Goal: Contribute content: Contribute content

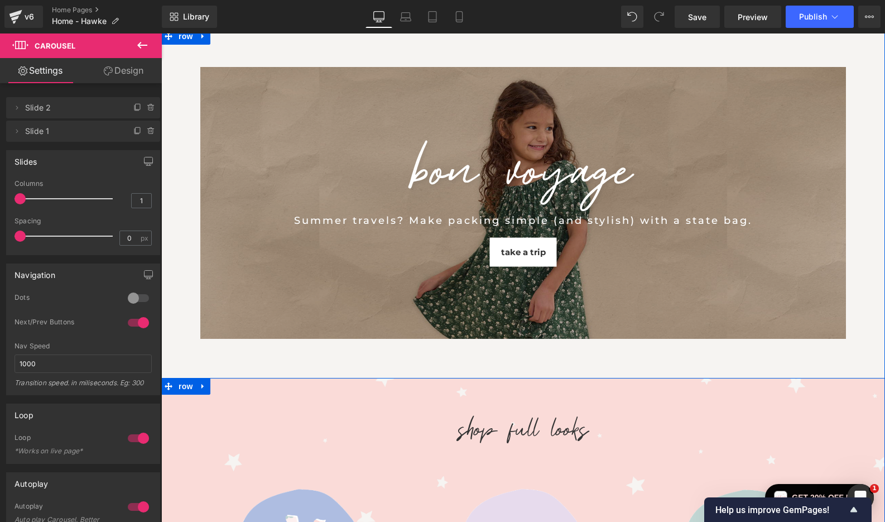
scroll to position [104, 2]
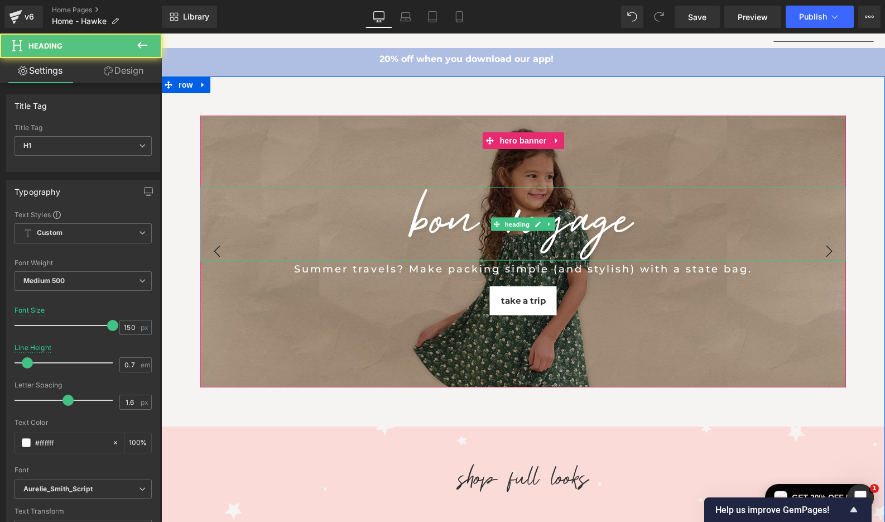
click at [598, 230] on h1 "BON VOYAGE" at bounding box center [523, 217] width 646 height 59
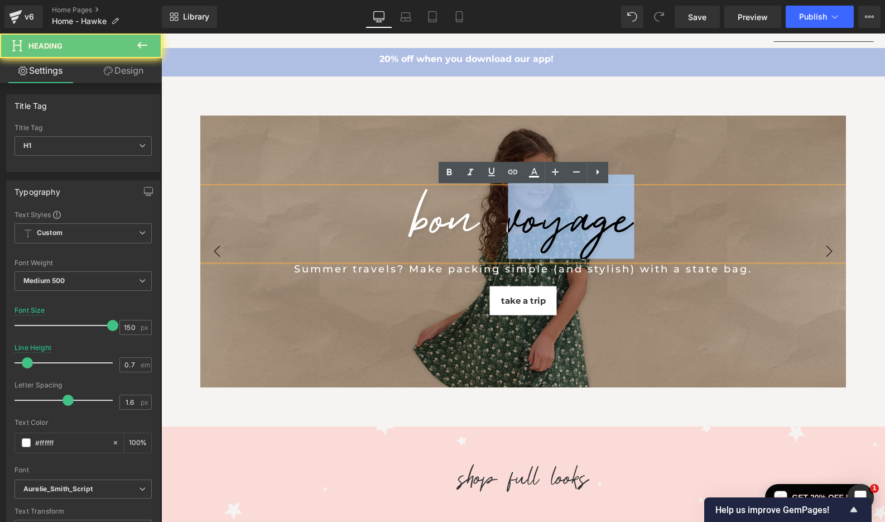
click at [598, 230] on h1 "BON VOYAGE" at bounding box center [523, 217] width 646 height 59
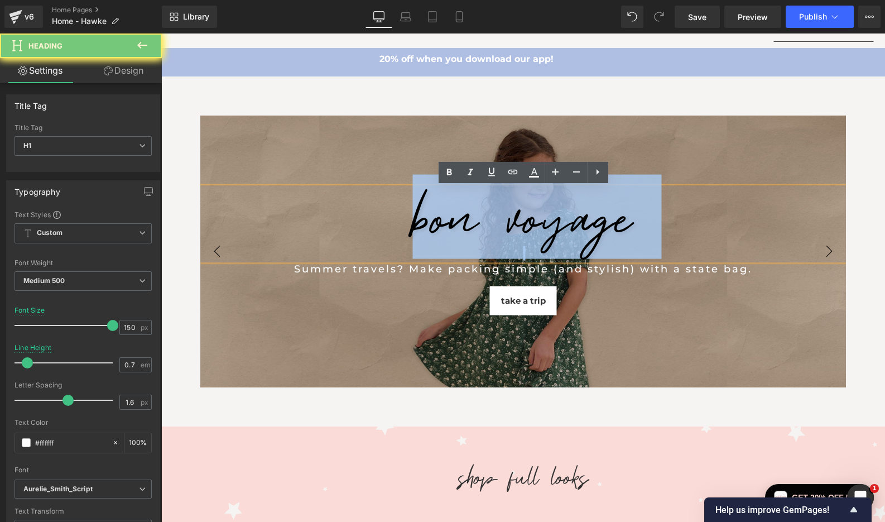
click at [598, 230] on h1 "BON VOYAGE" at bounding box center [523, 217] width 646 height 59
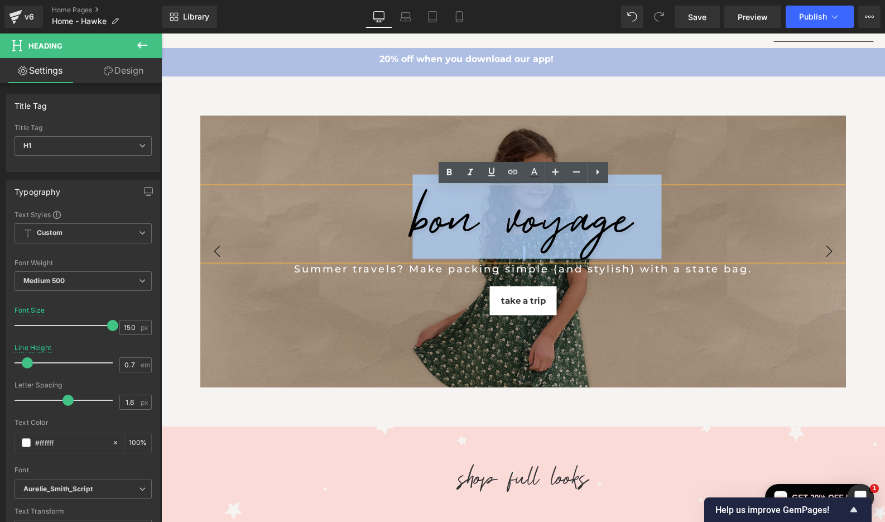
paste div
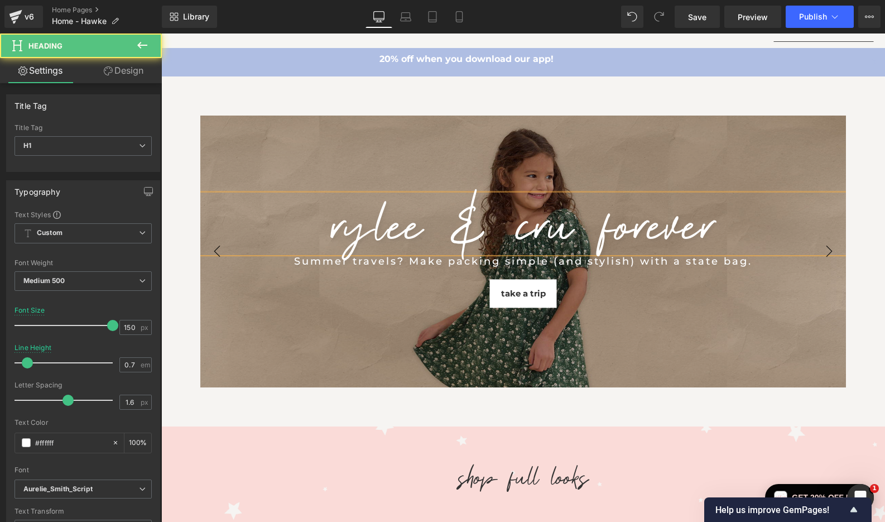
click at [598, 230] on h1 "RYLEE & CRU FOREVER" at bounding box center [523, 224] width 646 height 59
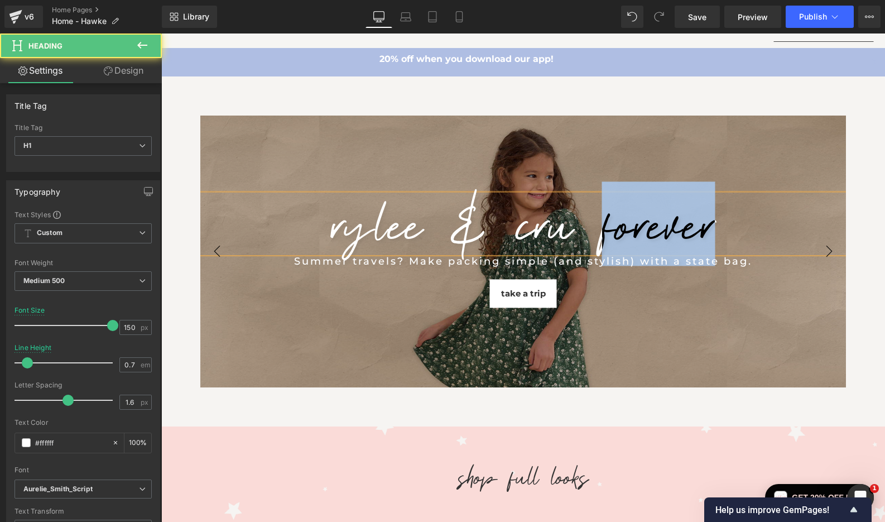
click at [598, 230] on h1 "RYLEE & CRU FOREVER" at bounding box center [523, 224] width 646 height 59
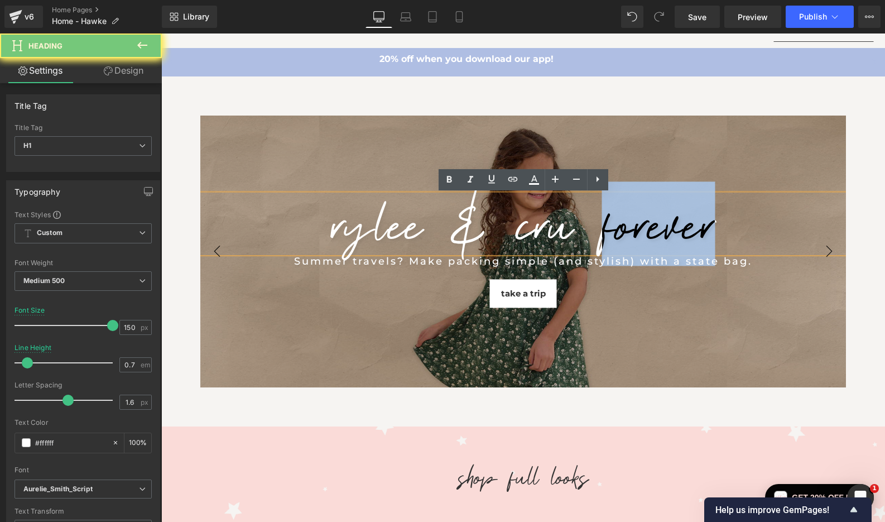
click at [598, 230] on h1 "RYLEE & CRU FOREVER" at bounding box center [523, 224] width 646 height 59
click at [500, 227] on h1 "RYLEE & CRU FOREVER" at bounding box center [523, 224] width 646 height 59
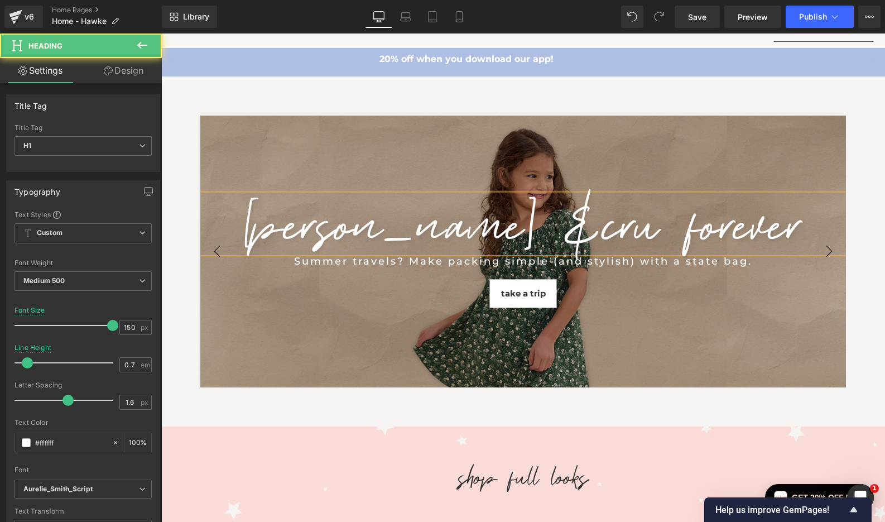
click at [482, 224] on h1 "[PERSON_NAME] &CRU FOREVER" at bounding box center [523, 224] width 646 height 59
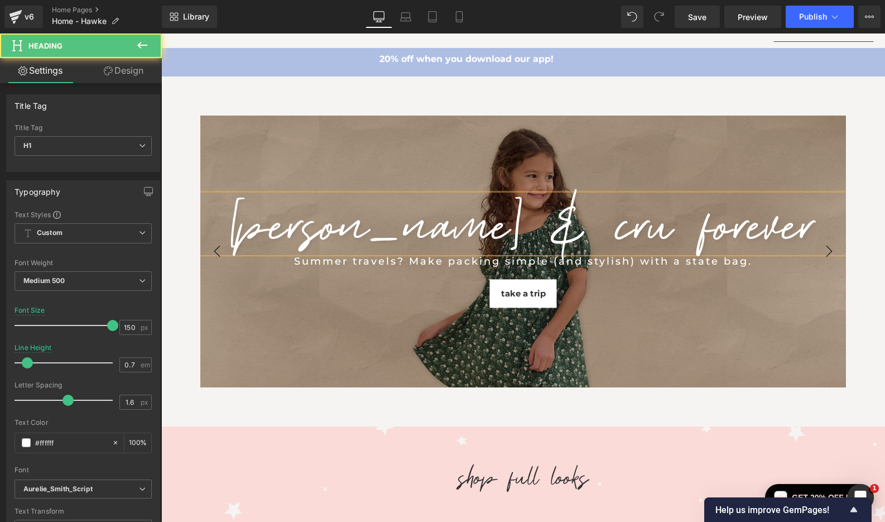
click at [482, 224] on h1 "[PERSON_NAME] & CRU FOREVER" at bounding box center [523, 224] width 646 height 59
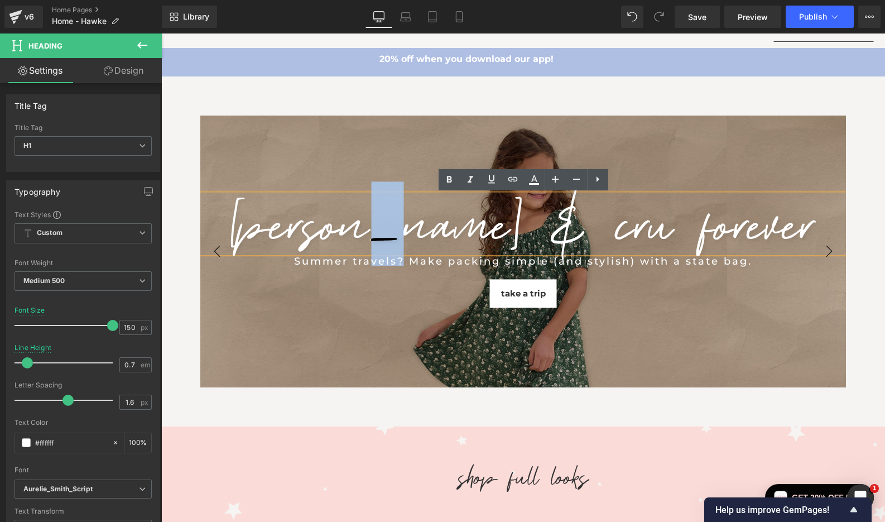
click at [482, 224] on h1 "[PERSON_NAME] & CRU FOREVER" at bounding box center [523, 224] width 646 height 59
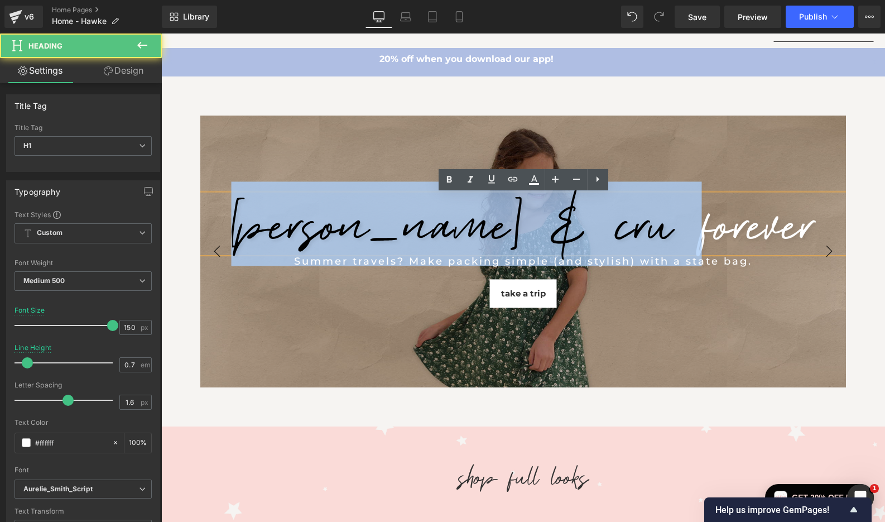
click at [482, 224] on h1 "[PERSON_NAME] & CRU FOREVER" at bounding box center [523, 224] width 646 height 59
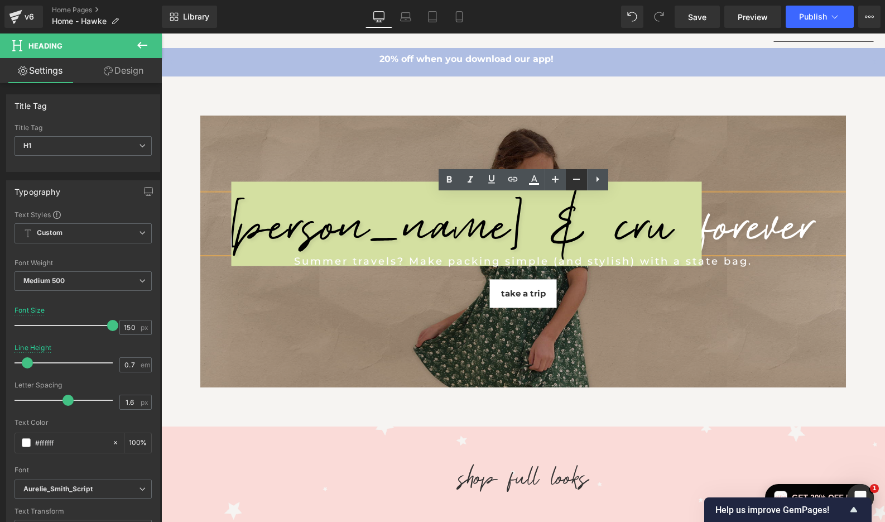
click at [577, 179] on icon at bounding box center [576, 179] width 7 height 1
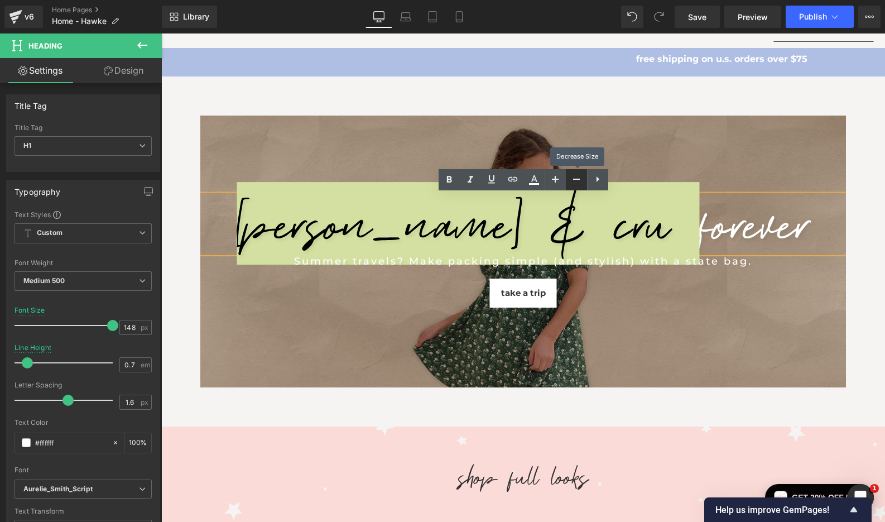
click at [577, 179] on icon at bounding box center [576, 179] width 7 height 1
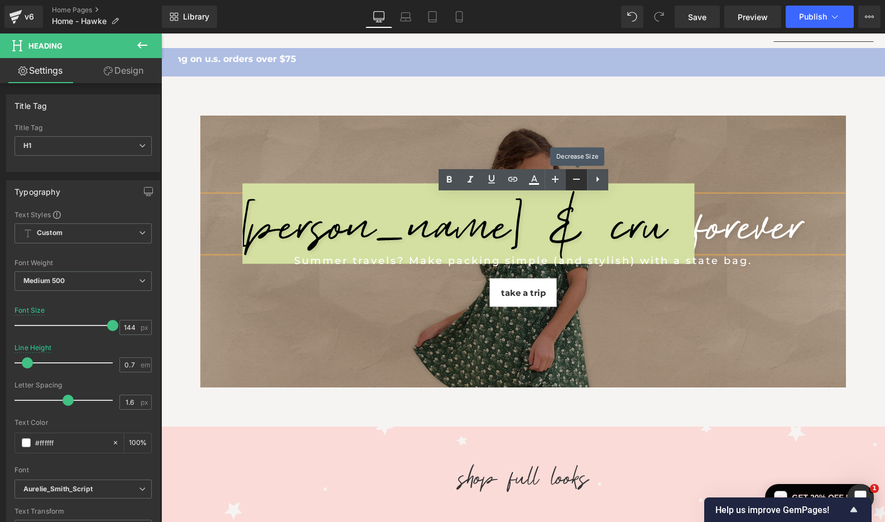
click at [577, 179] on icon at bounding box center [576, 179] width 7 height 1
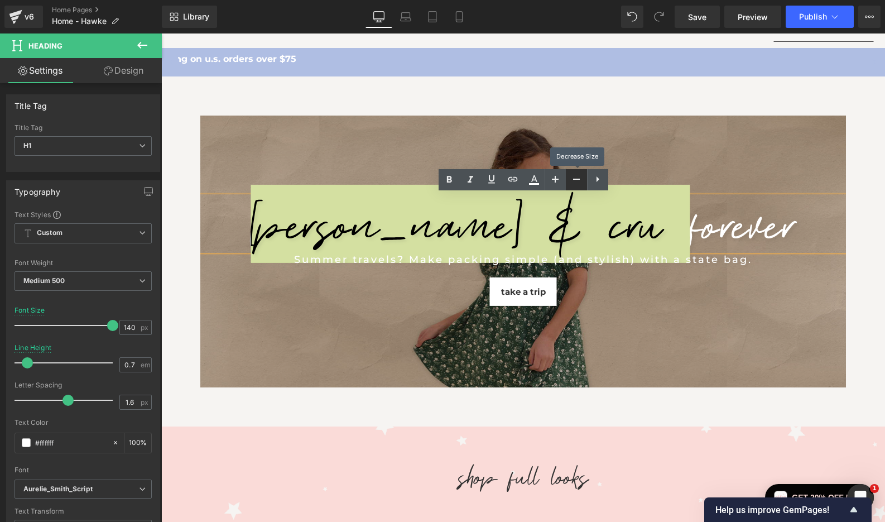
click at [577, 179] on icon at bounding box center [576, 179] width 7 height 1
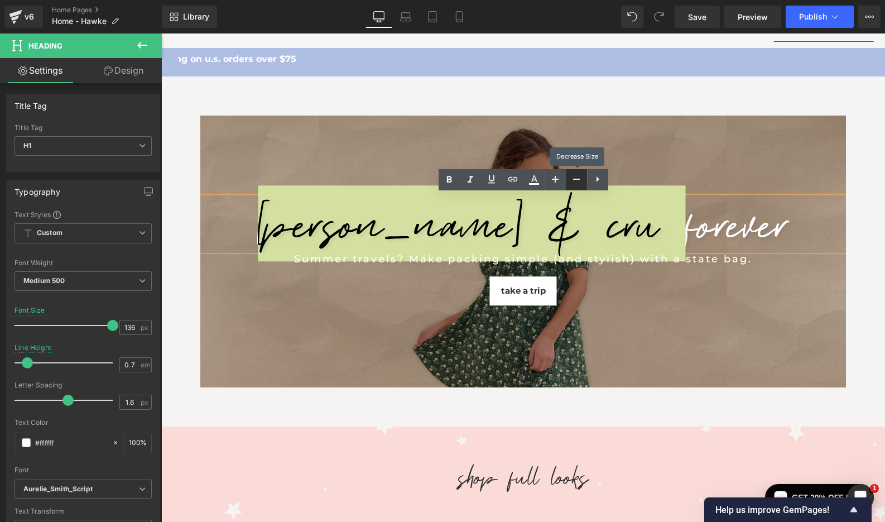
click at [577, 179] on icon at bounding box center [576, 179] width 7 height 1
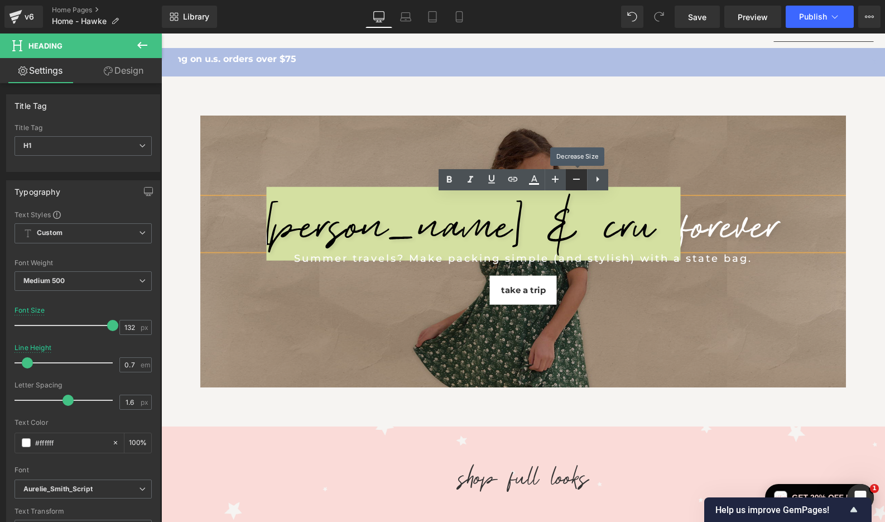
click at [577, 179] on icon at bounding box center [576, 179] width 7 height 1
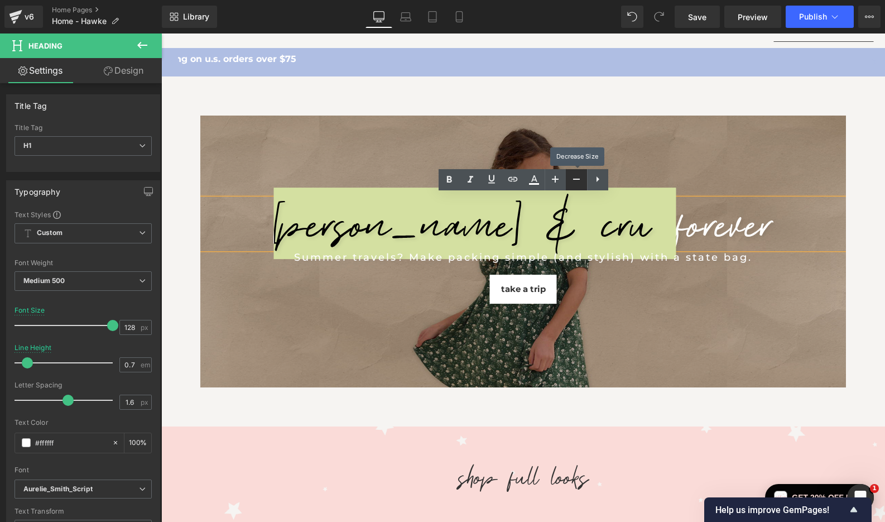
click at [577, 179] on icon at bounding box center [576, 179] width 7 height 1
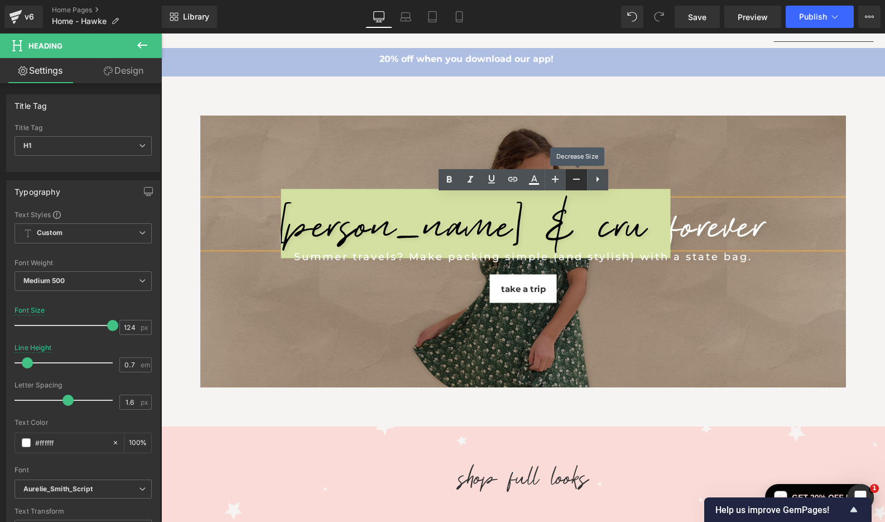
click at [577, 179] on icon at bounding box center [576, 179] width 7 height 1
type input "120"
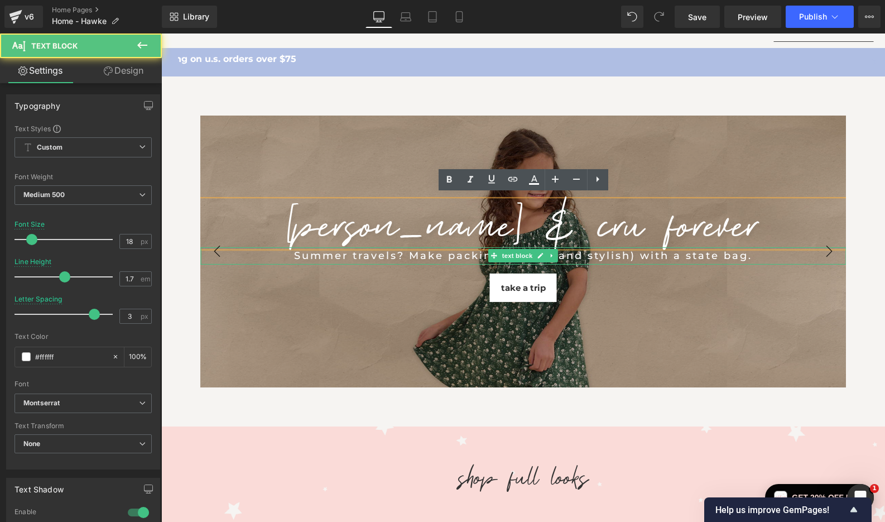
click at [679, 261] on div "Summer travels? Make packing simple (and stylish) with a state bag." at bounding box center [523, 255] width 590 height 17
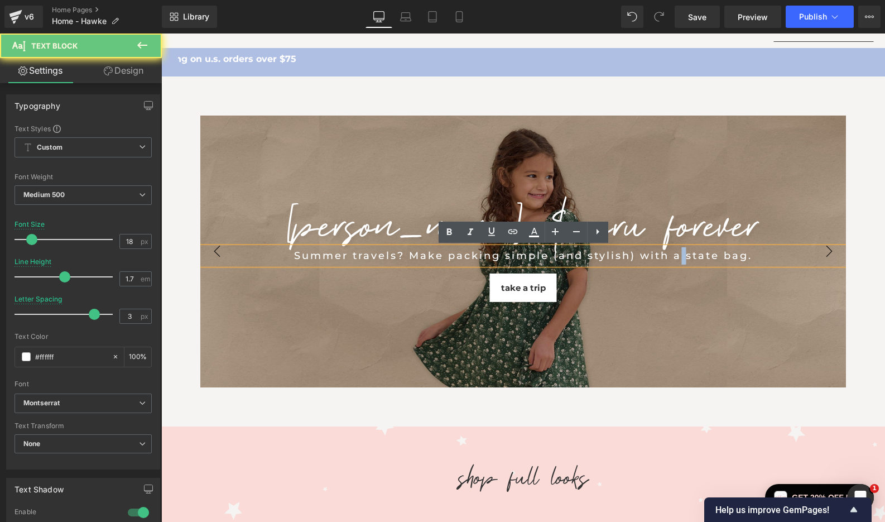
click at [679, 261] on div "Summer travels? Make packing simple (and stylish) with a state bag." at bounding box center [523, 255] width 590 height 17
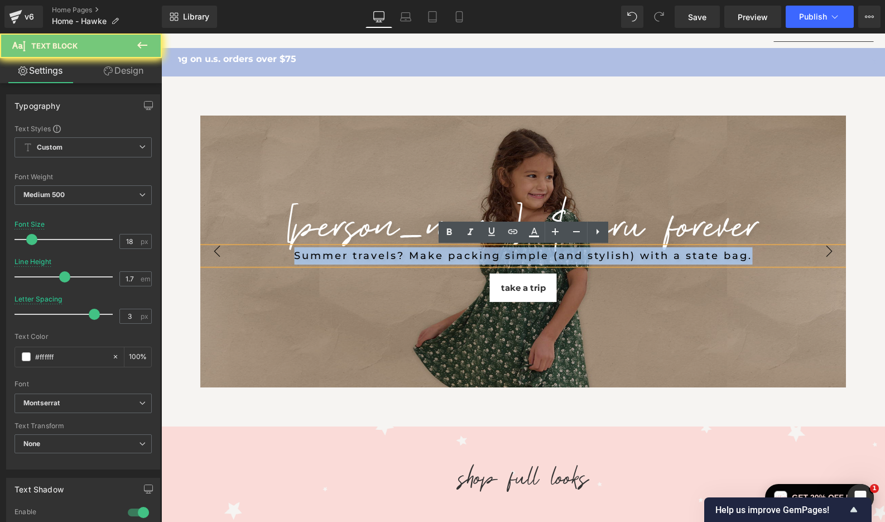
click at [679, 261] on div "Summer travels? Make packing simple (and stylish) with a state bag." at bounding box center [523, 255] width 590 height 17
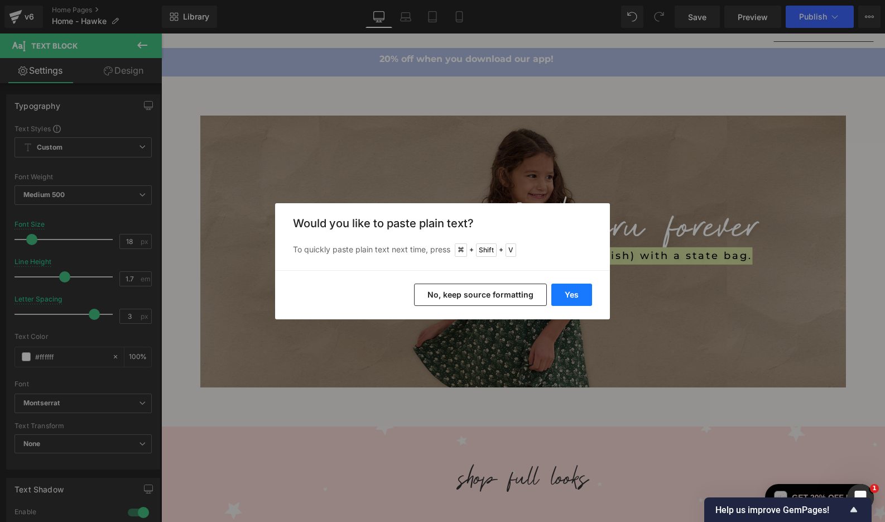
click at [566, 296] on button "Yes" at bounding box center [571, 295] width 41 height 22
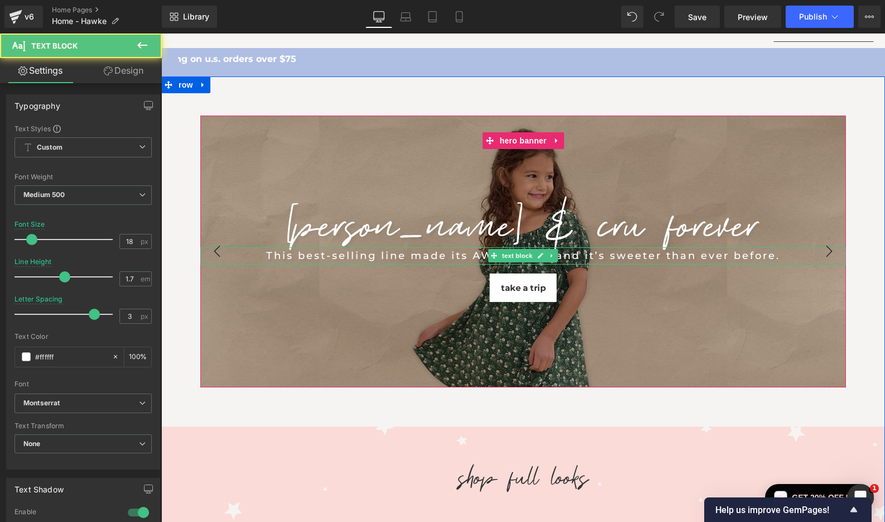
click at [597, 257] on div "This best-selling line made its AW25 debut and it’s sweeter than ever before." at bounding box center [523, 255] width 590 height 17
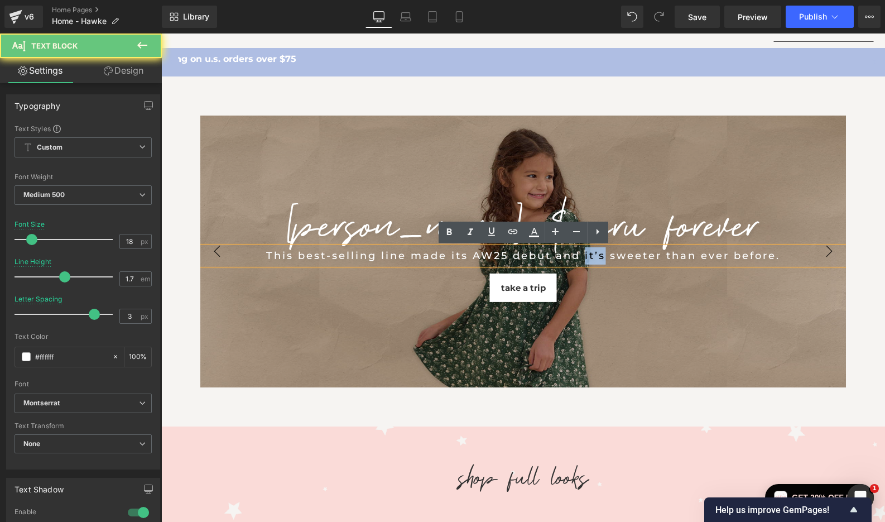
click at [597, 257] on div "This best-selling line made its AW25 debut and it’s sweeter than ever before." at bounding box center [523, 255] width 590 height 17
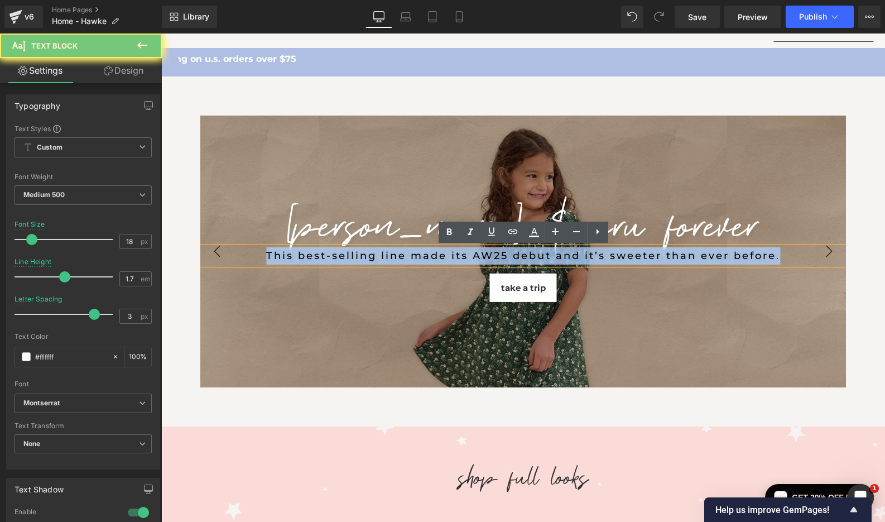
click at [597, 257] on div "This best-selling line made its AW25 debut and it’s sweeter than ever before." at bounding box center [523, 255] width 590 height 17
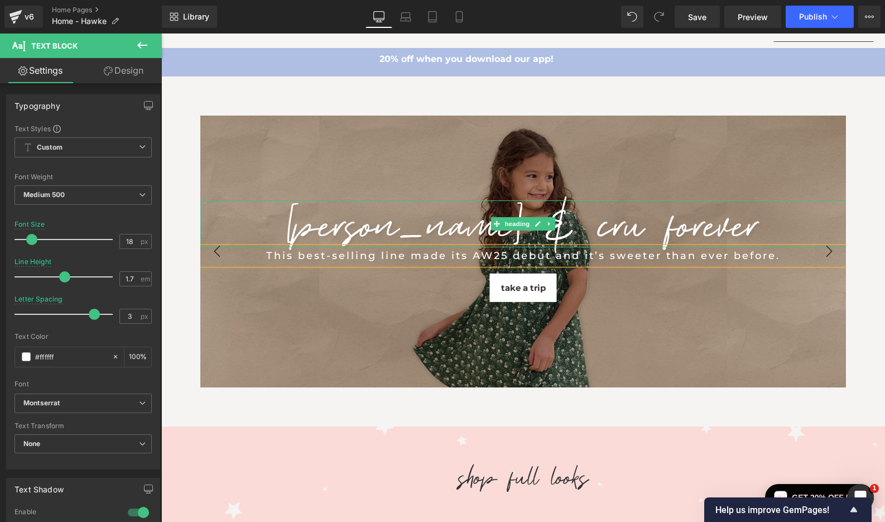
click at [636, 227] on h1 "[PERSON_NAME] & CRU FOREVER" at bounding box center [523, 223] width 646 height 47
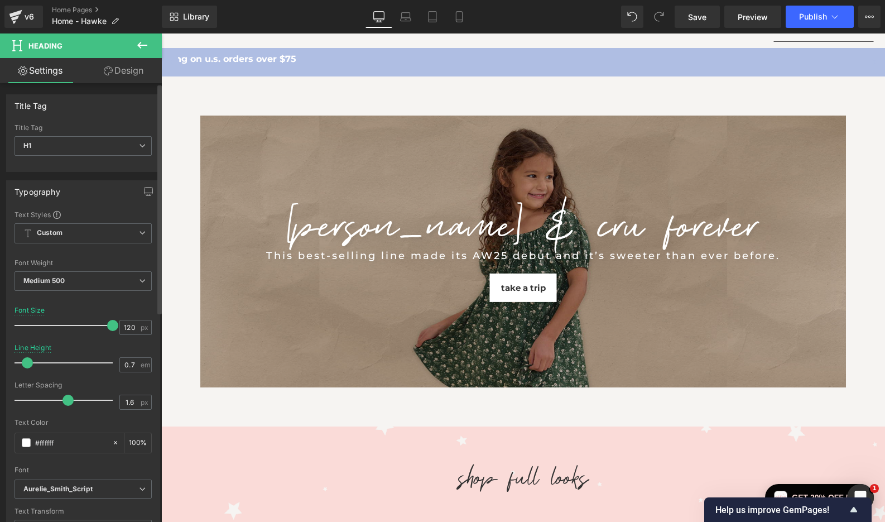
type input "0.8"
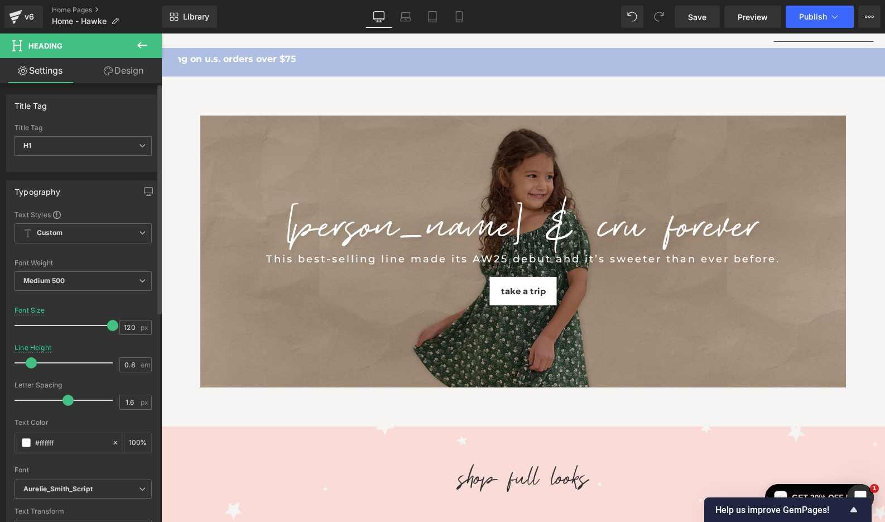
click at [31, 362] on span at bounding box center [31, 362] width 11 height 11
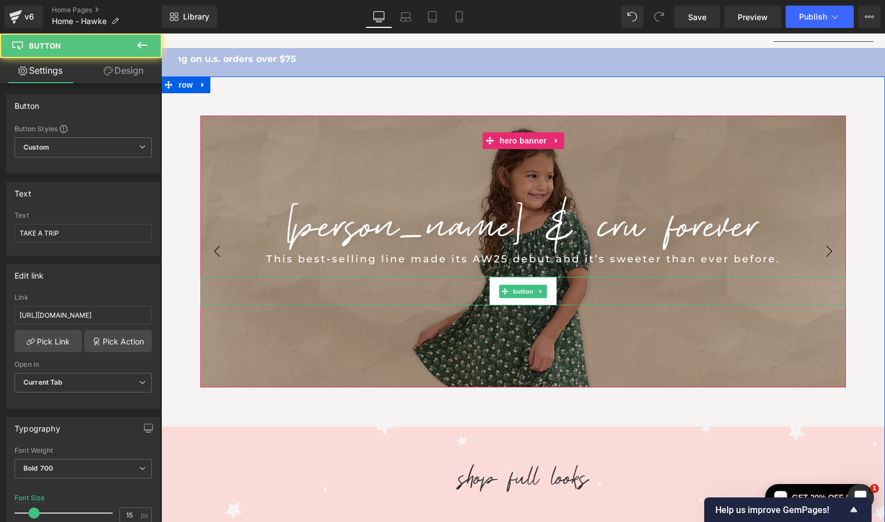
click at [554, 280] on link "TAKE A TRIP" at bounding box center [523, 291] width 67 height 29
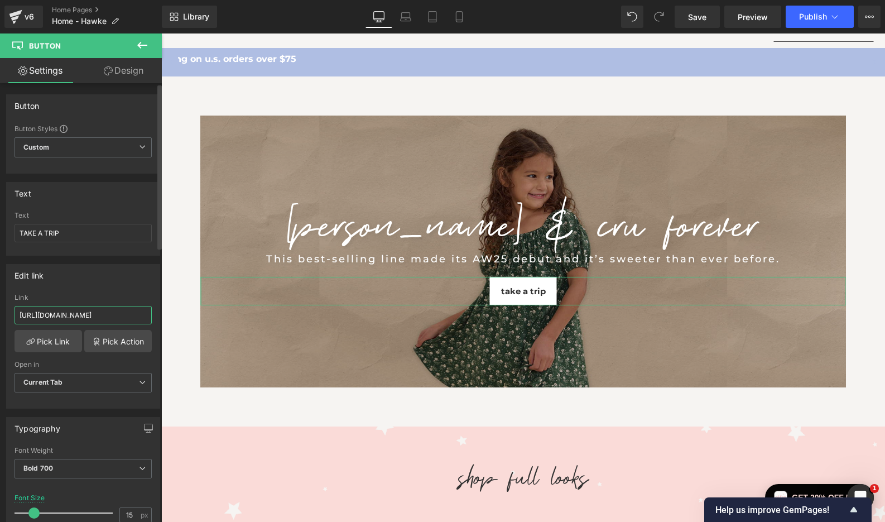
click at [65, 316] on input "[URL][DOMAIN_NAME]" at bounding box center [83, 315] width 137 height 18
paste input "[DOMAIN_NAME][URL][PERSON_NAME]"
type input "[URL][DOMAIN_NAME][PERSON_NAME]"
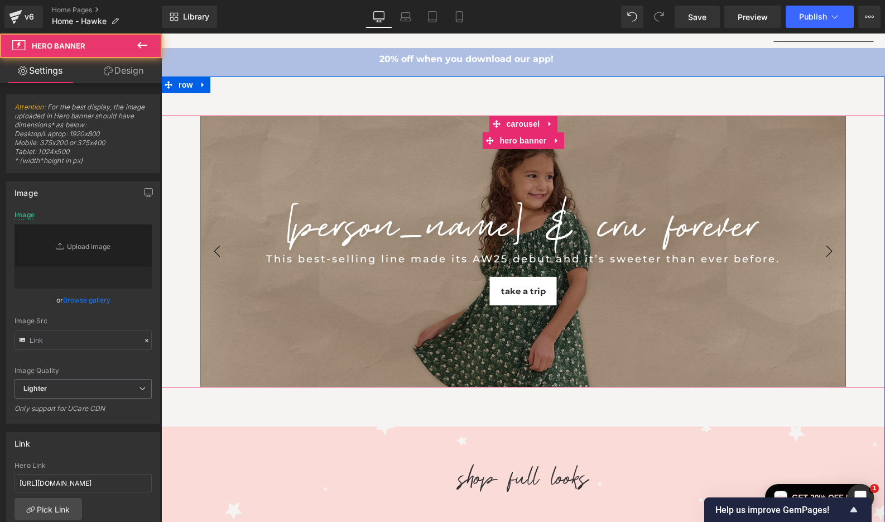
type input "[URL][DOMAIN_NAME]"
click at [275, 165] on div "[PERSON_NAME] & CRU FOREVER Heading This best-selling line made its AW25 debut …" at bounding box center [523, 252] width 646 height 272
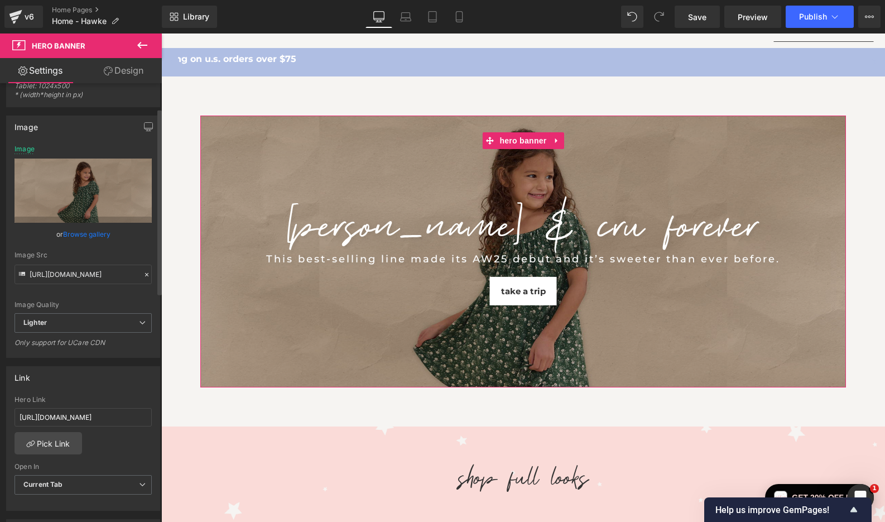
scroll to position [66, 0]
click at [91, 419] on input "[URL][DOMAIN_NAME]" at bounding box center [83, 416] width 137 height 18
paste input "[DOMAIN_NAME][URL][PERSON_NAME]"
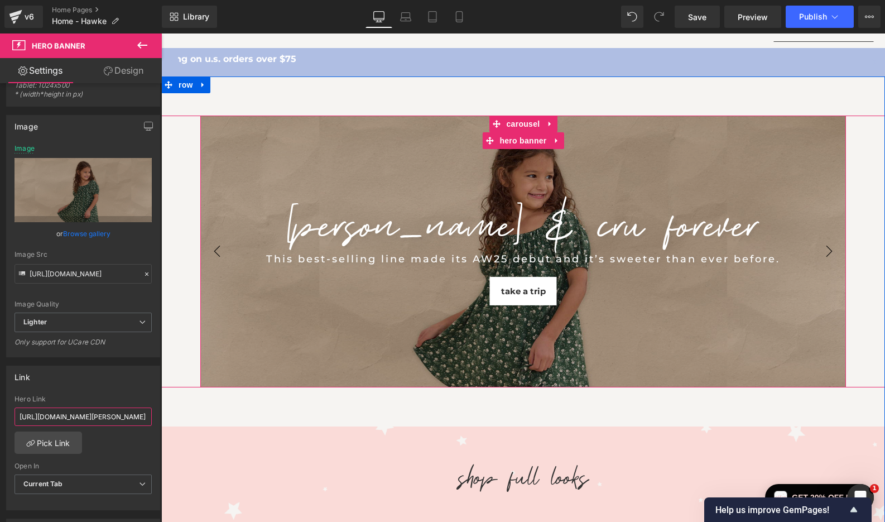
type input "[URL][DOMAIN_NAME][PERSON_NAME]"
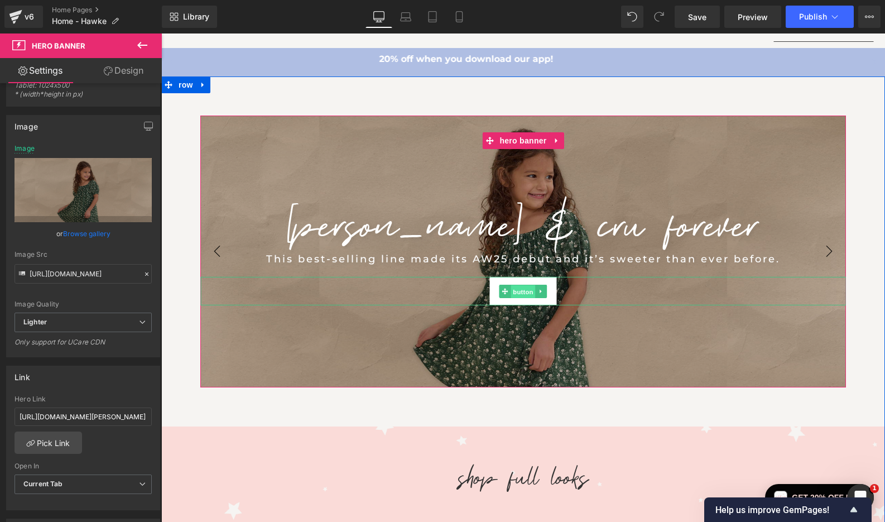
click at [527, 296] on span "Button" at bounding box center [523, 291] width 25 height 13
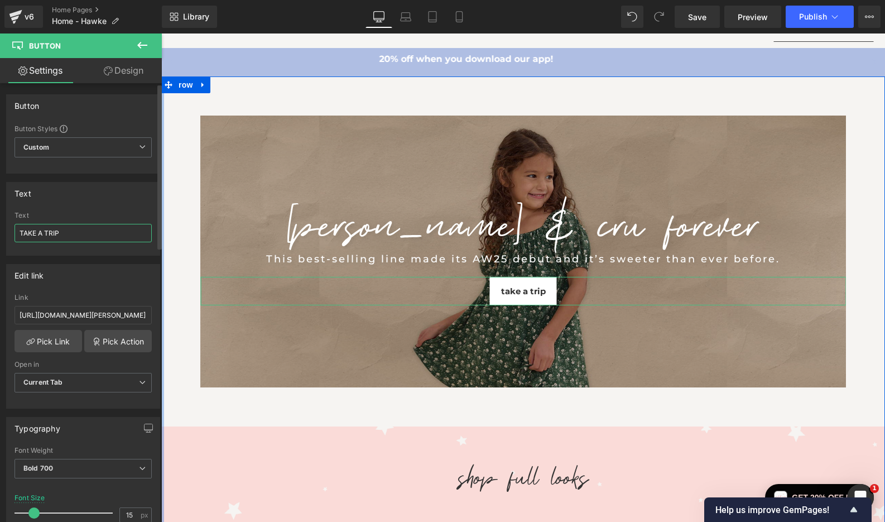
click at [111, 234] on input "TAKE A TRIP" at bounding box center [83, 233] width 137 height 18
paste input "SHOP THE COLLECTION"
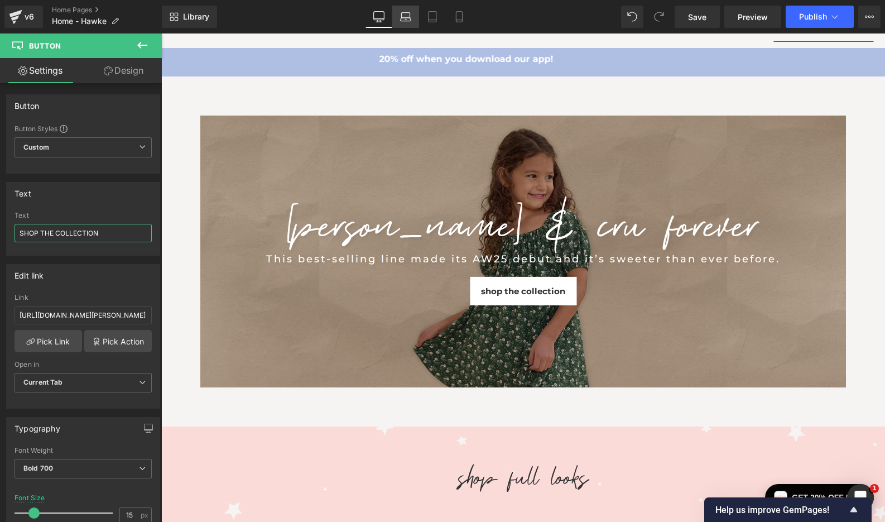
type input "SHOP THE COLLECTION"
click at [404, 17] on icon at bounding box center [405, 16] width 11 height 11
type input "14"
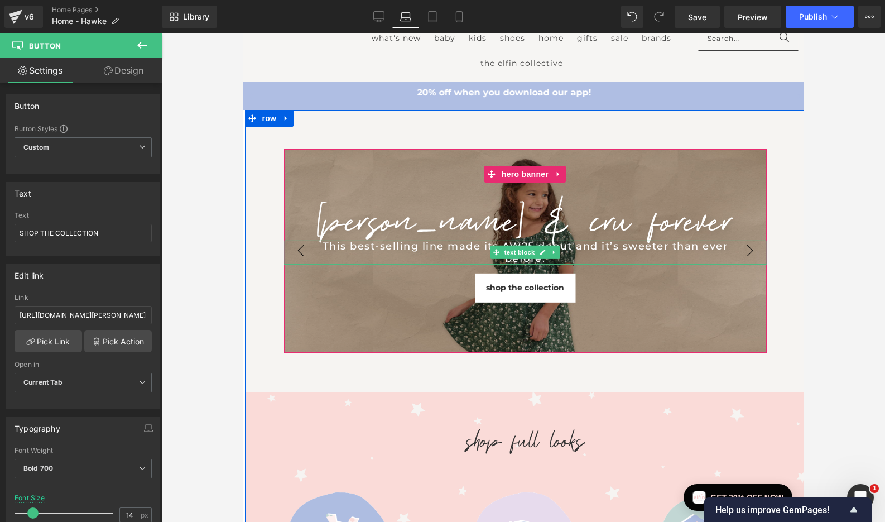
click at [346, 246] on div "This best-selling line made its AW25 debut and it’s sweeter than ever before." at bounding box center [525, 253] width 427 height 24
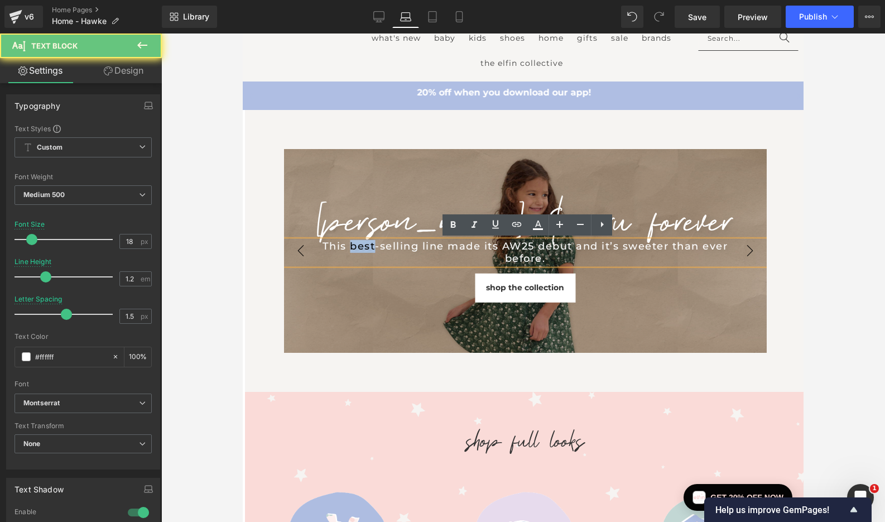
click at [346, 246] on div "This best-selling line made its AW25 debut and it’s sweeter than ever before." at bounding box center [525, 253] width 427 height 24
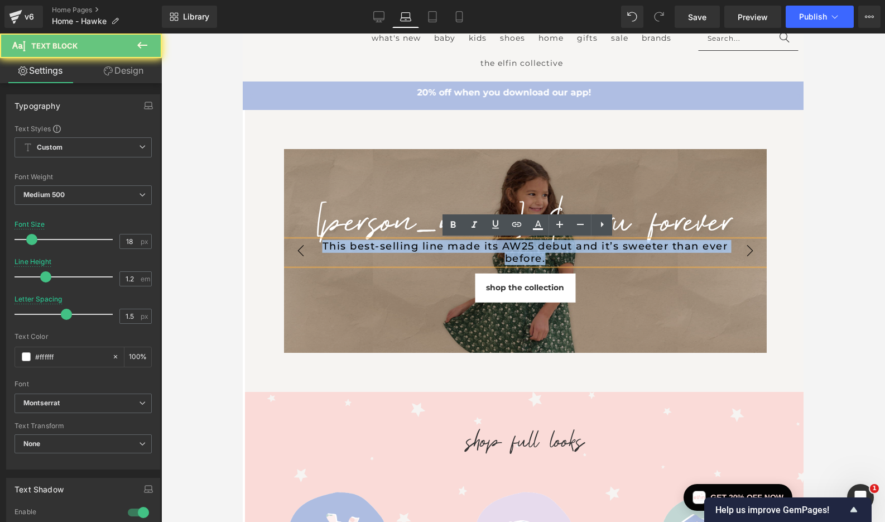
click at [346, 246] on div "This best-selling line made its AW25 debut and it’s sweeter than ever before." at bounding box center [525, 253] width 427 height 24
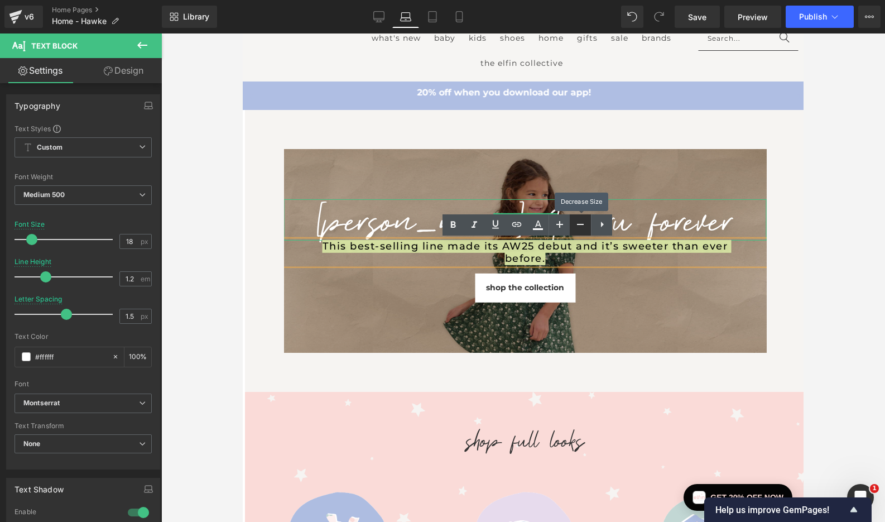
click at [580, 223] on icon at bounding box center [580, 224] width 13 height 13
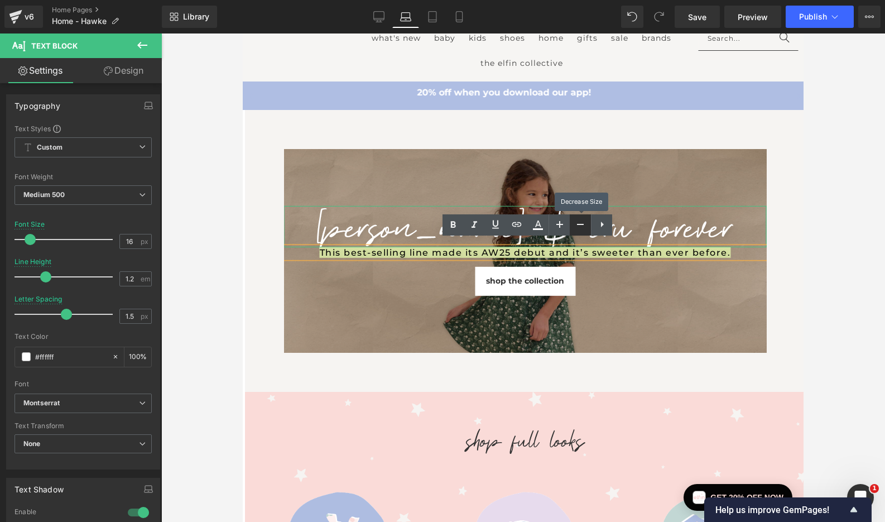
click at [580, 223] on icon at bounding box center [580, 224] width 13 height 13
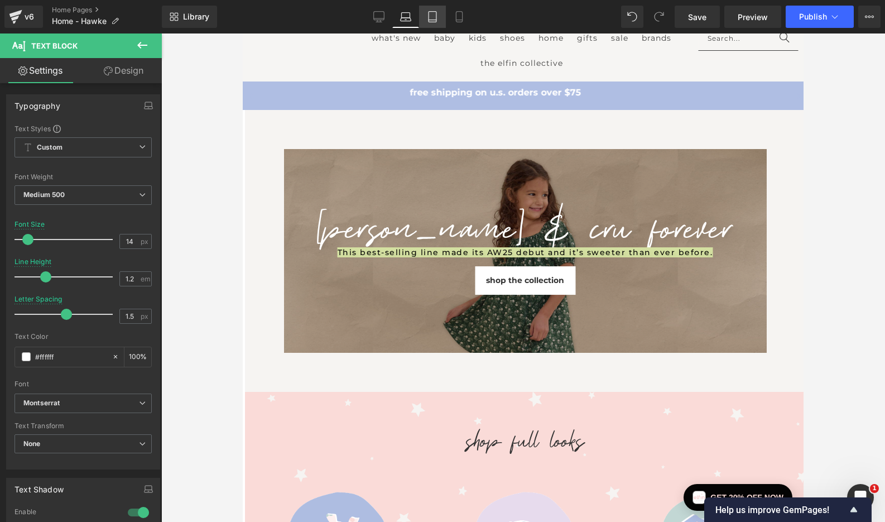
click at [434, 15] on icon at bounding box center [432, 16] width 11 height 11
type input "18"
type input "1.4"
type input "3"
type input "100"
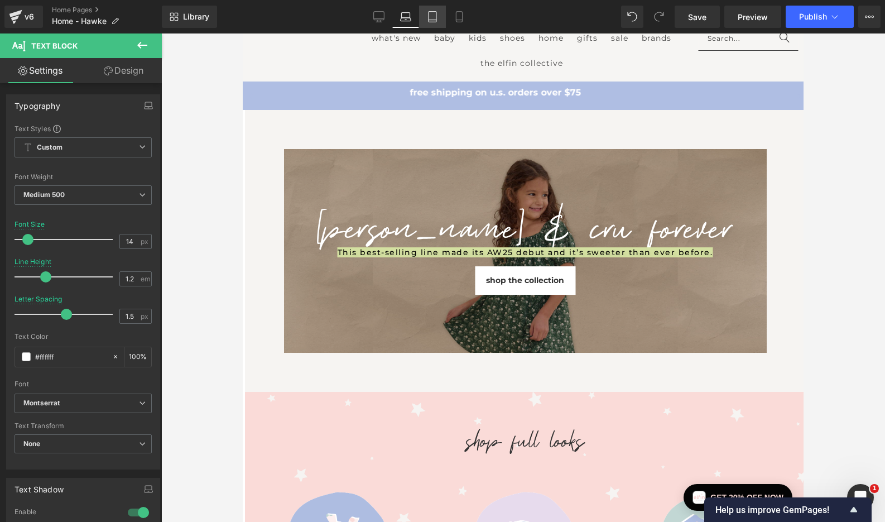
type input "10"
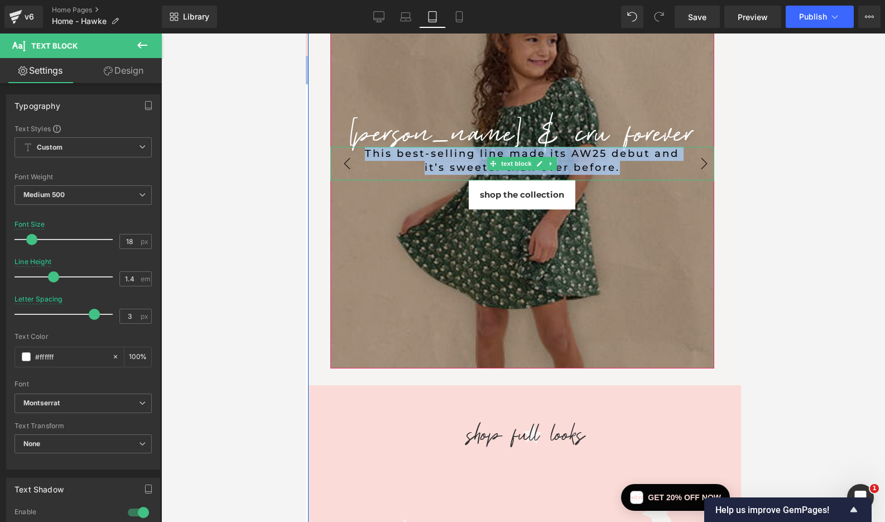
click at [645, 152] on div "This best-selling line made its AW25 debut and it’s sweeter than ever before." at bounding box center [522, 161] width 328 height 28
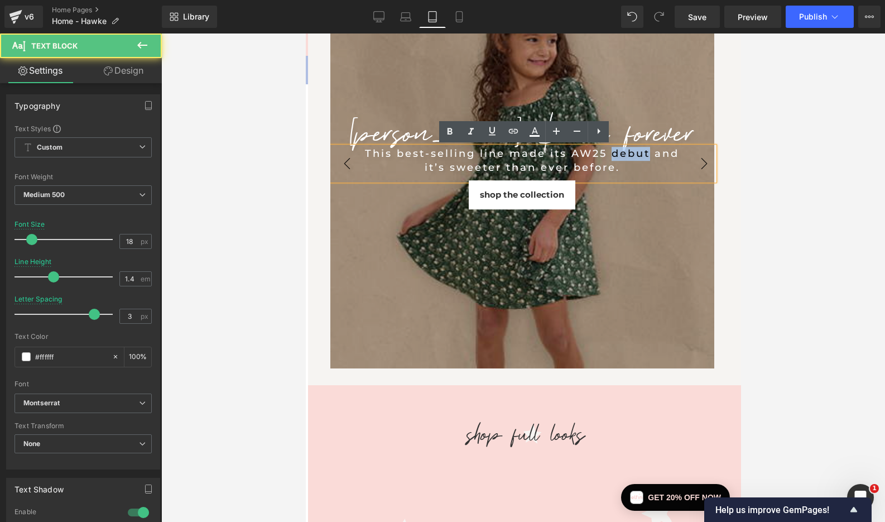
click at [645, 152] on div "This best-selling line made its AW25 debut and it’s sweeter than ever before." at bounding box center [522, 161] width 328 height 28
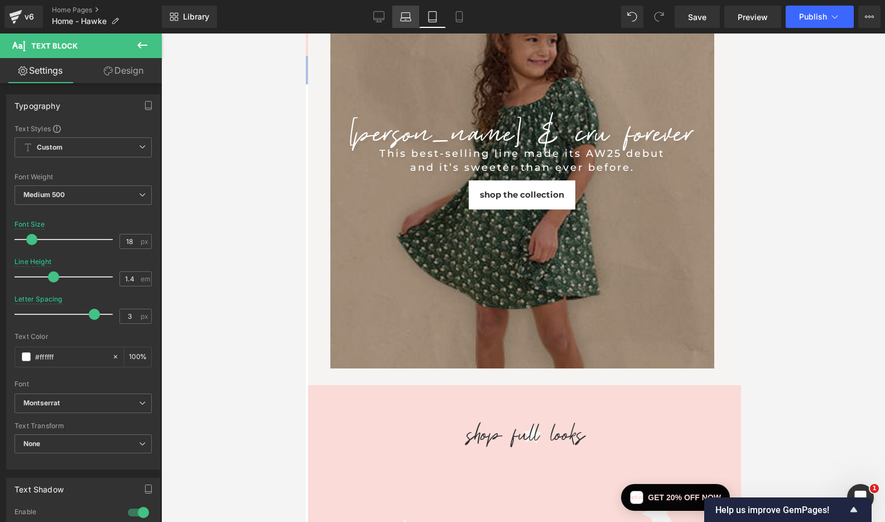
click at [405, 16] on icon at bounding box center [405, 16] width 11 height 11
type input "14"
type input "1.2"
type input "1.5"
type input "100"
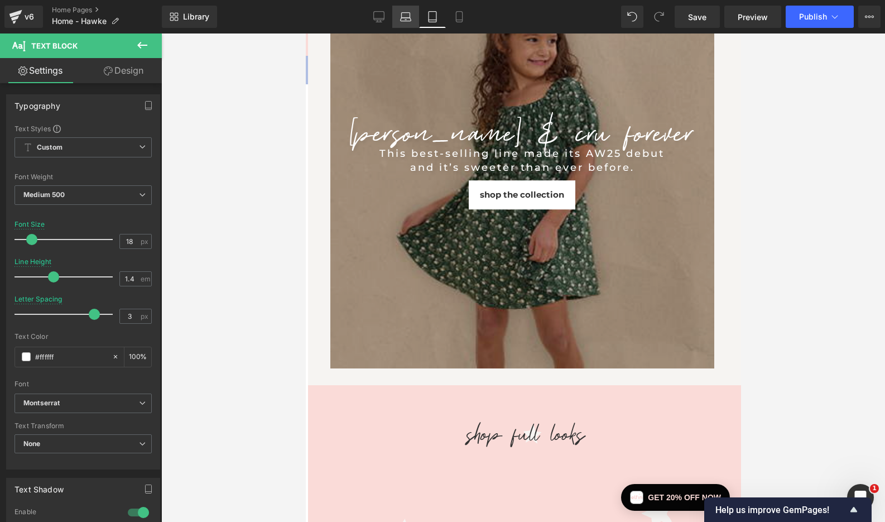
type input "10"
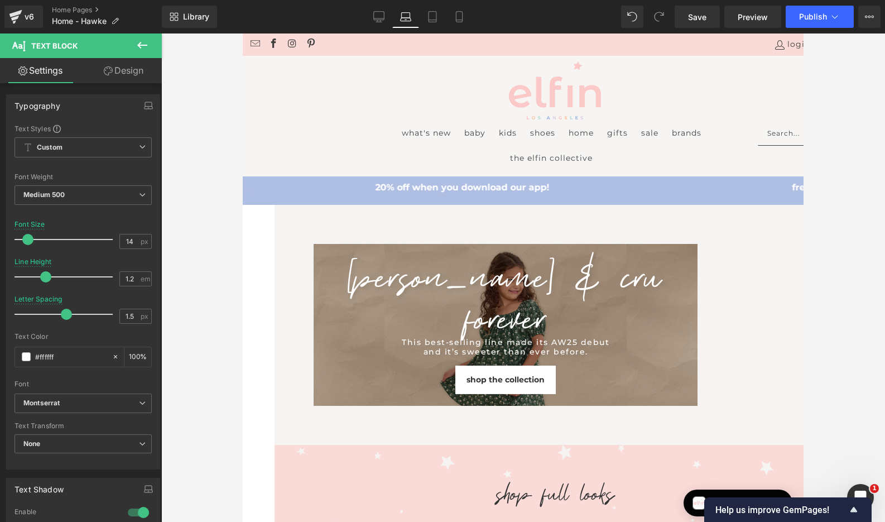
scroll to position [172, 0]
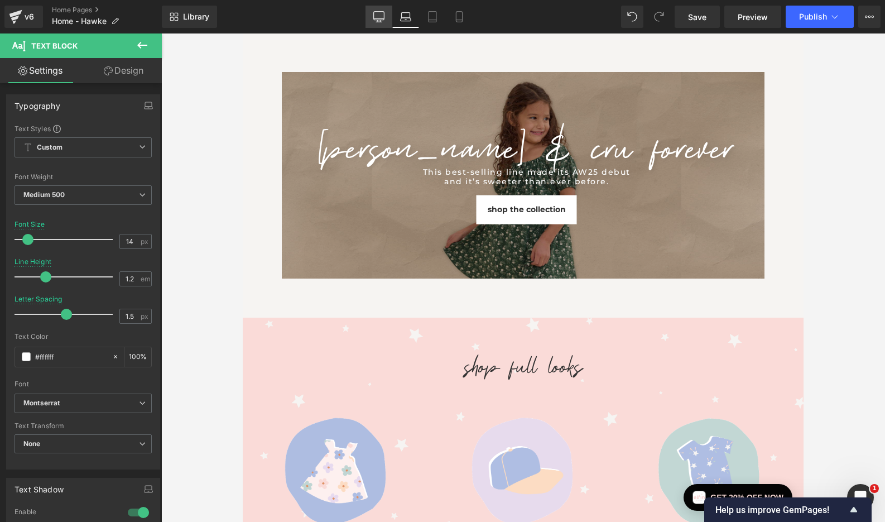
click at [379, 18] on icon at bounding box center [379, 18] width 11 height 0
type input "18"
type input "1.7"
type input "3"
type input "100"
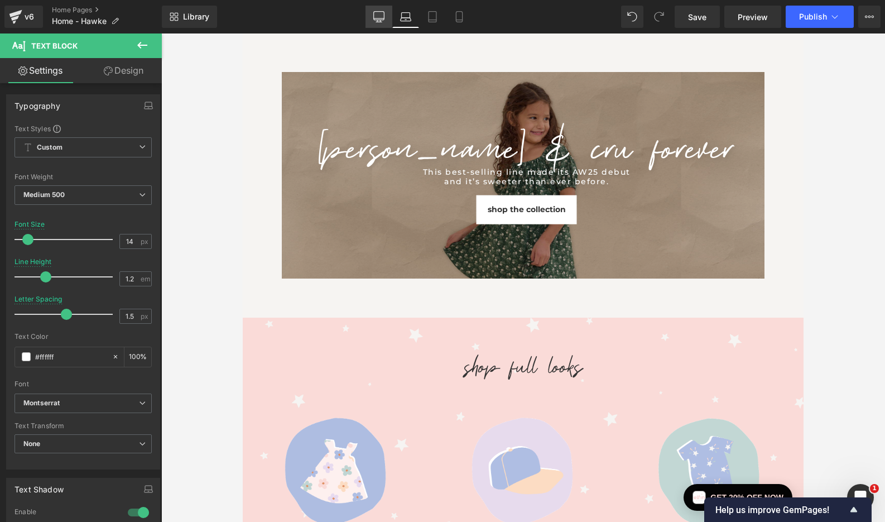
type input "10"
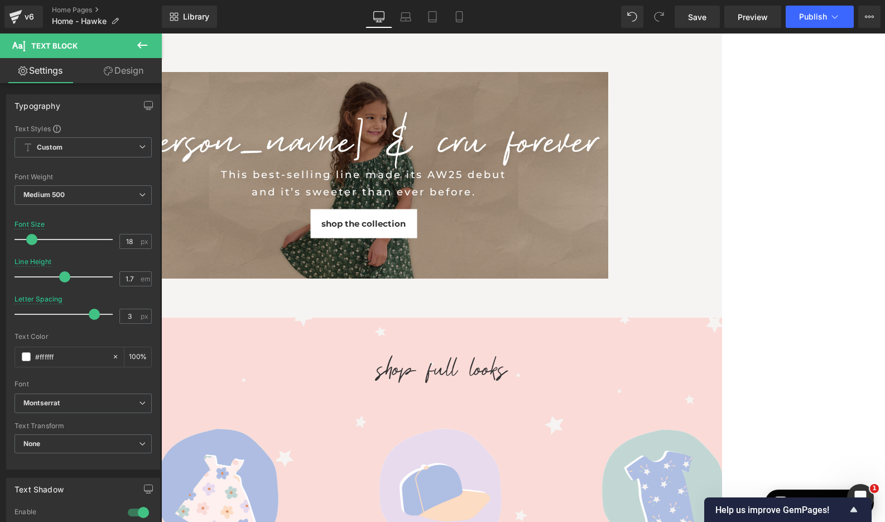
scroll to position [170, 0]
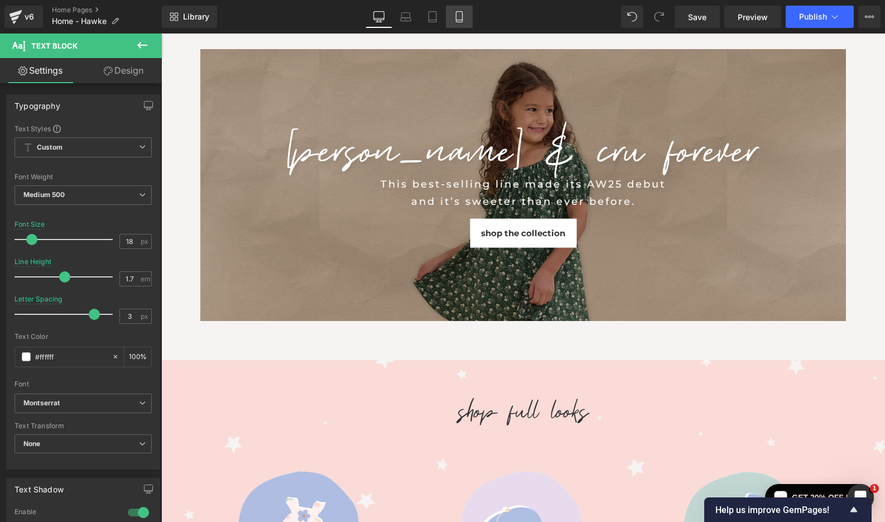
click at [452, 15] on link "Mobile" at bounding box center [459, 17] width 27 height 22
type input "14"
type input "1.3"
type input "2.3"
type input "100"
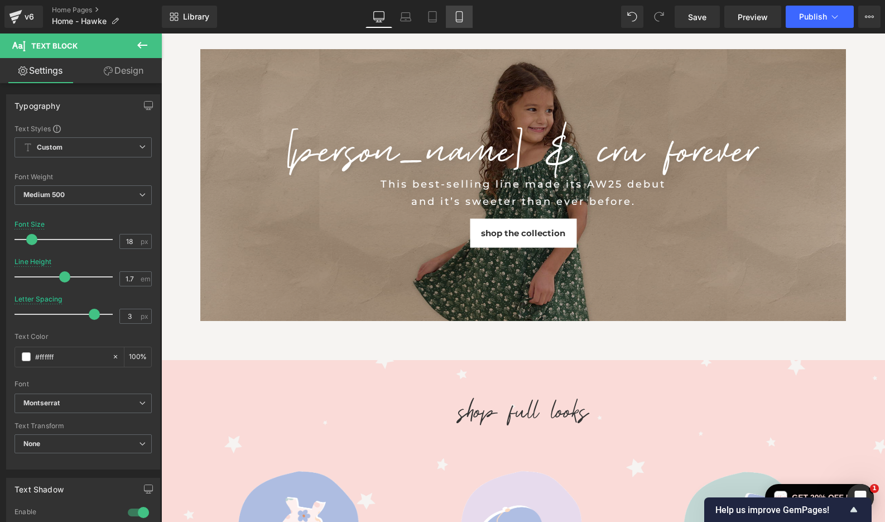
type input "10"
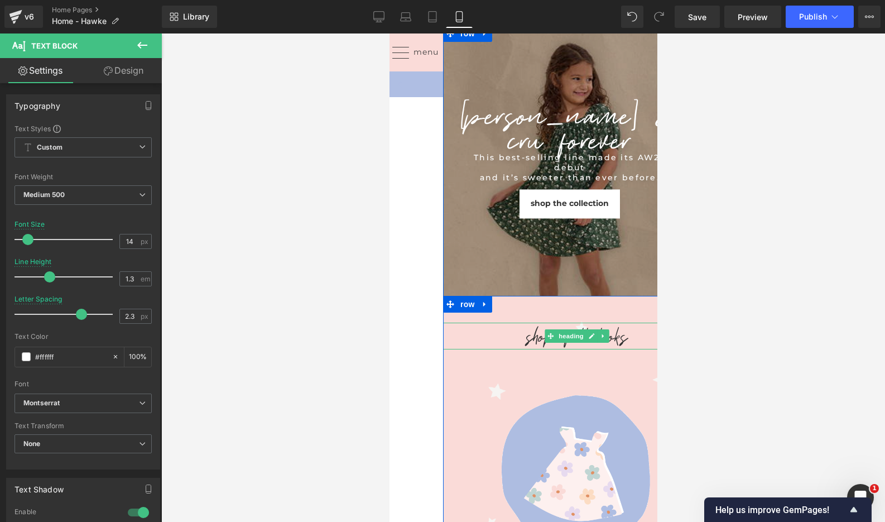
scroll to position [45, 7]
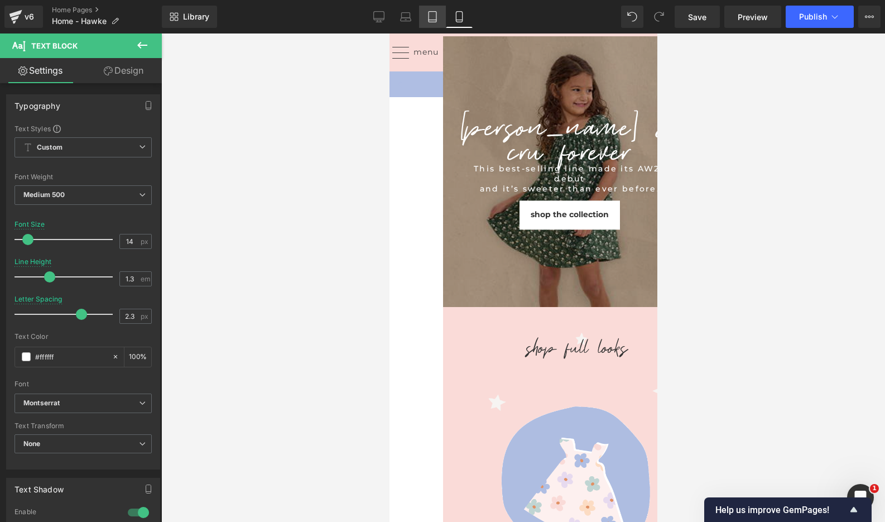
click at [439, 15] on link "Tablet" at bounding box center [432, 17] width 27 height 22
type input "18"
type input "1.4"
type input "3"
type input "100"
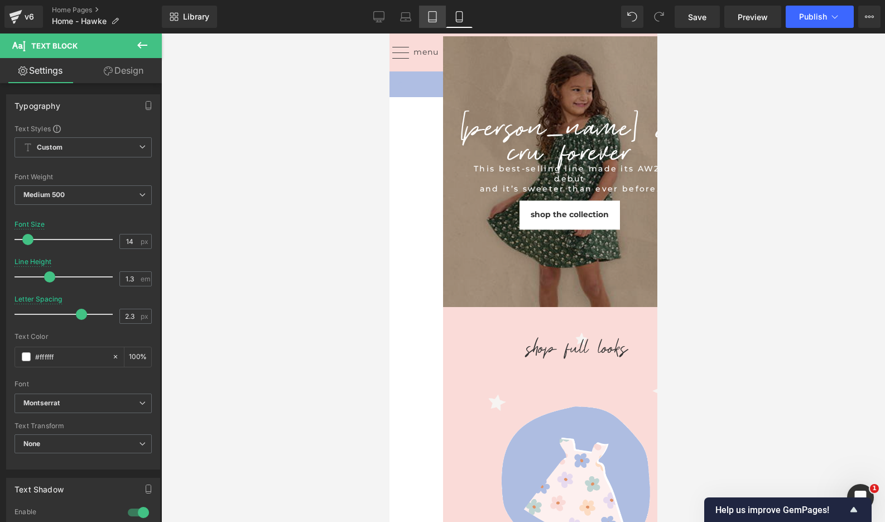
type input "10"
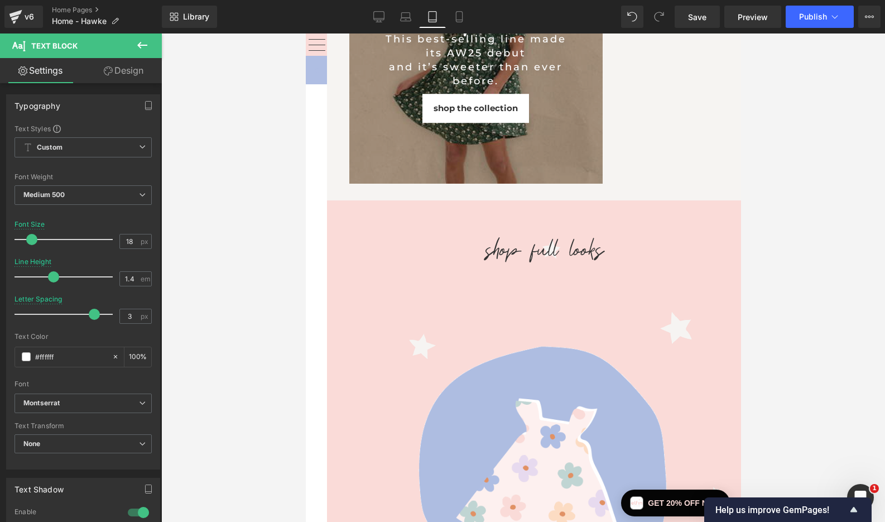
scroll to position [0, 0]
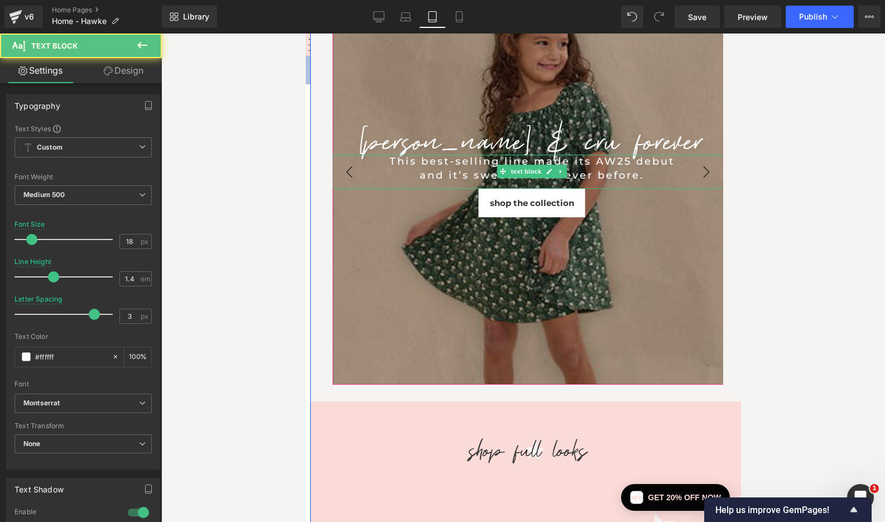
click at [431, 174] on div "and it’s sweeter than ever before." at bounding box center [531, 176] width 343 height 14
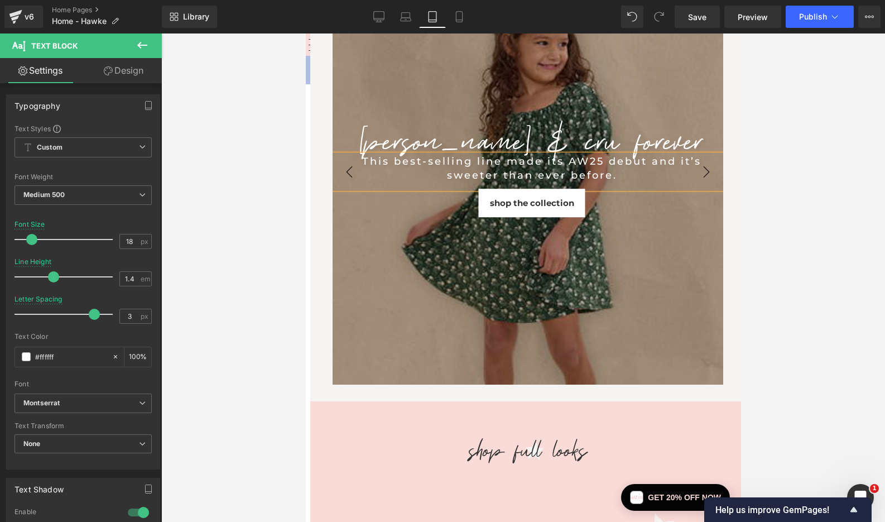
click at [459, 170] on div "This best-selling line made its AW25 debut and it’s sweeter than ever before." at bounding box center [531, 169] width 343 height 28
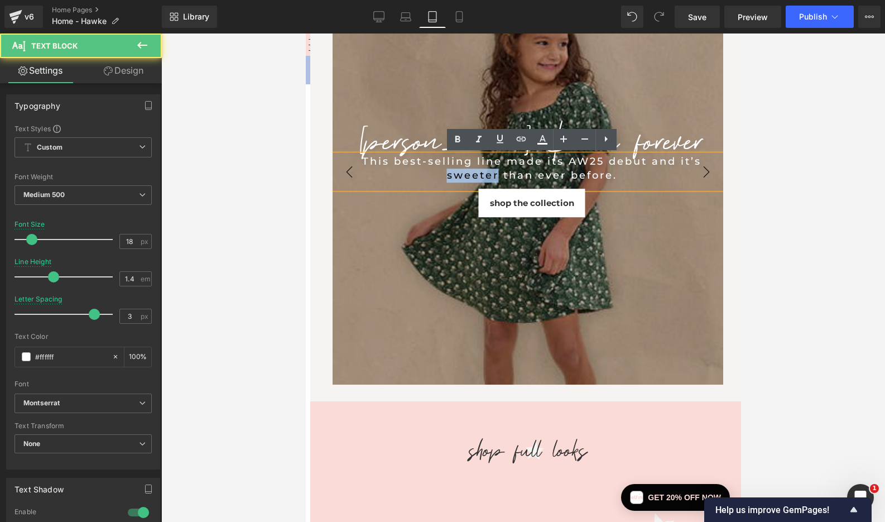
click at [459, 170] on div "This best-selling line made its AW25 debut and it’s sweeter than ever before." at bounding box center [531, 169] width 343 height 28
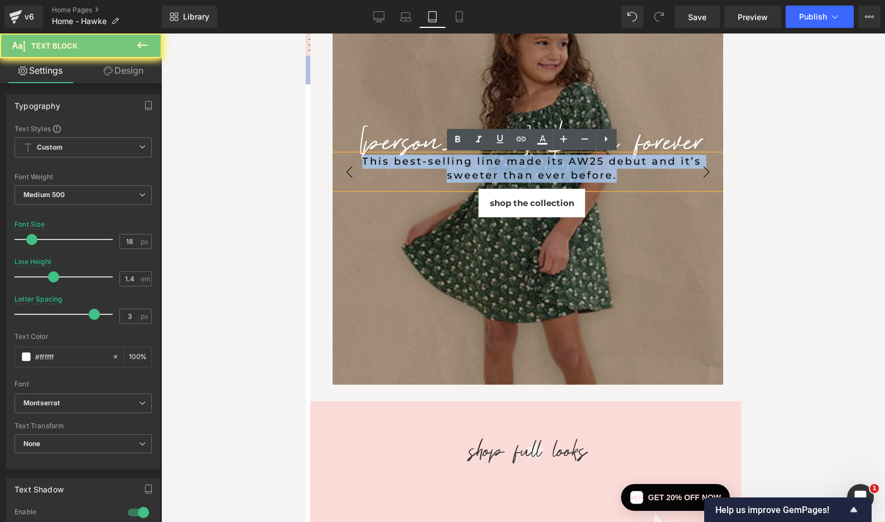
click at [459, 170] on div "This best-selling line made its AW25 debut and it’s sweeter than ever before." at bounding box center [531, 169] width 343 height 28
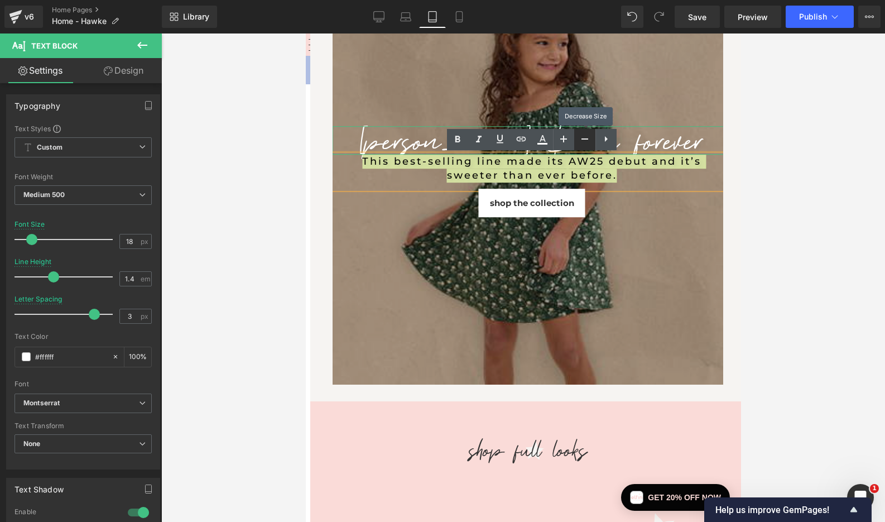
click at [583, 140] on icon at bounding box center [584, 138] width 13 height 13
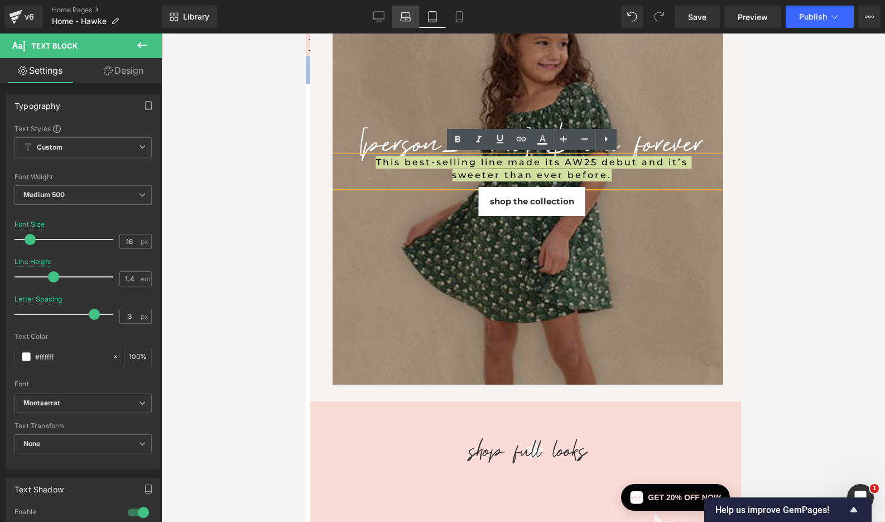
click at [409, 13] on icon at bounding box center [405, 16] width 11 height 11
type input "14"
type input "1.2"
type input "1.5"
type input "100"
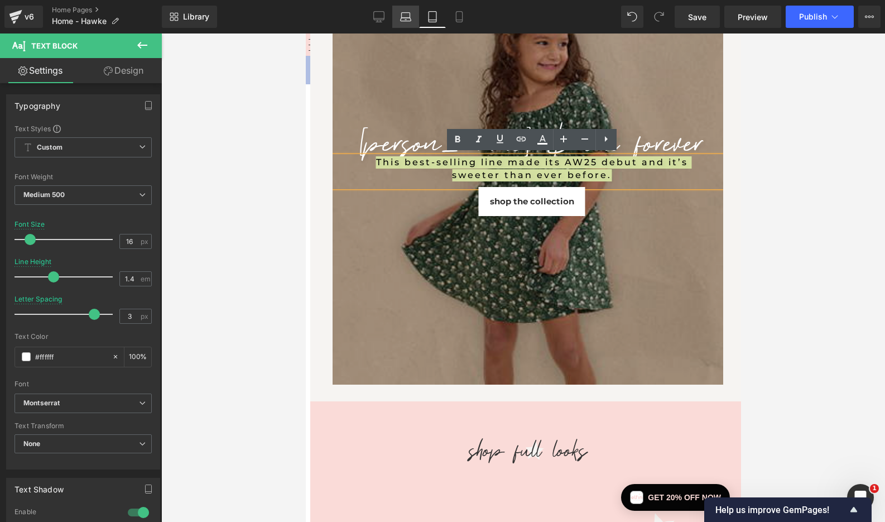
type input "10"
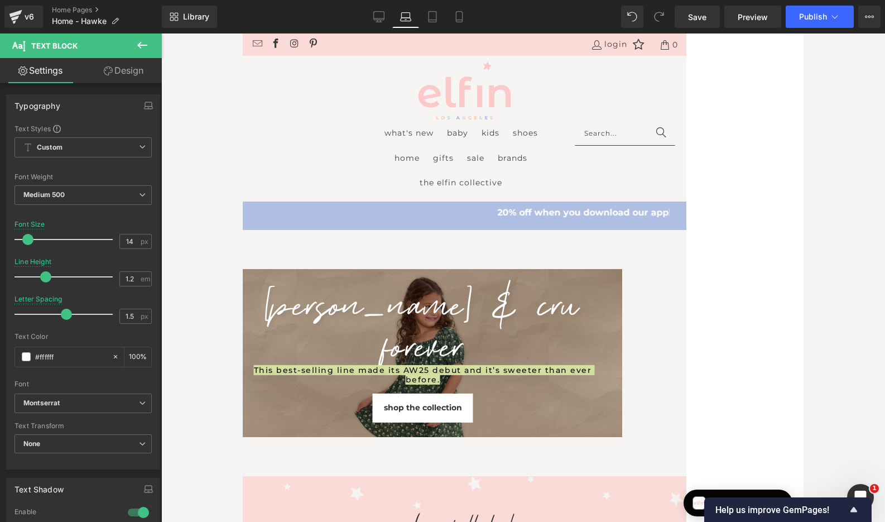
scroll to position [166, 0]
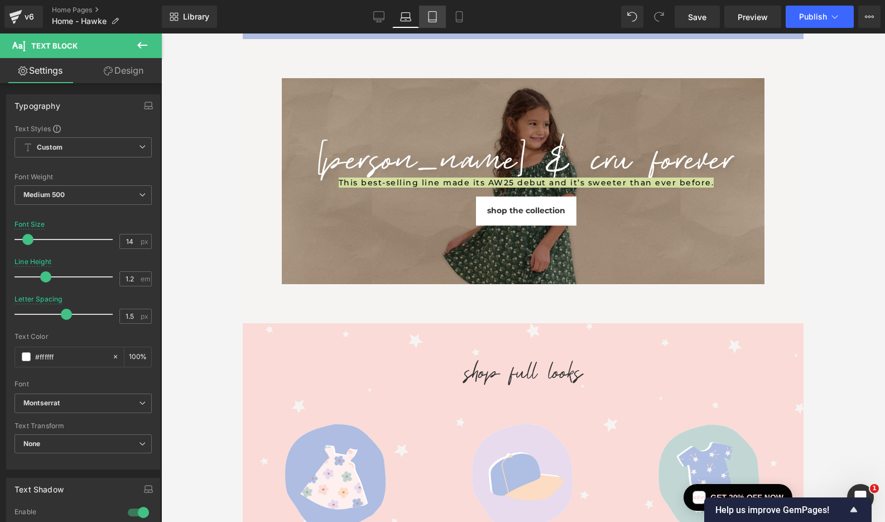
click at [433, 16] on icon at bounding box center [432, 16] width 11 height 11
type input "16"
type input "1.4"
type input "3"
type input "100"
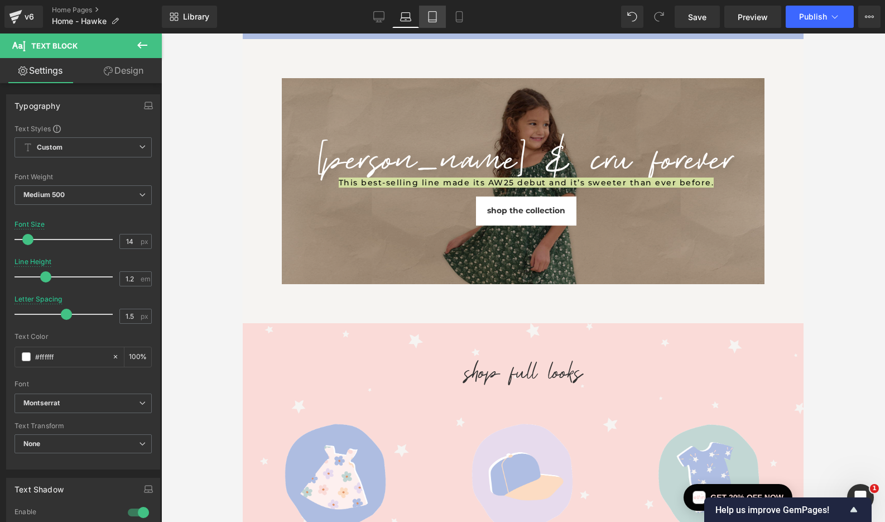
type input "10"
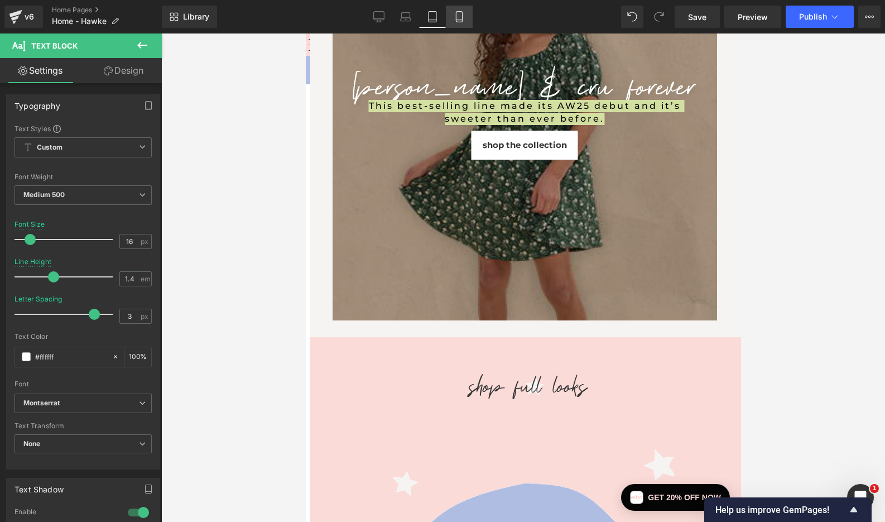
click at [458, 13] on icon at bounding box center [459, 16] width 11 height 11
type input "14"
type input "1.3"
type input "2.3"
type input "100"
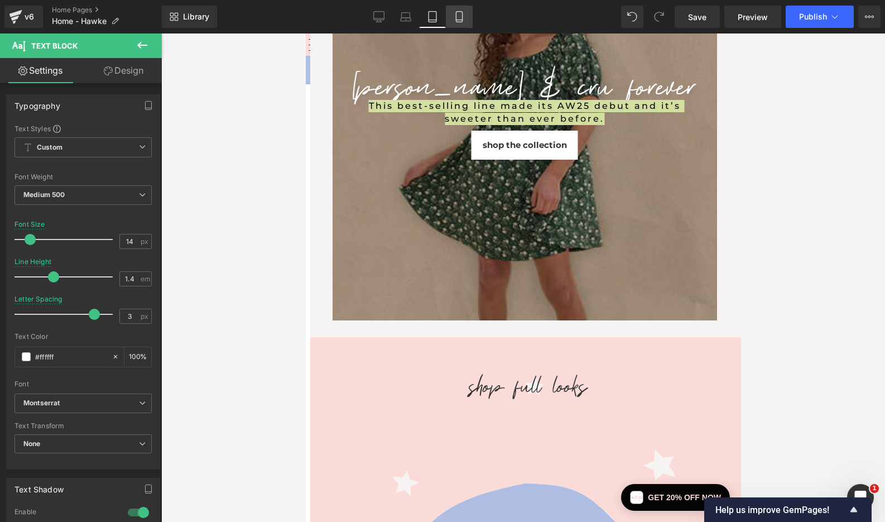
type input "10"
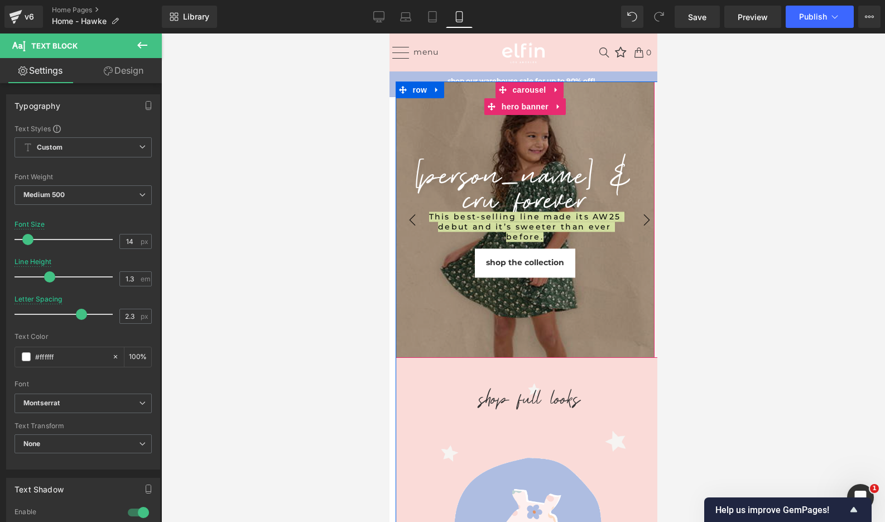
scroll to position [0, 0]
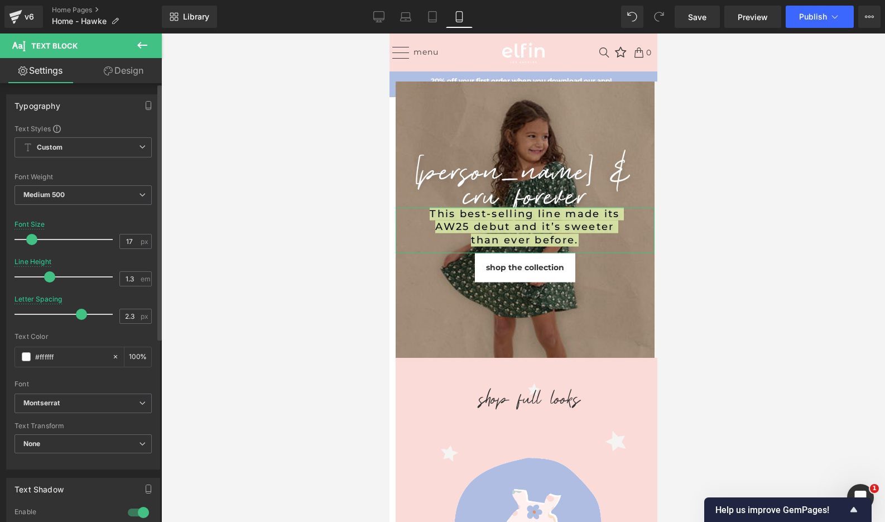
type input "16"
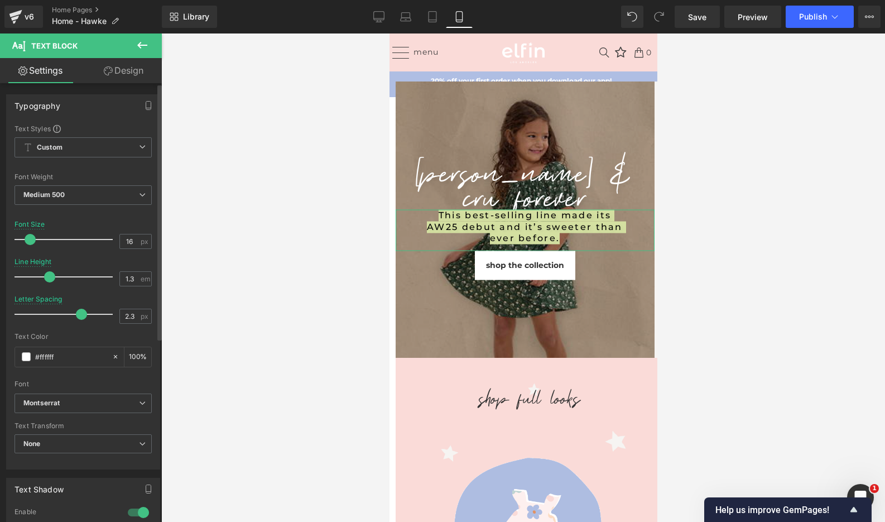
click at [30, 240] on span at bounding box center [30, 239] width 11 height 11
click at [231, 239] on div at bounding box center [523, 277] width 724 height 488
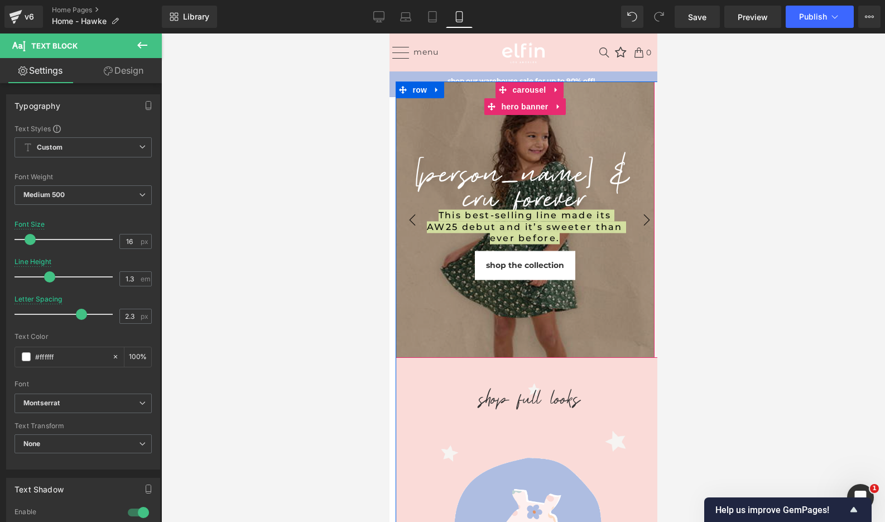
scroll to position [3, 0]
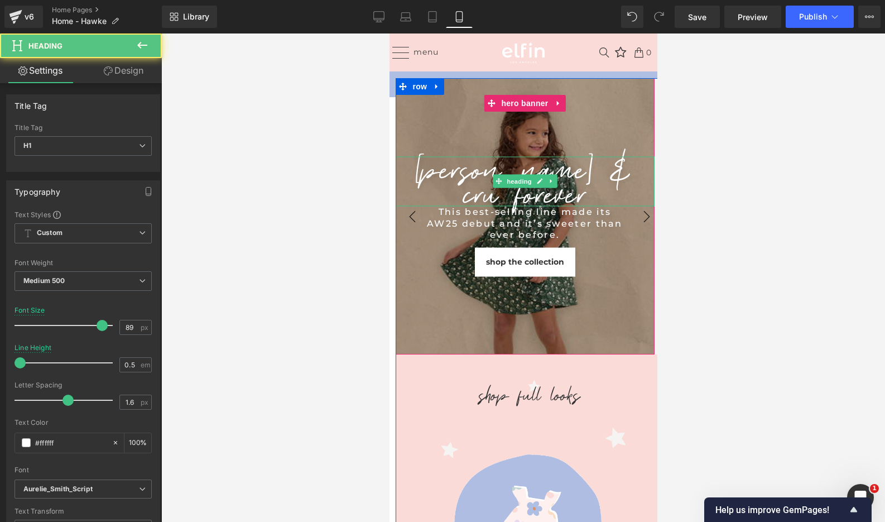
click at [576, 180] on h1 "[PERSON_NAME] & CRU FOREVER" at bounding box center [524, 181] width 259 height 50
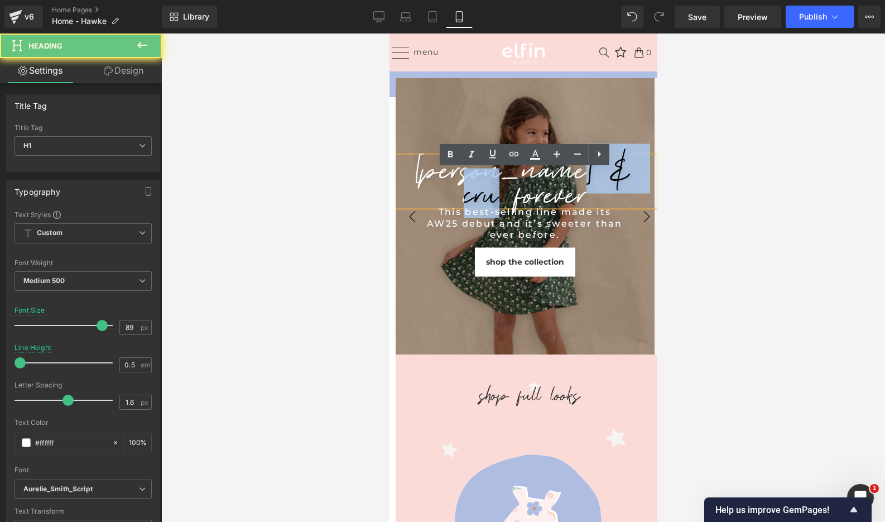
click at [576, 180] on h1 "[PERSON_NAME] & CRU FOREVER" at bounding box center [524, 181] width 259 height 50
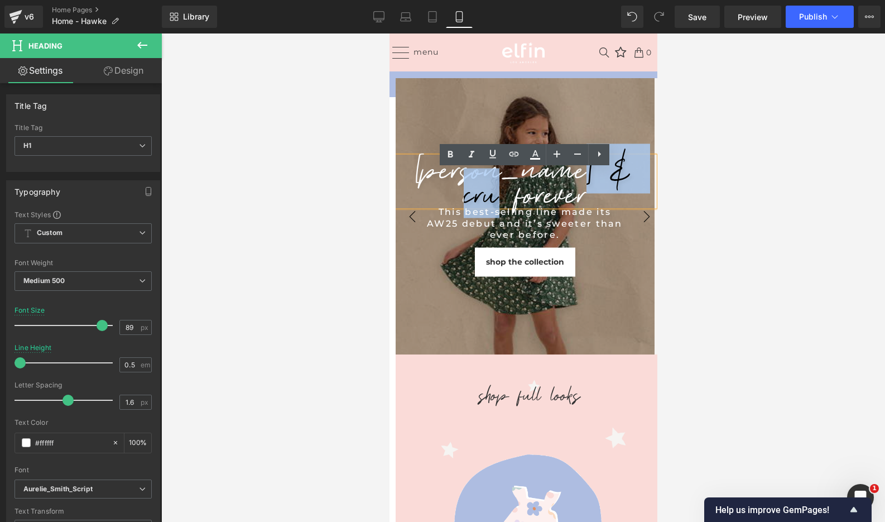
click at [576, 180] on h1 "[PERSON_NAME] & CRU FOREVER" at bounding box center [524, 181] width 259 height 50
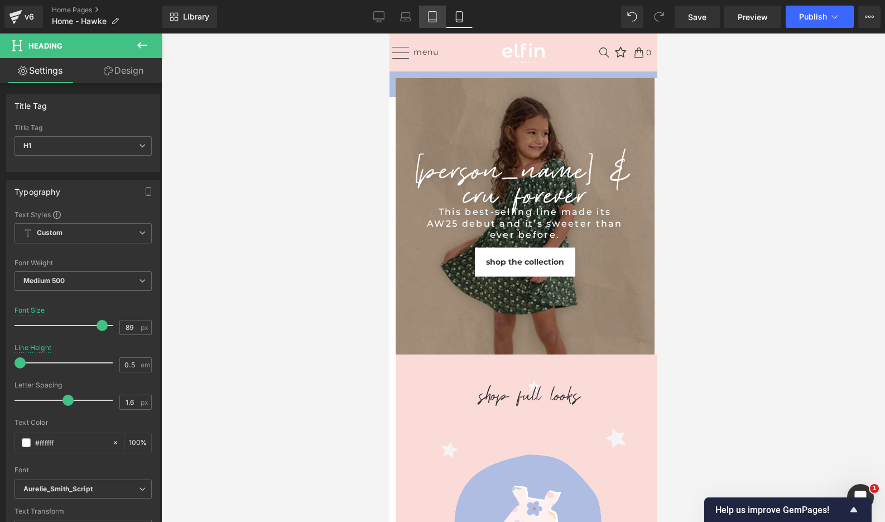
click at [436, 13] on icon at bounding box center [433, 17] width 8 height 11
type input "86"
type input "0.6"
type input "100"
type input "10"
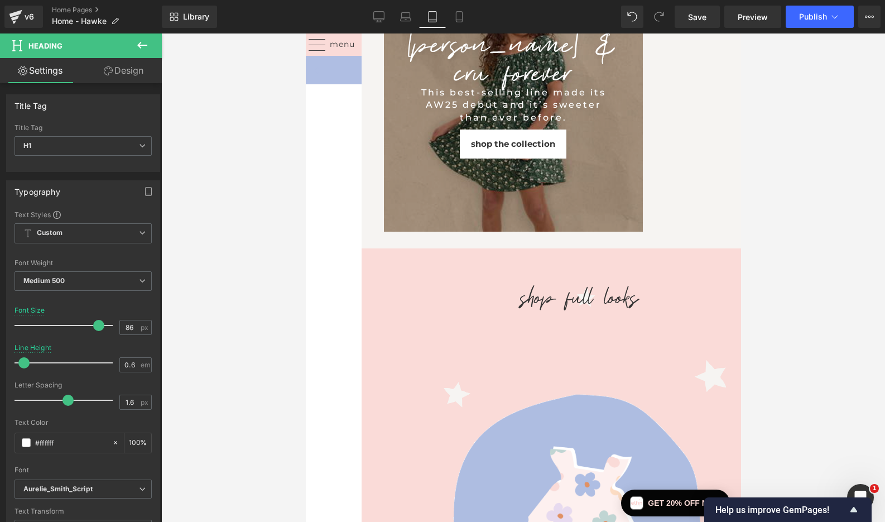
scroll to position [0, 0]
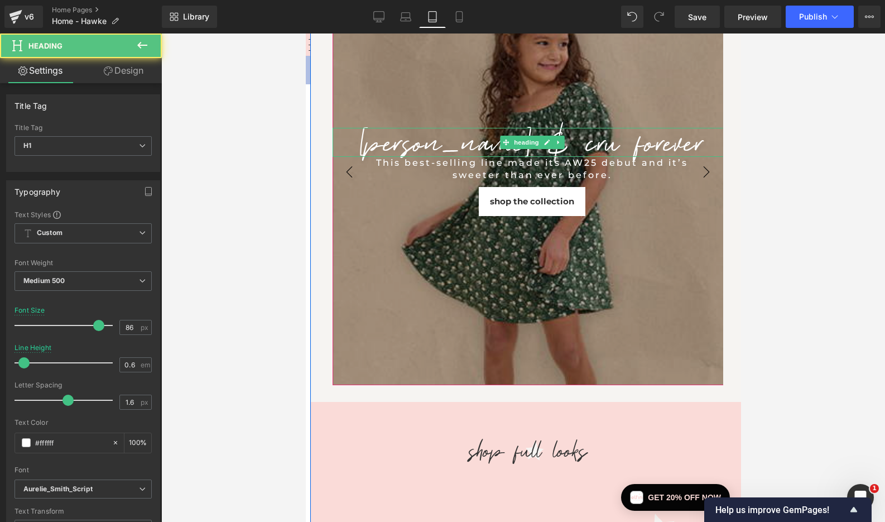
click at [592, 143] on h1 "[PERSON_NAME] & CRU FOREVER" at bounding box center [532, 142] width 400 height 29
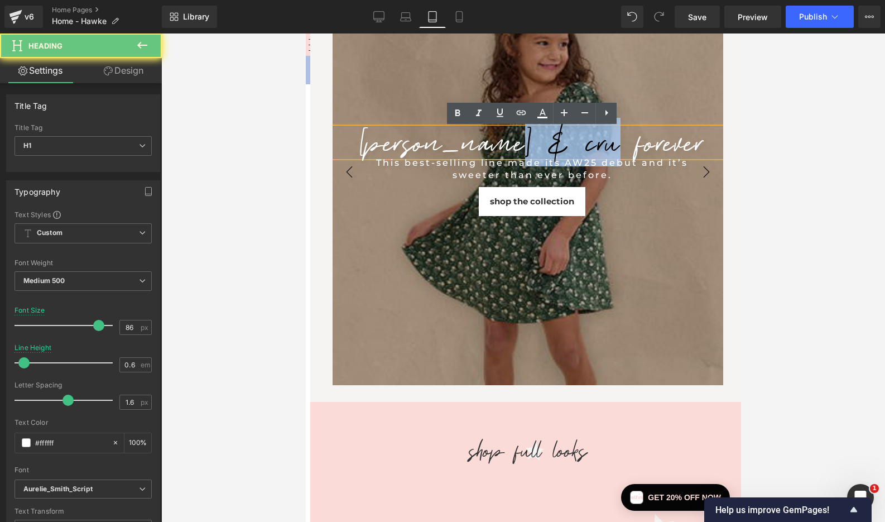
click at [592, 143] on h1 "[PERSON_NAME] & CRU FOREVER" at bounding box center [532, 142] width 400 height 29
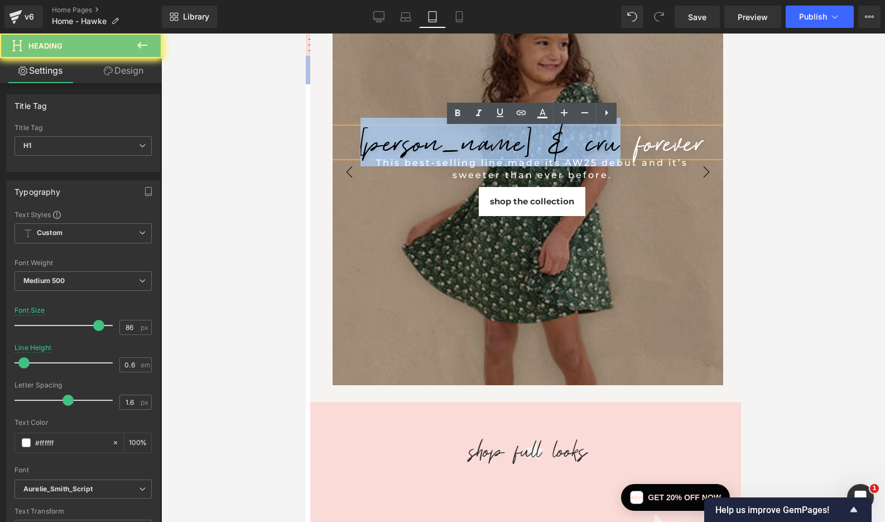
click at [592, 143] on h1 "[PERSON_NAME] & CRU FOREVER" at bounding box center [532, 142] width 400 height 29
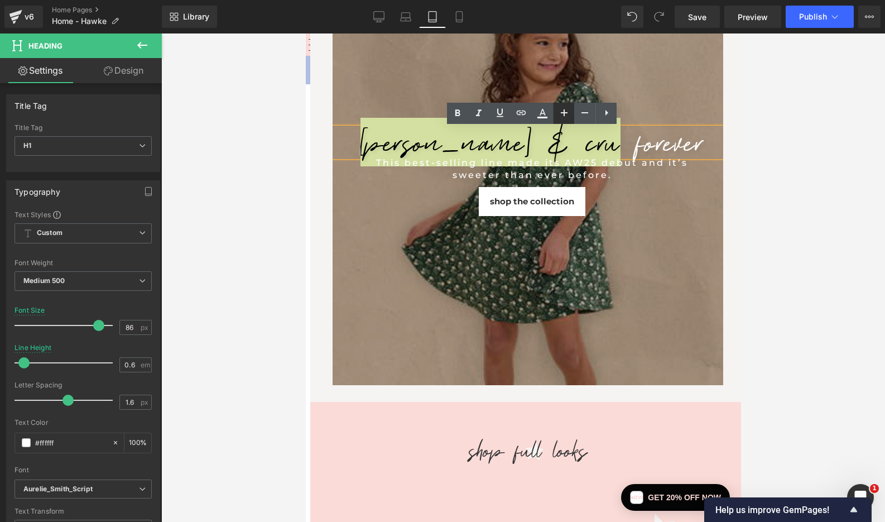
click at [565, 113] on icon at bounding box center [564, 112] width 7 height 7
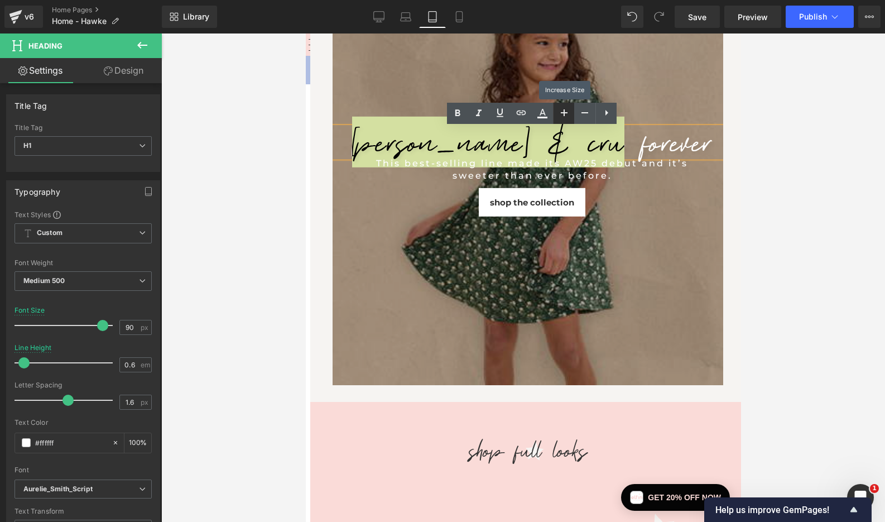
click at [565, 113] on icon at bounding box center [564, 112] width 7 height 7
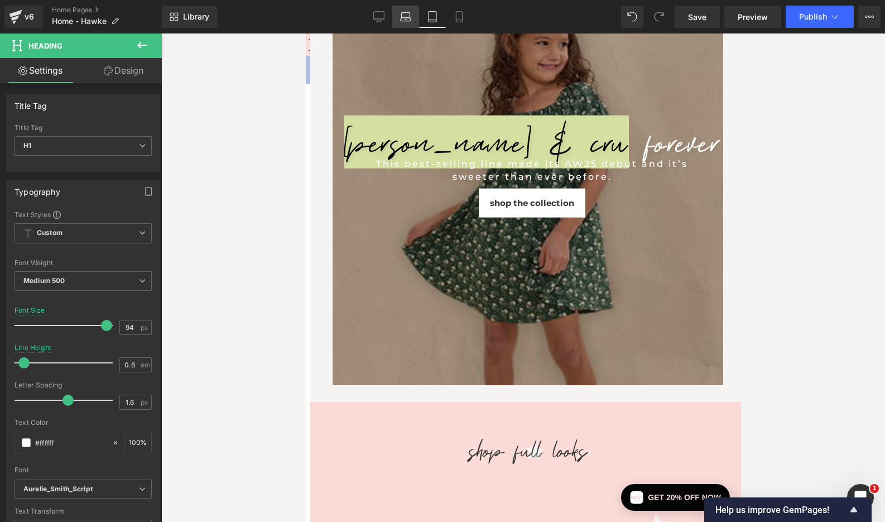
click at [408, 15] on icon at bounding box center [405, 16] width 11 height 11
type input "105"
type input "0.7"
type input "100"
type input "10"
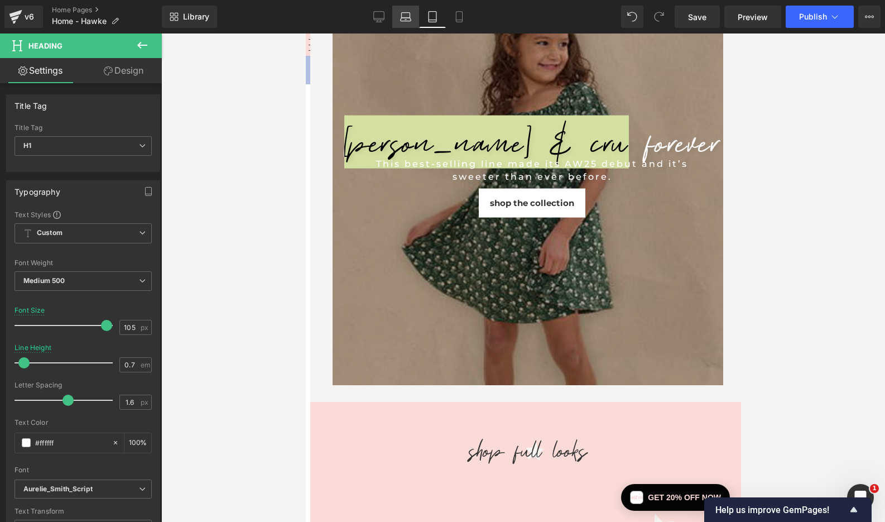
scroll to position [155, 0]
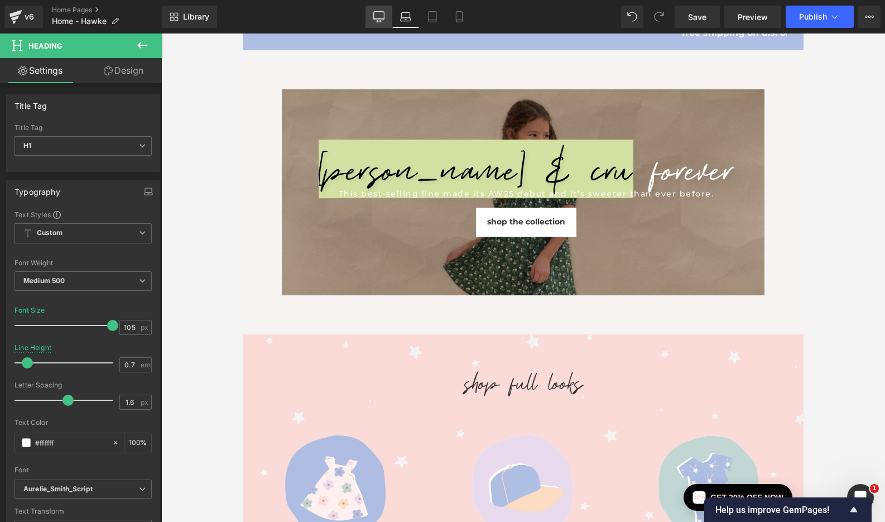
click at [382, 15] on icon at bounding box center [378, 16] width 11 height 11
type input "120"
type input "0.8"
type input "100"
type input "10"
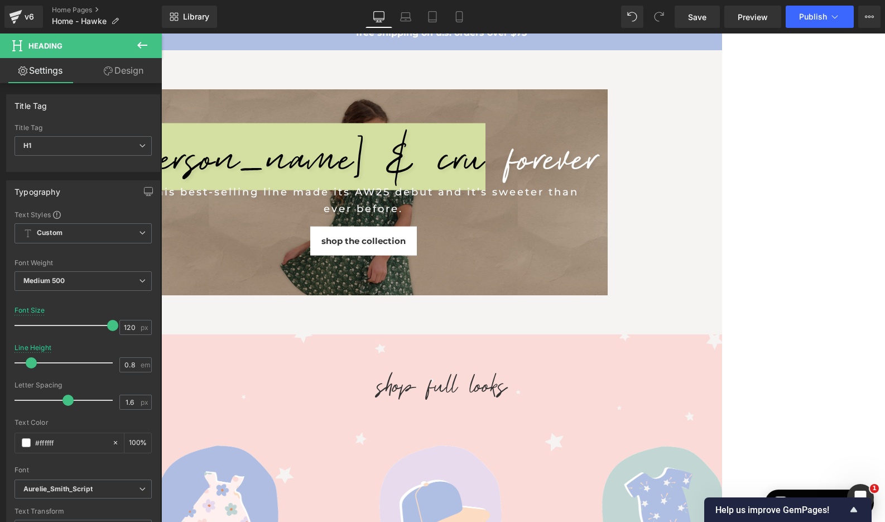
scroll to position [136, 0]
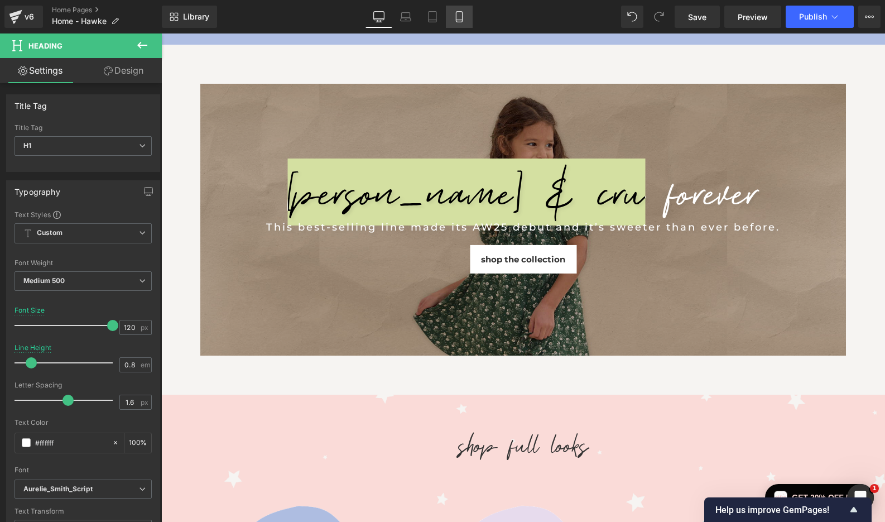
click at [454, 17] on icon at bounding box center [459, 16] width 11 height 11
type input "89"
type input "0.5"
type input "100"
type input "10"
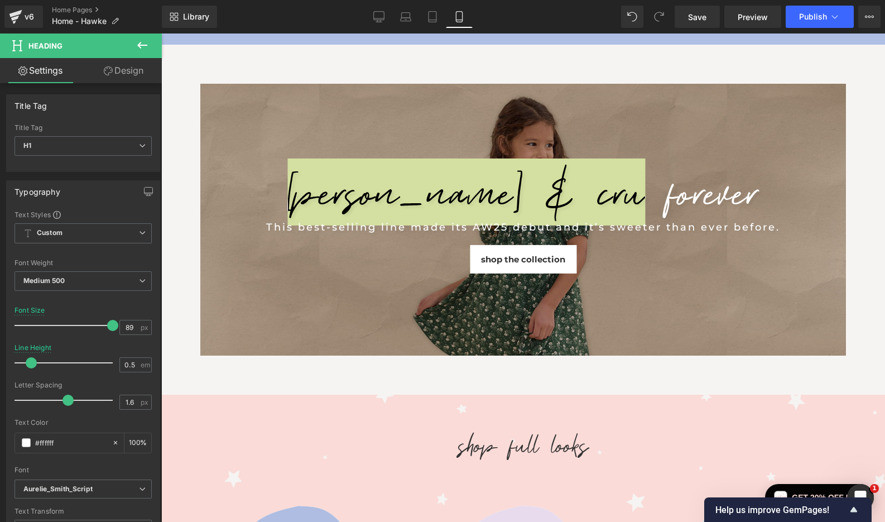
scroll to position [264, 0]
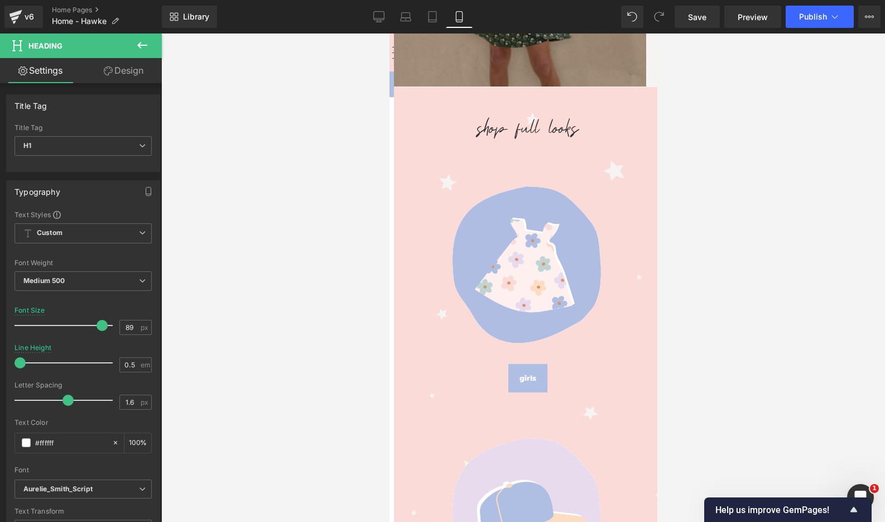
click at [751, 136] on div at bounding box center [523, 277] width 724 height 488
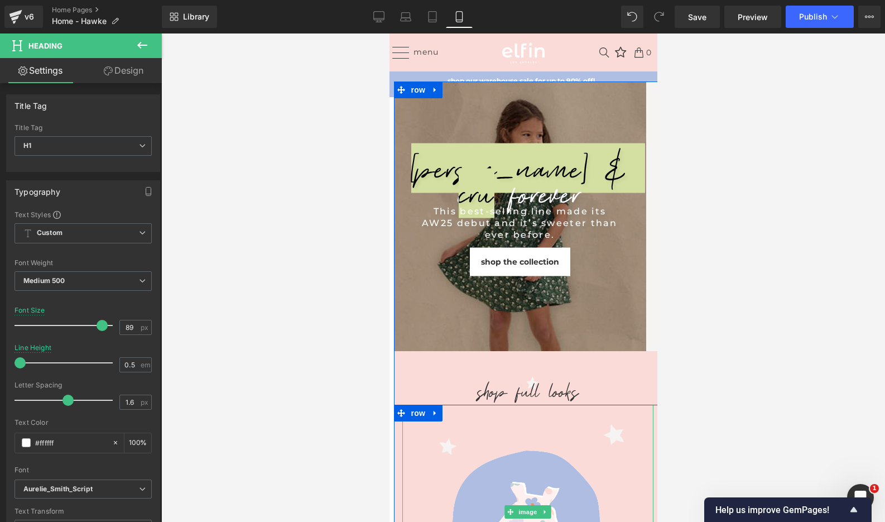
scroll to position [0, 0]
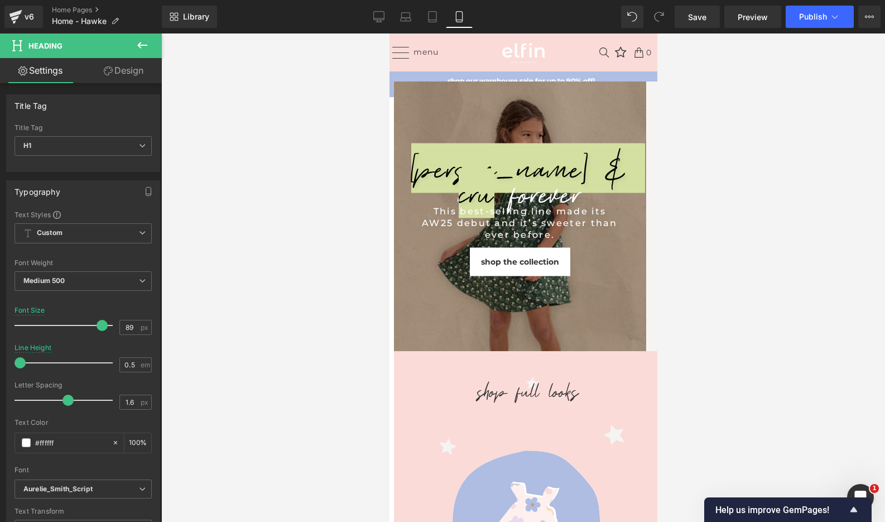
click at [788, 253] on div at bounding box center [523, 277] width 724 height 488
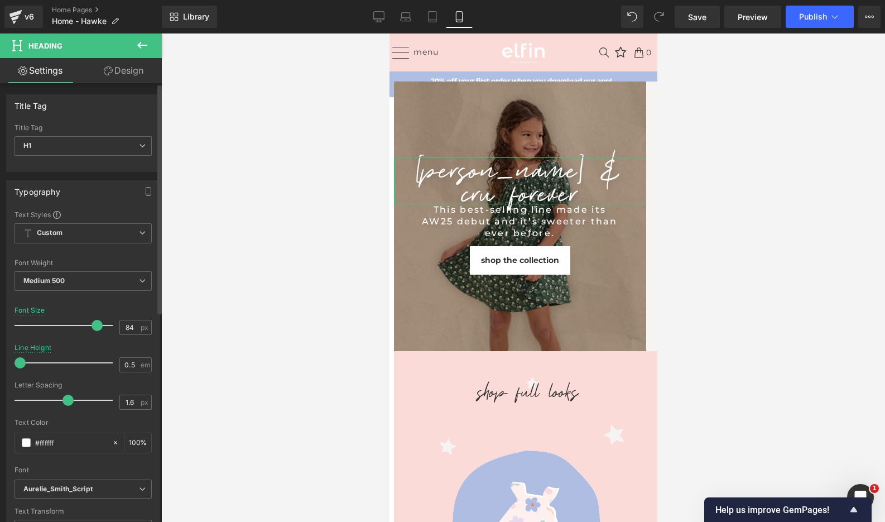
click at [95, 326] on span at bounding box center [97, 325] width 11 height 11
click at [382, 14] on icon at bounding box center [378, 16] width 11 height 11
type input "120"
type input "0.8"
type input "100"
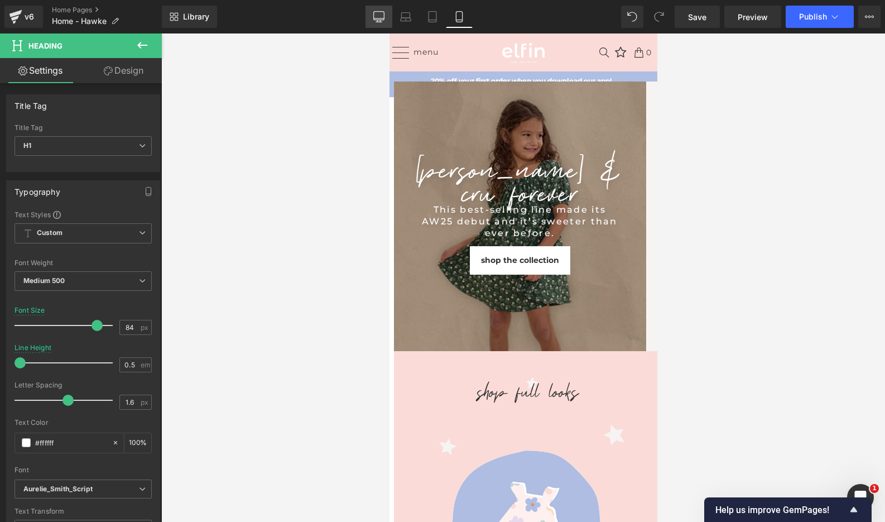
type input "10"
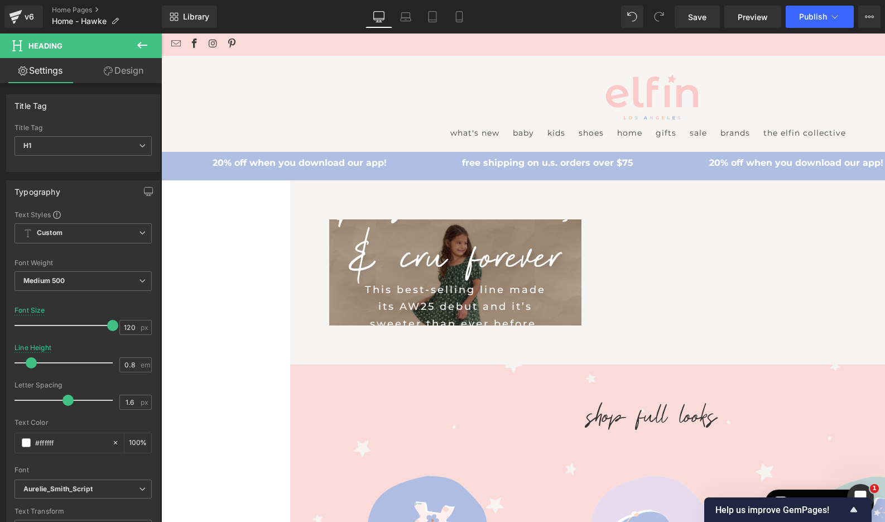
scroll to position [88, 0]
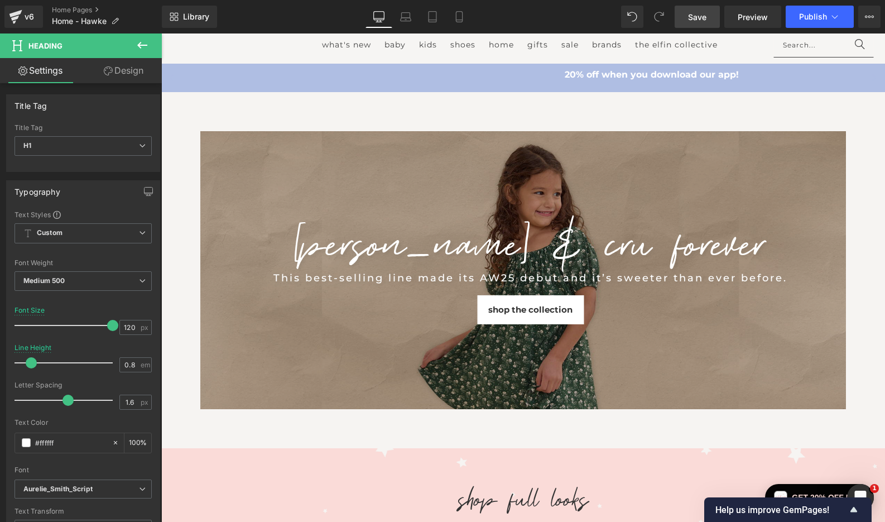
click at [707, 21] on span "Save" at bounding box center [697, 17] width 18 height 12
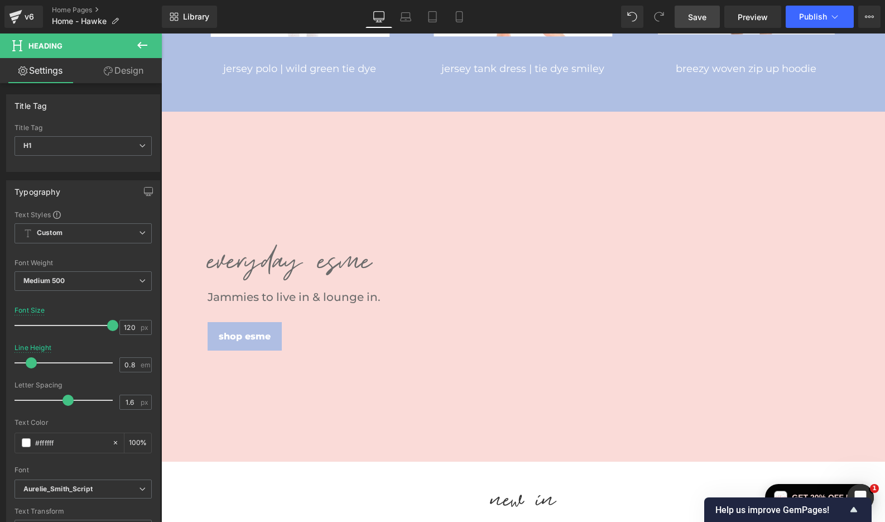
scroll to position [1107, 1]
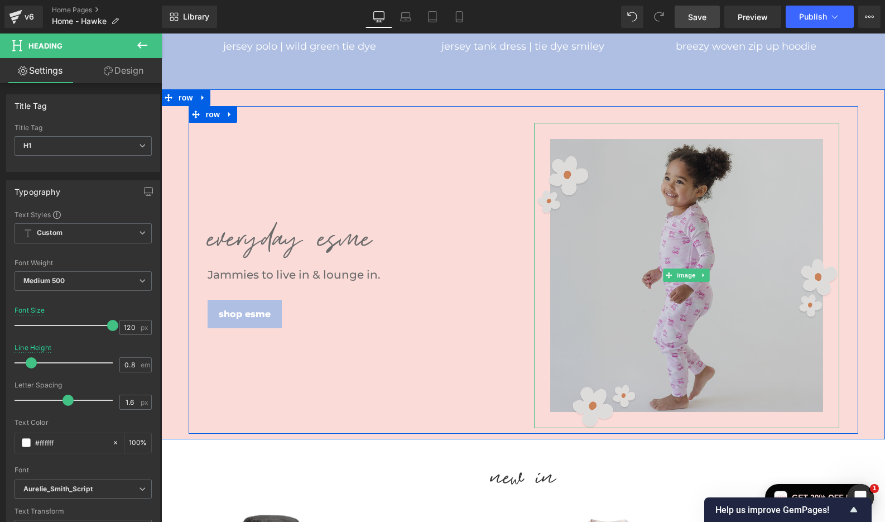
click at [613, 195] on img at bounding box center [686, 275] width 305 height 305
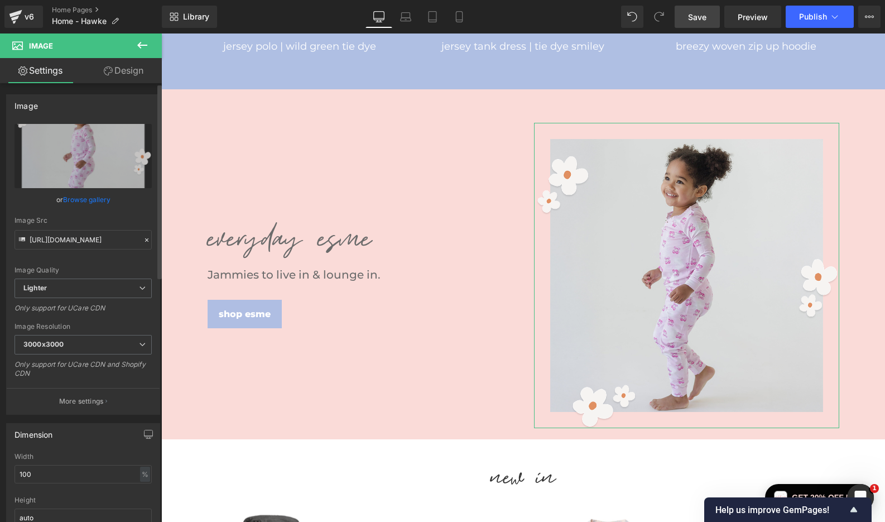
click at [81, 201] on link "Browse gallery" at bounding box center [86, 200] width 47 height 20
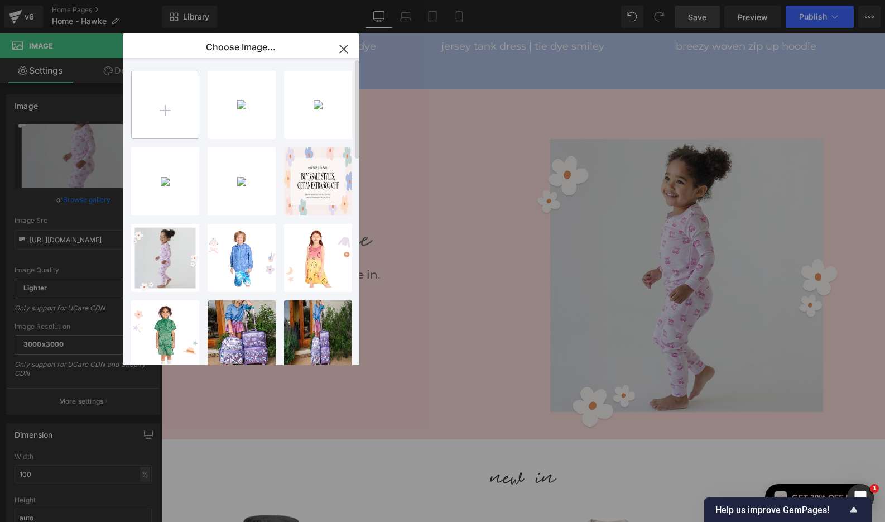
click at [159, 113] on input "file" at bounding box center [165, 104] width 67 height 67
type input "C:\fakepath\Bottom-Image-1024x1024.png"
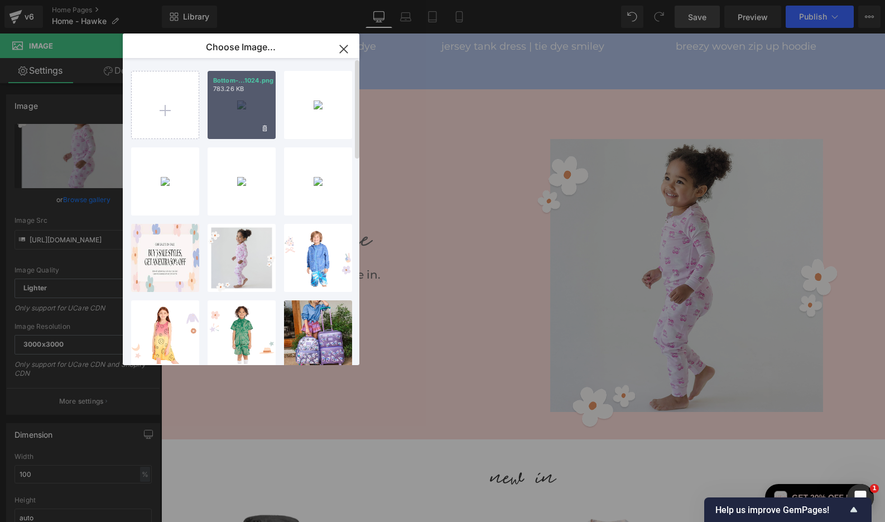
click at [237, 107] on div "Bottom-...1024.png 783.26 KB" at bounding box center [242, 105] width 68 height 68
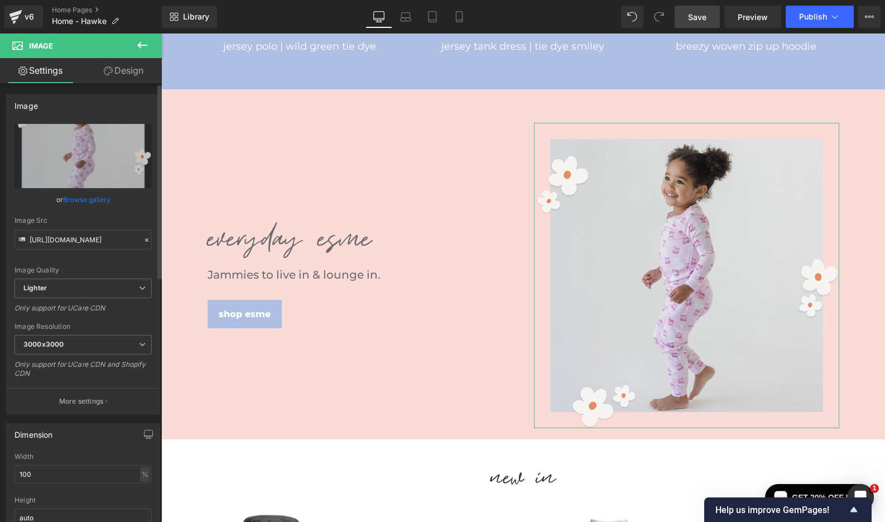
click at [88, 200] on link "Browse gallery" at bounding box center [86, 200] width 47 height 20
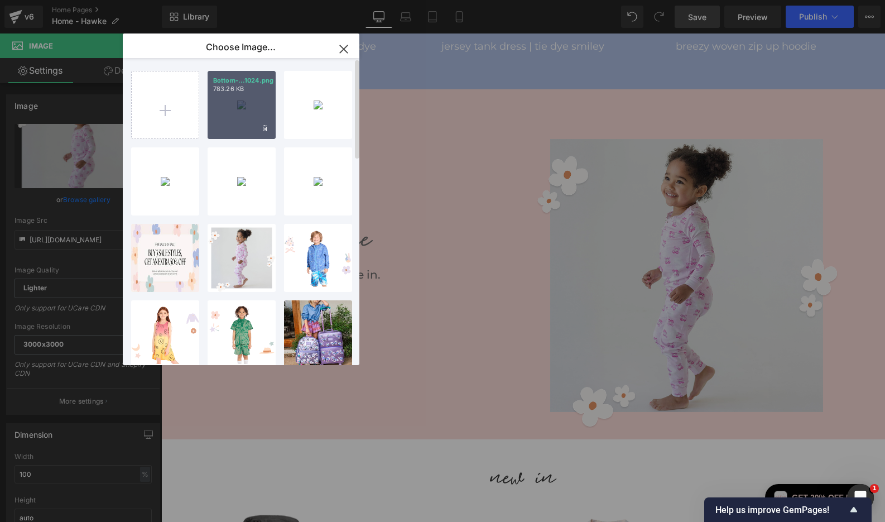
click at [231, 115] on div "Bottom-...1024.png 783.26 KB" at bounding box center [242, 105] width 68 height 68
type input "[URL][DOMAIN_NAME]"
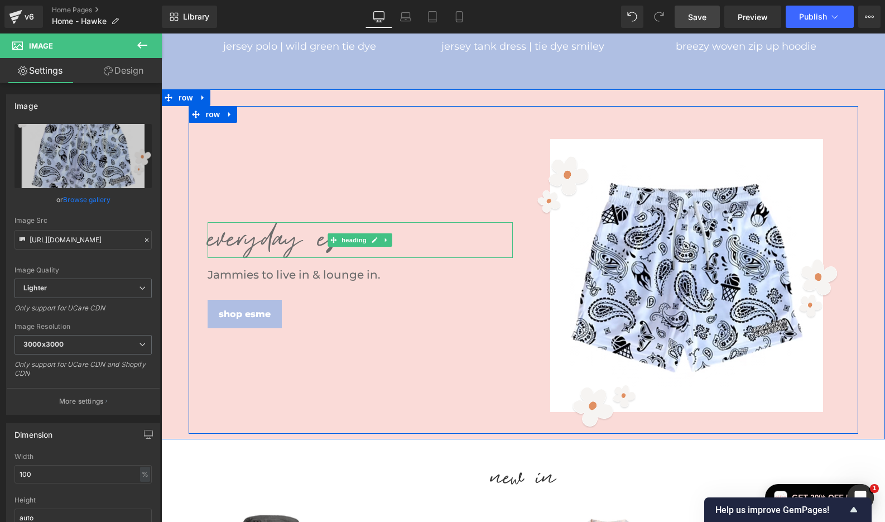
click at [294, 244] on h2 "EVERYDAY ESME" at bounding box center [360, 236] width 305 height 25
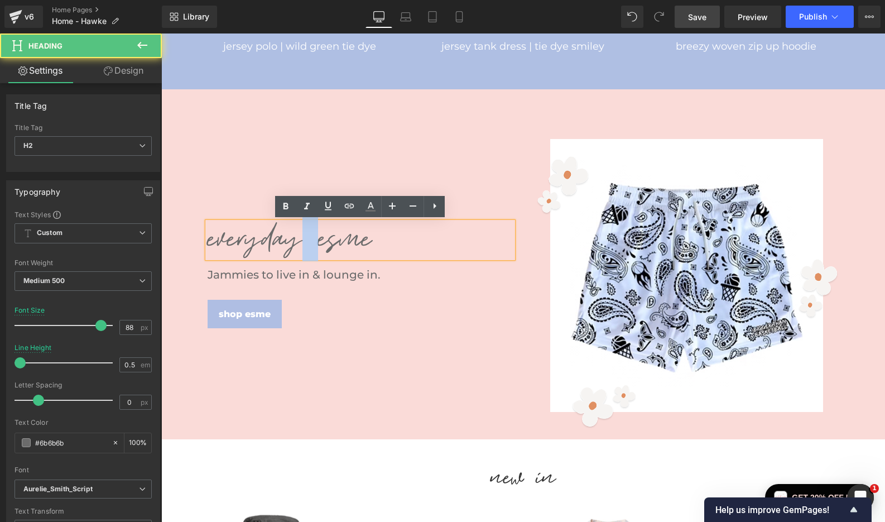
click at [294, 244] on h2 "EVERYDAY ESME" at bounding box center [360, 236] width 305 height 25
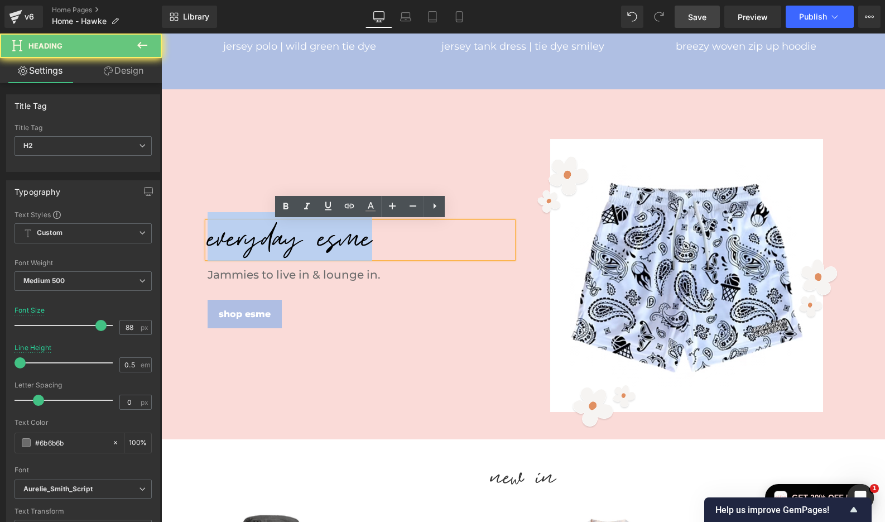
click at [294, 244] on h2 "EVERYDAY ESME" at bounding box center [360, 236] width 305 height 25
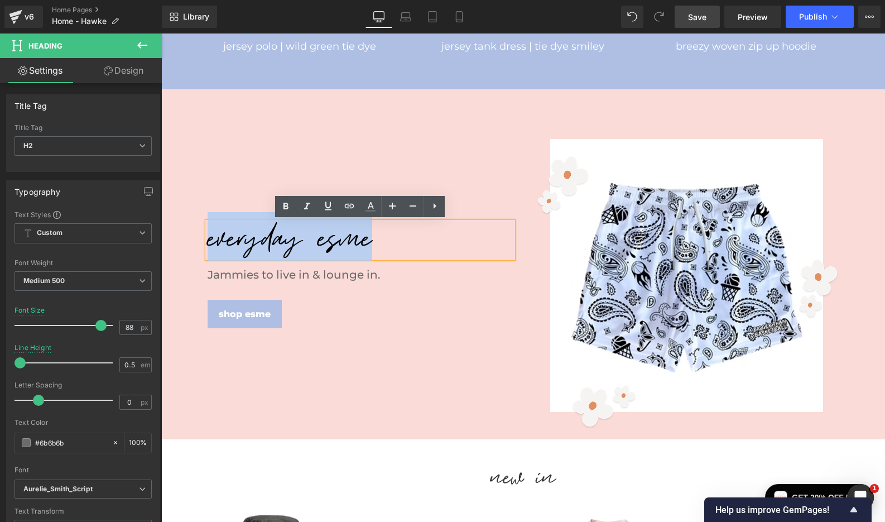
paste div
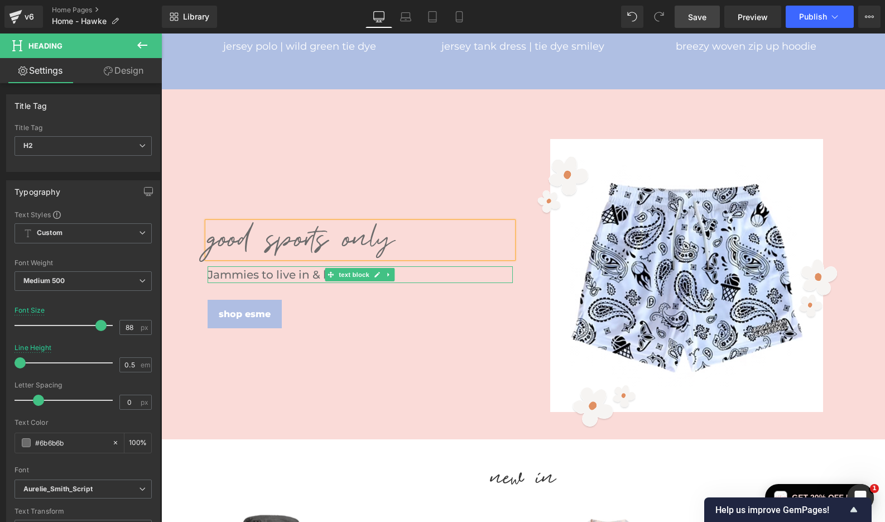
click at [314, 273] on p "Jammies to live in & lounge in." at bounding box center [360, 274] width 305 height 17
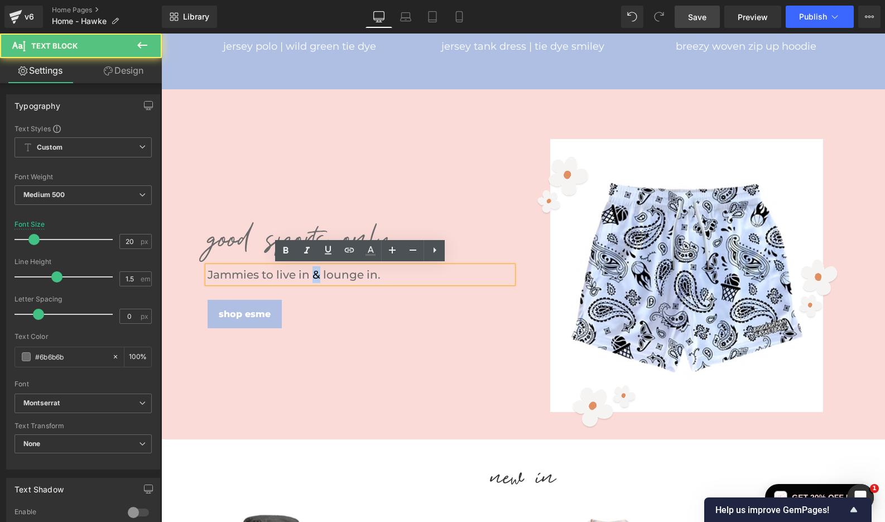
click at [314, 273] on p "Jammies to live in & lounge in." at bounding box center [360, 274] width 305 height 17
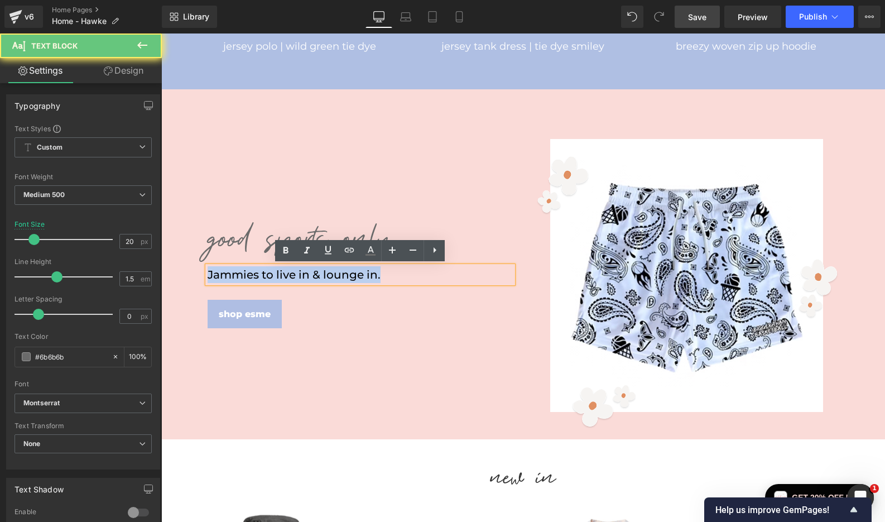
click at [314, 273] on p "Jammies to live in & lounge in." at bounding box center [360, 274] width 305 height 17
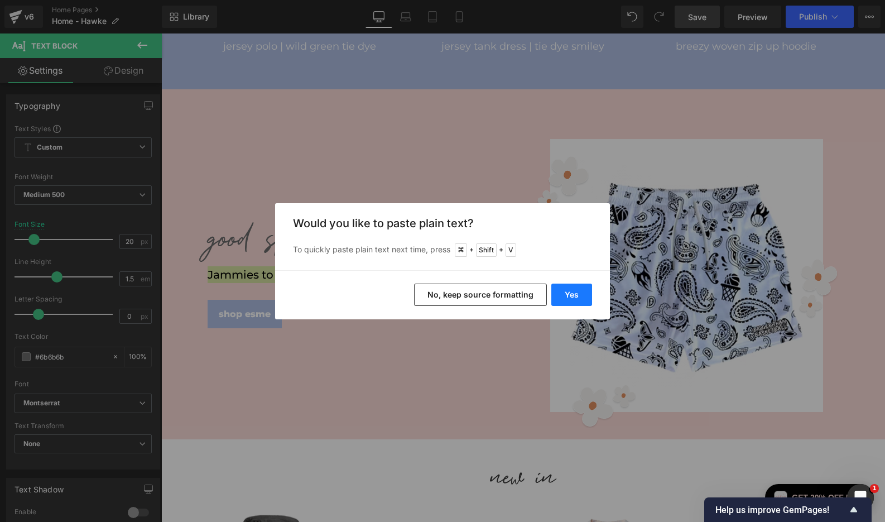
click at [567, 294] on button "Yes" at bounding box center [571, 295] width 41 height 22
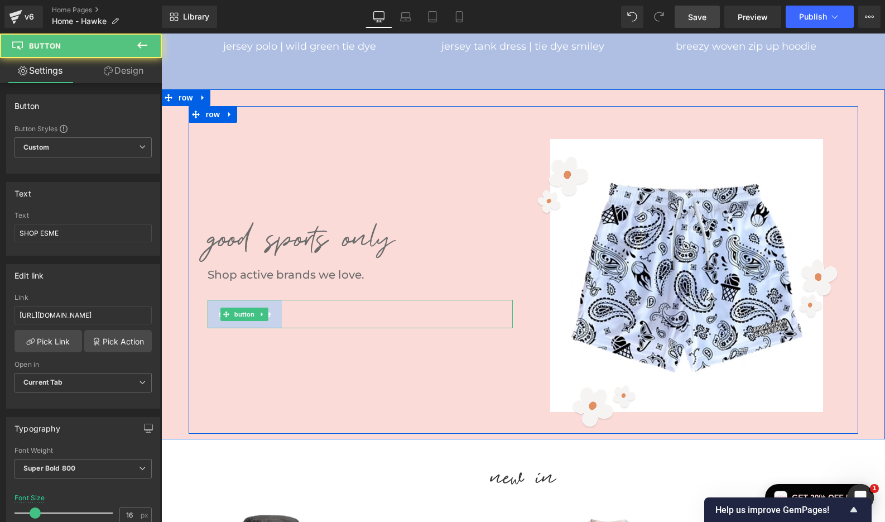
click at [276, 302] on link "SHOP ESME" at bounding box center [245, 314] width 74 height 29
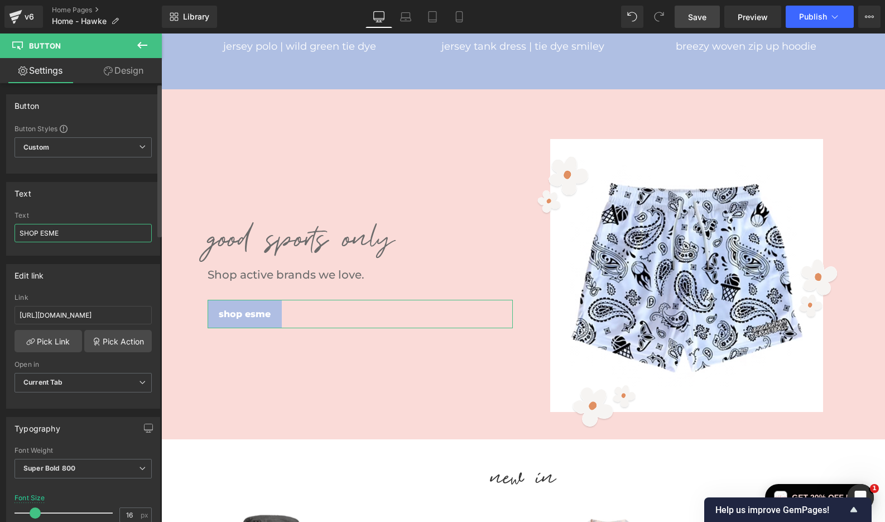
click at [87, 237] on input "SHOP ESME" at bounding box center [83, 233] width 137 height 18
paste input "NOW"
type input "SHOP NOW"
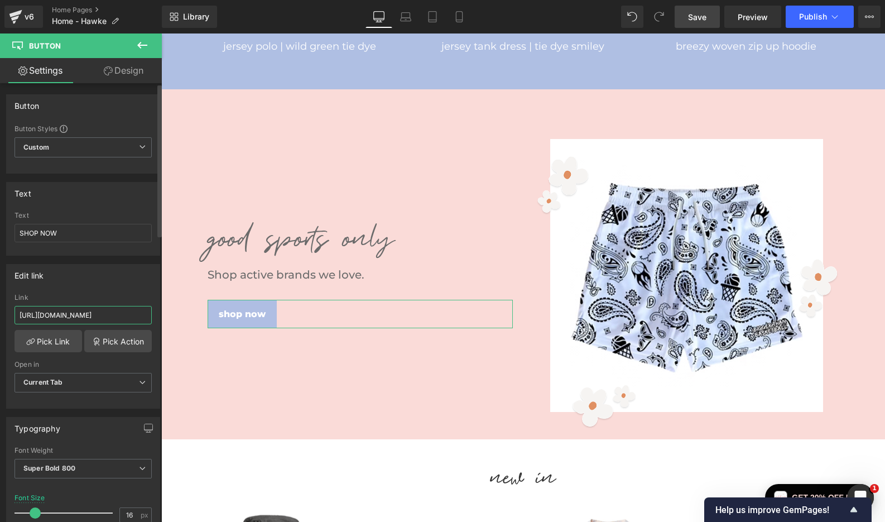
click at [73, 315] on input "[URL][DOMAIN_NAME]" at bounding box center [83, 315] width 137 height 18
paste input "newest-products"
type input "[URL][DOMAIN_NAME]"
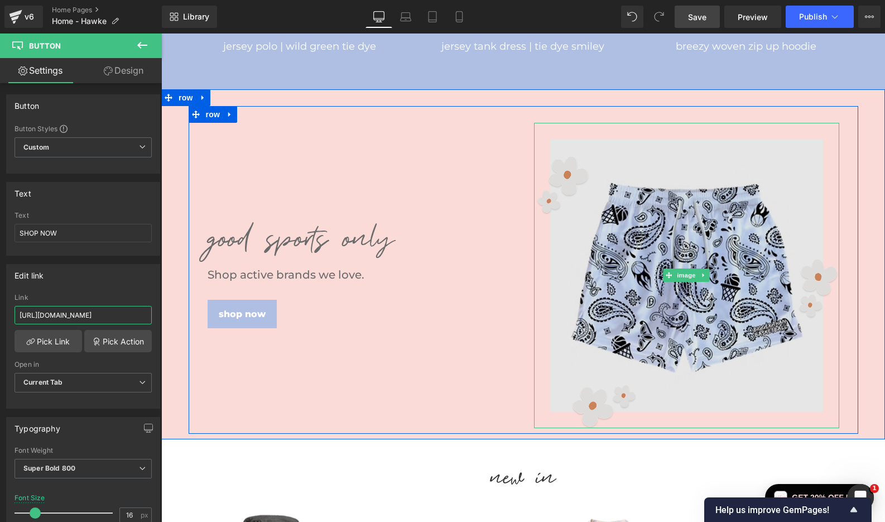
click at [693, 198] on img at bounding box center [686, 275] width 305 height 305
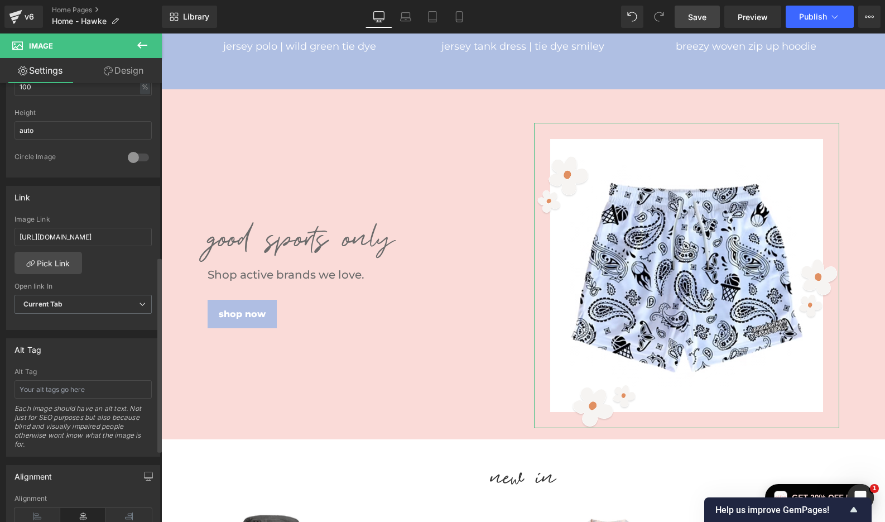
scroll to position [390, 0]
click at [105, 238] on input "[URL][DOMAIN_NAME]" at bounding box center [83, 234] width 137 height 18
paste input "newest-products"
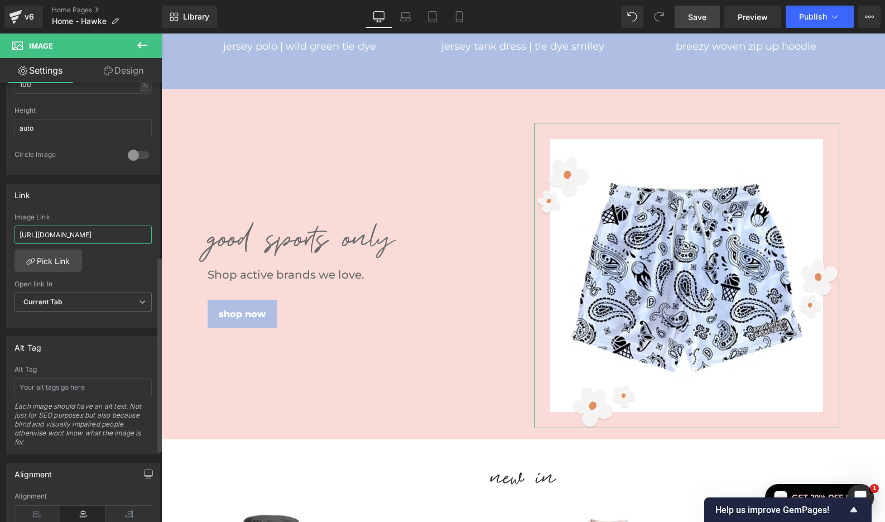
type input "[URL][DOMAIN_NAME]"
click at [123, 260] on div "[URL][DOMAIN_NAME] Image Link [URL][DOMAIN_NAME] Pick Link Current Tab New Tab …" at bounding box center [83, 270] width 153 height 114
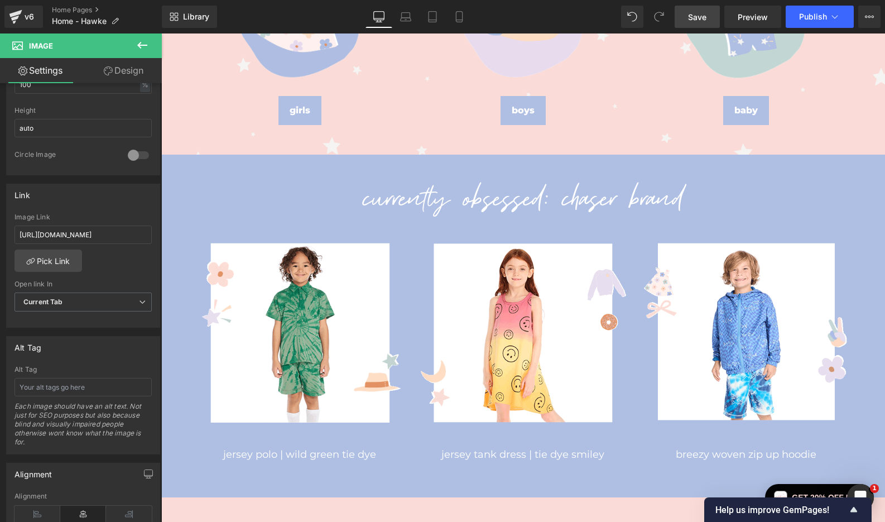
scroll to position [692, 1]
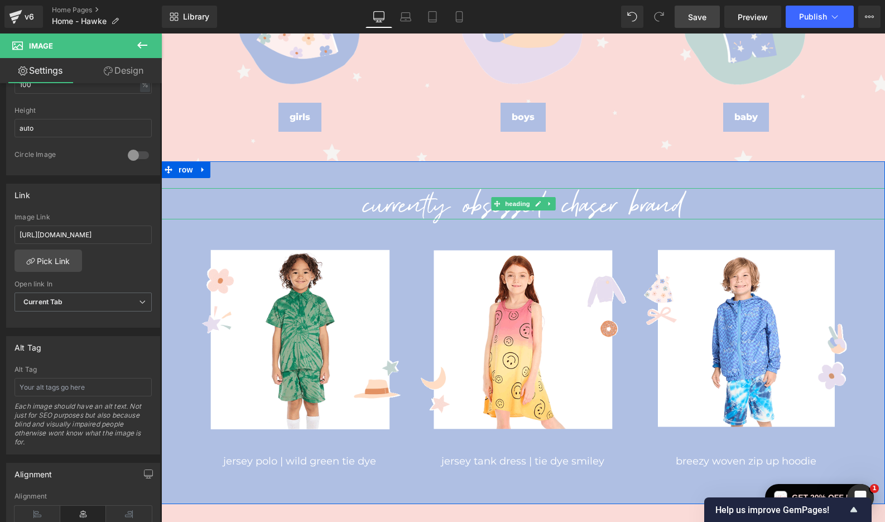
click at [642, 199] on h2 "CURRENTLY OBSESSED: CHASER BRAND" at bounding box center [523, 203] width 724 height 31
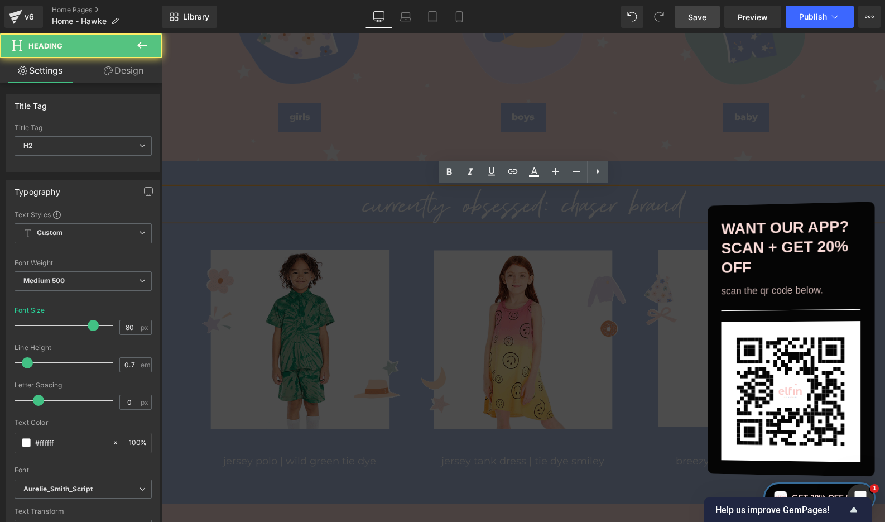
click at [707, 202] on div "Want our app? Scan + get 20% off Scan the QR code below. Get 20% off now" at bounding box center [790, 353] width 167 height 316
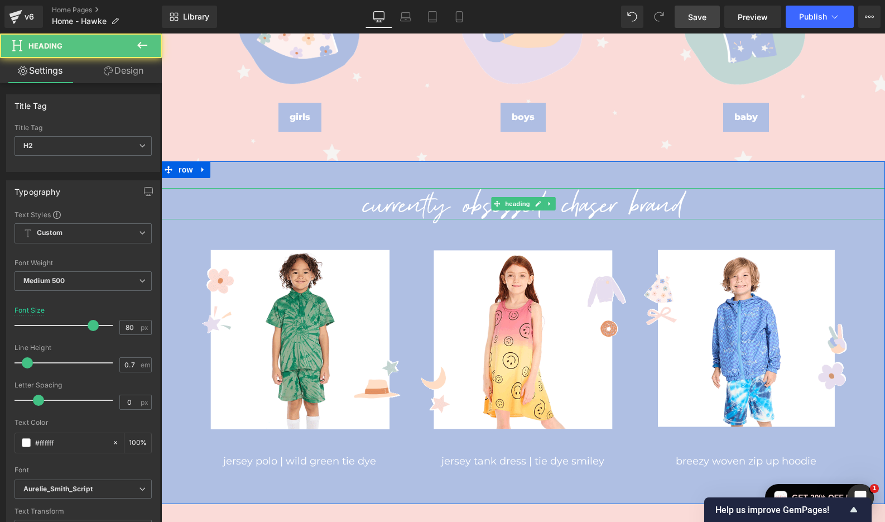
click at [685, 200] on h2 "CURRENTLY OBSESSED: CHASER BRAND" at bounding box center [523, 203] width 724 height 31
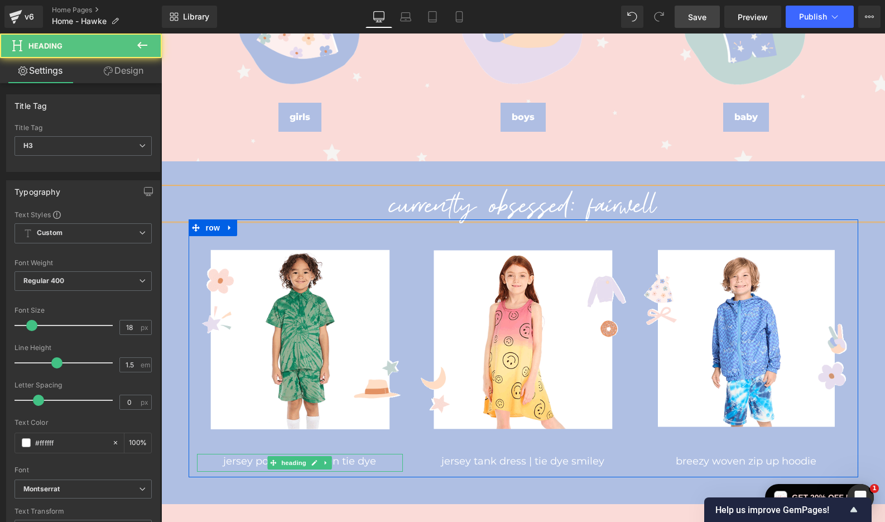
click at [356, 464] on h3 "jersey polo | wild green tie dye" at bounding box center [300, 461] width 207 height 15
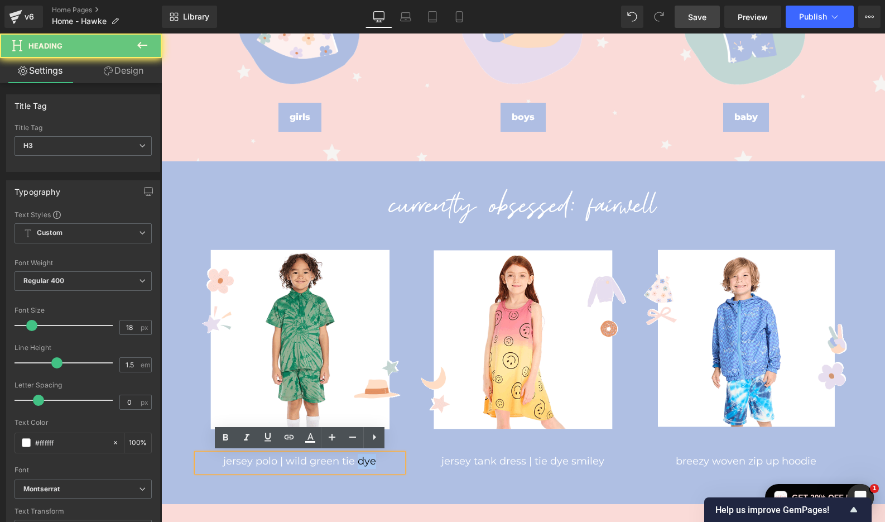
click at [356, 464] on h3 "jersey polo | wild green tie dye" at bounding box center [300, 461] width 207 height 15
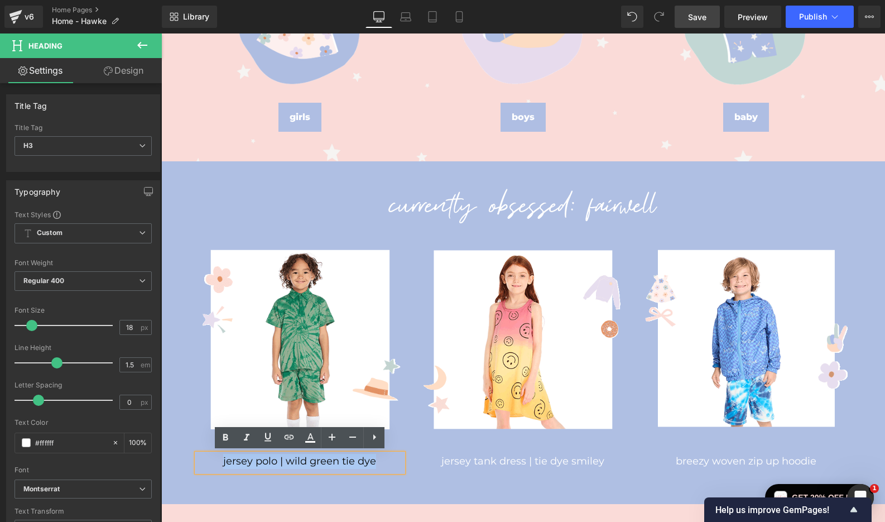
paste div
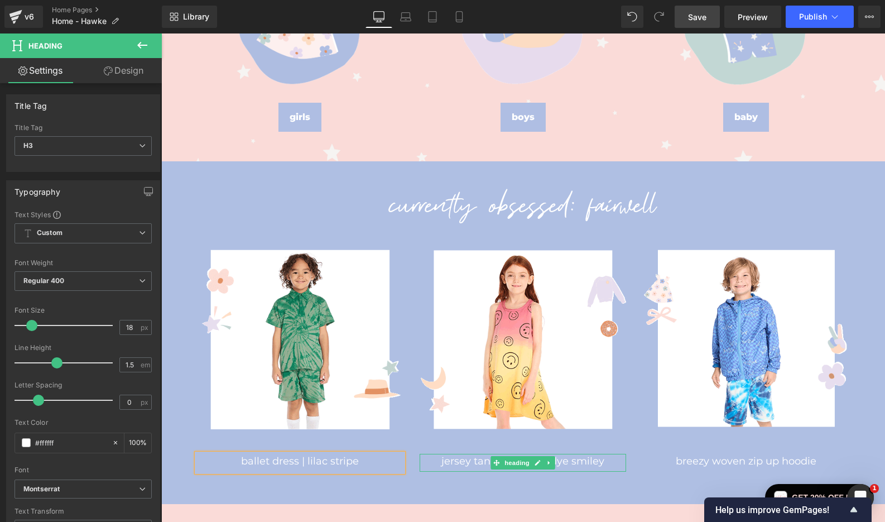
click at [491, 462] on span at bounding box center [497, 462] width 12 height 13
click at [478, 462] on h3 "jersey tank dress | tie dye smiley" at bounding box center [523, 461] width 207 height 15
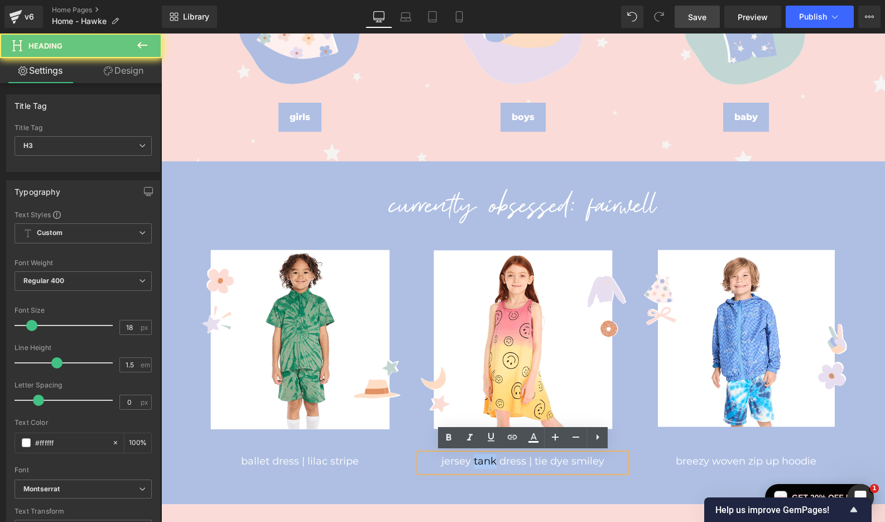
click at [478, 462] on h3 "jersey tank dress | tie dye smiley" at bounding box center [523, 461] width 207 height 15
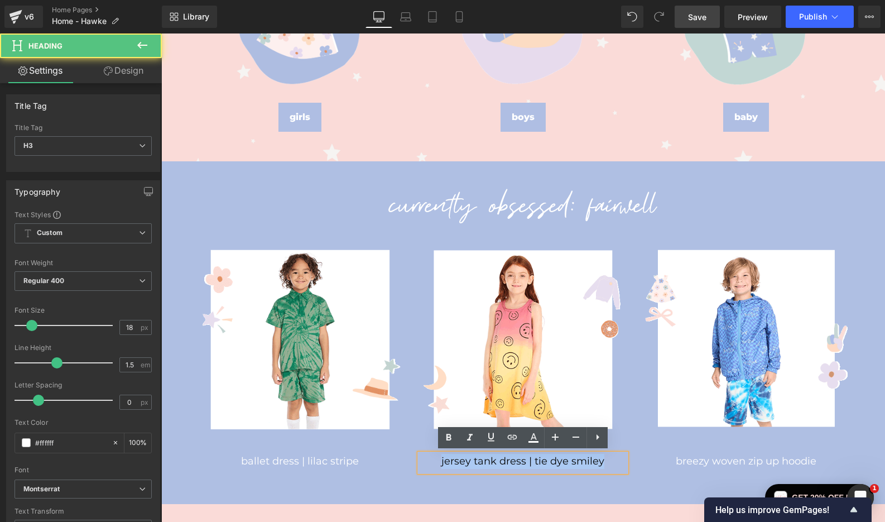
click at [478, 462] on h3 "jersey tank dress | tie dye smiley" at bounding box center [523, 461] width 207 height 15
paste div
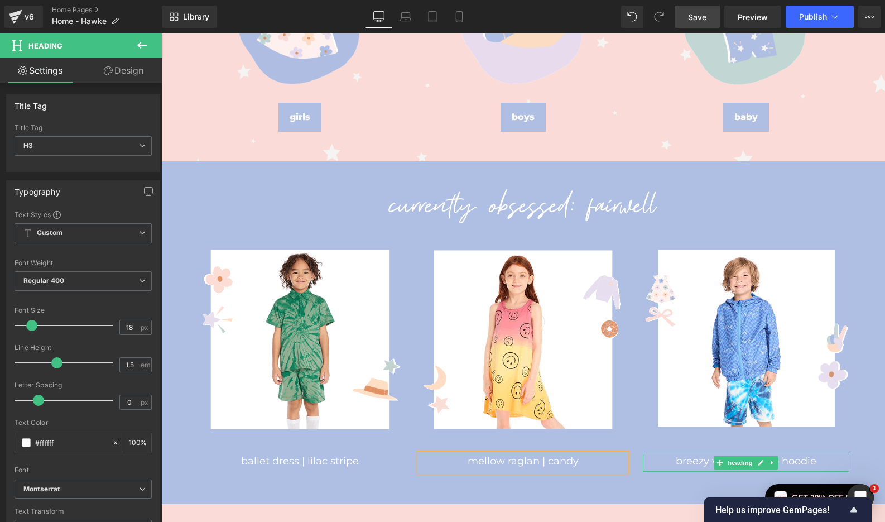
click at [692, 463] on h3 "breezy woven zip up hoodie" at bounding box center [746, 461] width 207 height 15
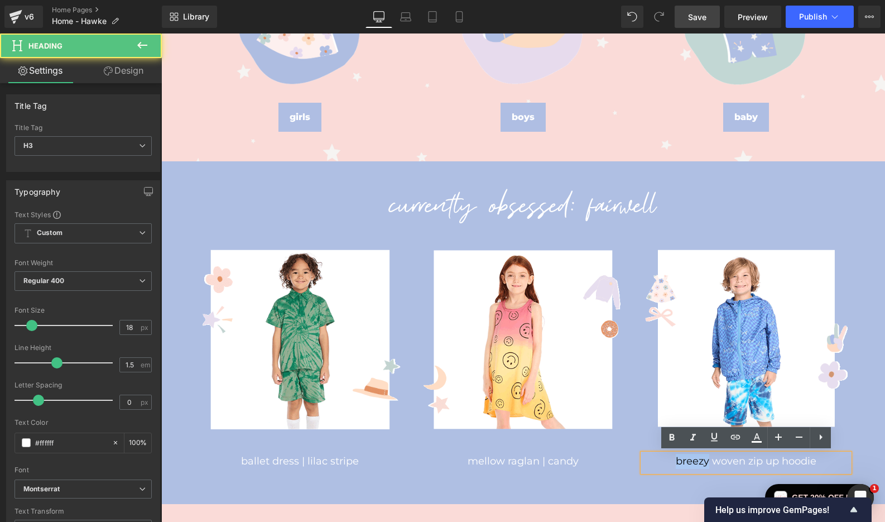
click at [692, 463] on h3 "breezy woven zip up hoodie" at bounding box center [746, 461] width 207 height 15
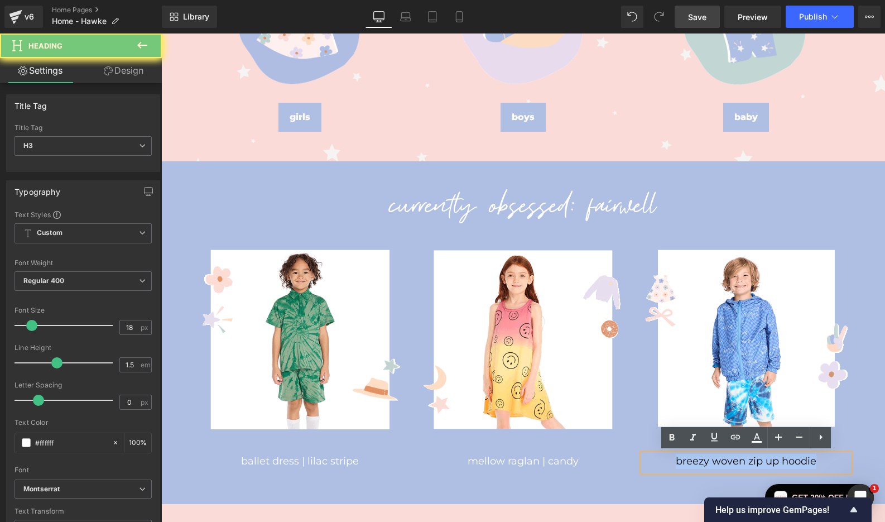
click at [692, 463] on h3 "breezy woven zip up hoodie" at bounding box center [746, 461] width 207 height 15
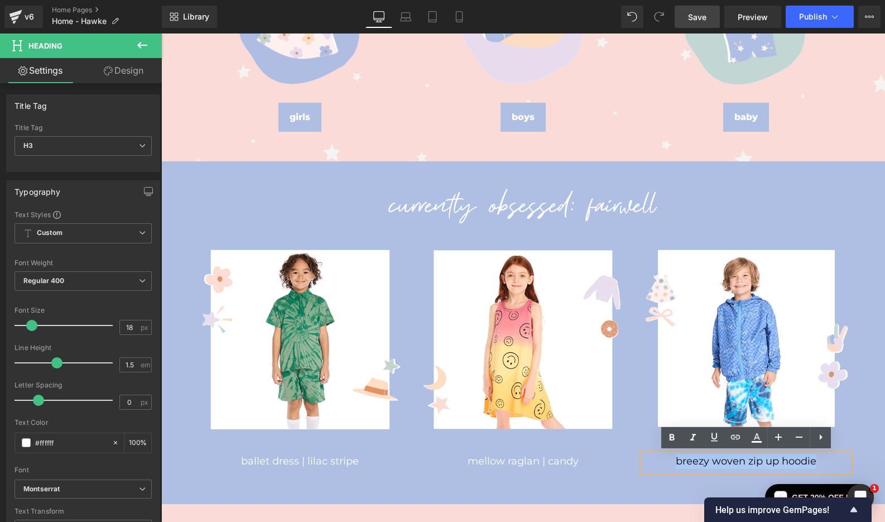
paste div
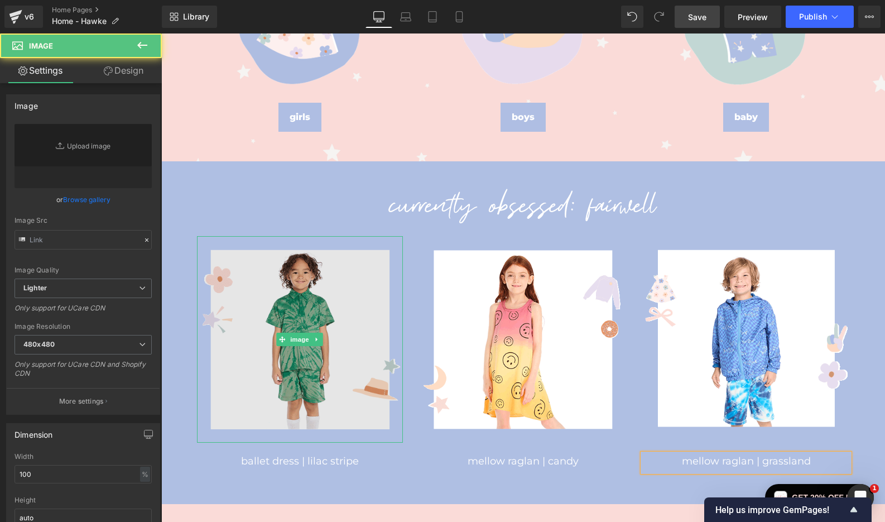
type input "[URL][DOMAIN_NAME]"
click at [316, 311] on img at bounding box center [300, 339] width 207 height 207
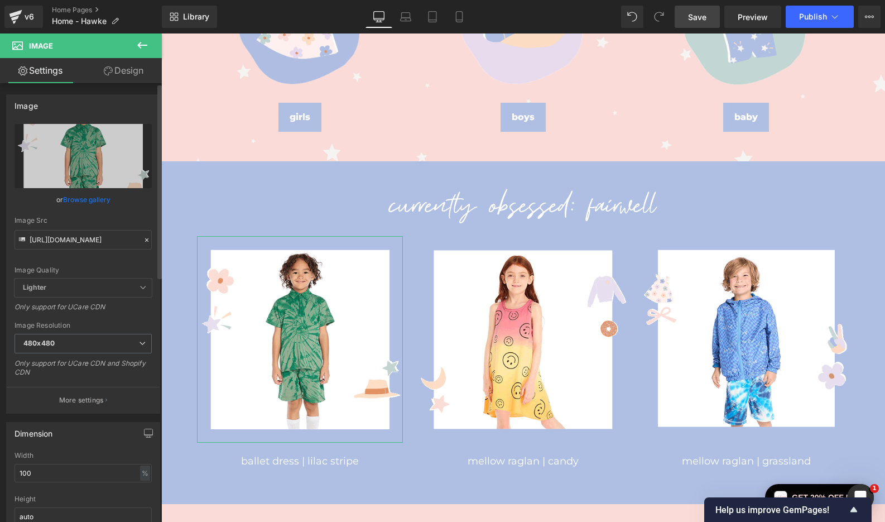
click at [91, 200] on link "Browse gallery" at bounding box center [86, 200] width 47 height 20
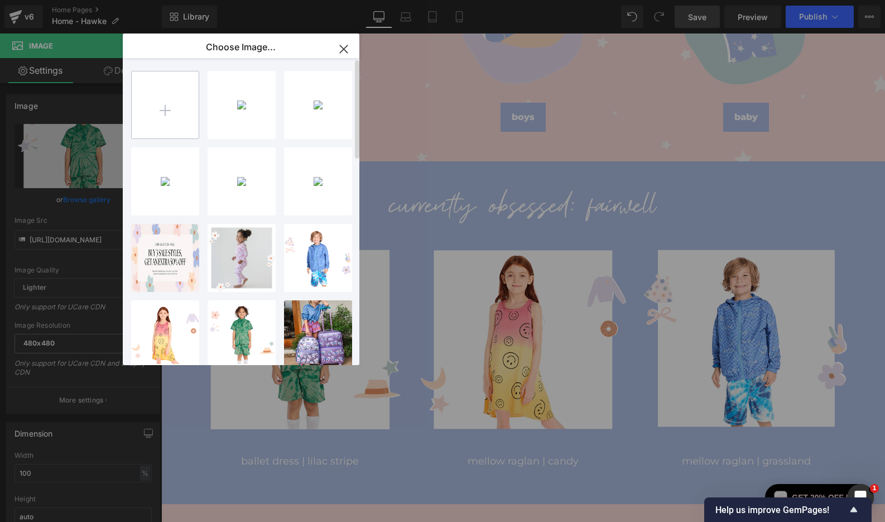
click at [163, 121] on input "file" at bounding box center [165, 104] width 67 height 67
type input "C:\fakepath\1---ELFIN---Obsessed-Template-480x480.gif"
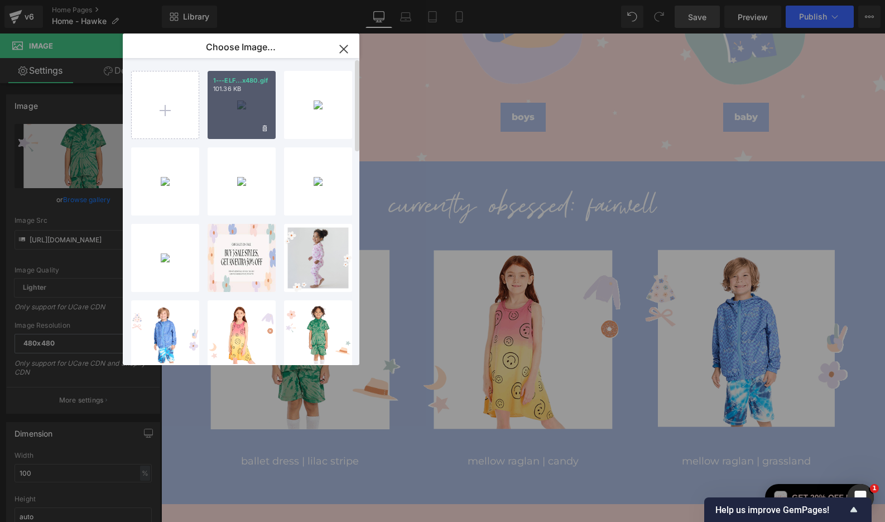
click at [237, 88] on p "101.36 KB" at bounding box center [241, 89] width 57 height 8
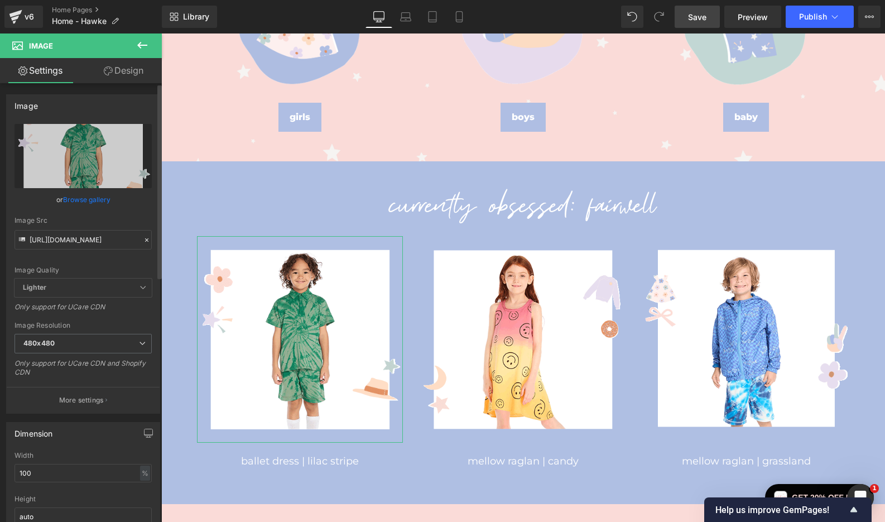
click at [95, 196] on link "Browse gallery" at bounding box center [86, 200] width 47 height 20
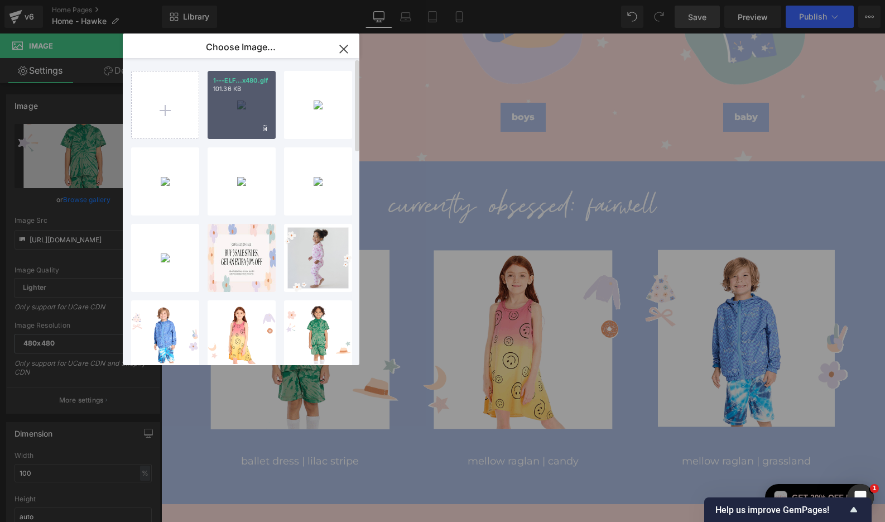
click at [243, 104] on div "1---ELF...x480.gif 101.36 KB" at bounding box center [242, 105] width 68 height 68
type input "[URL][DOMAIN_NAME]"
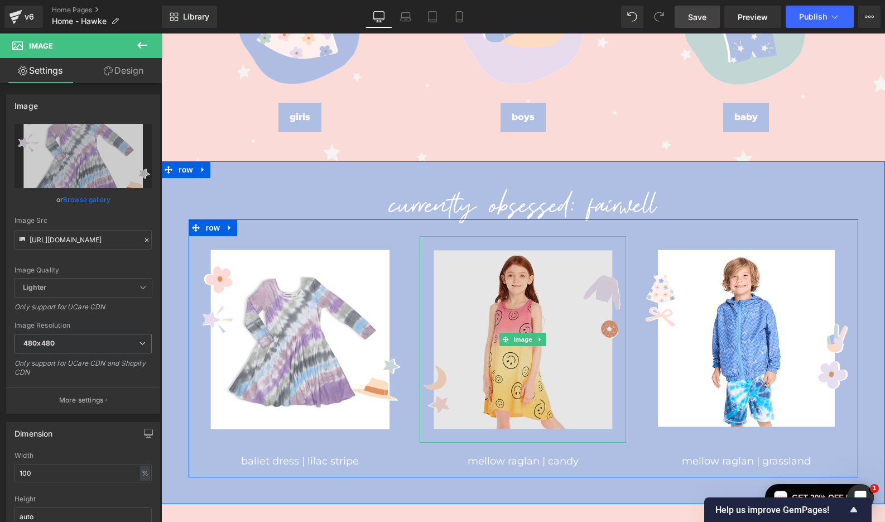
click at [488, 372] on img at bounding box center [523, 339] width 207 height 207
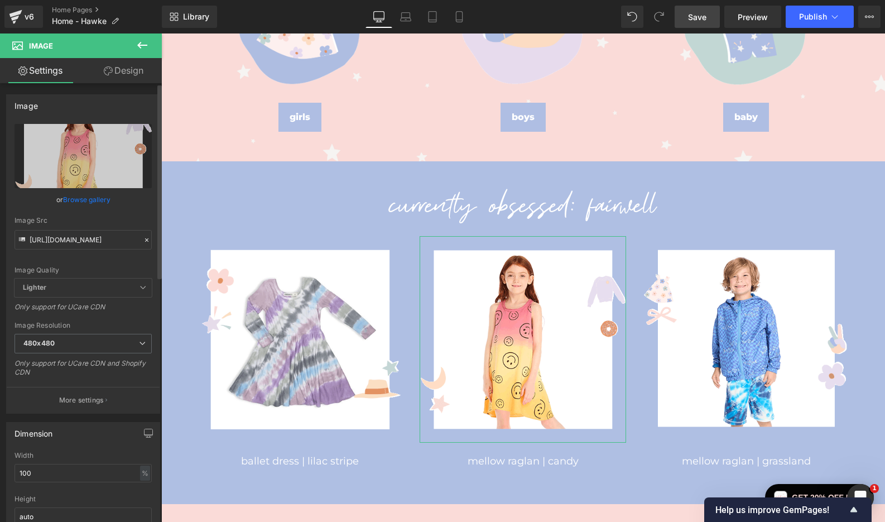
click at [82, 198] on link "Browse gallery" at bounding box center [86, 200] width 47 height 20
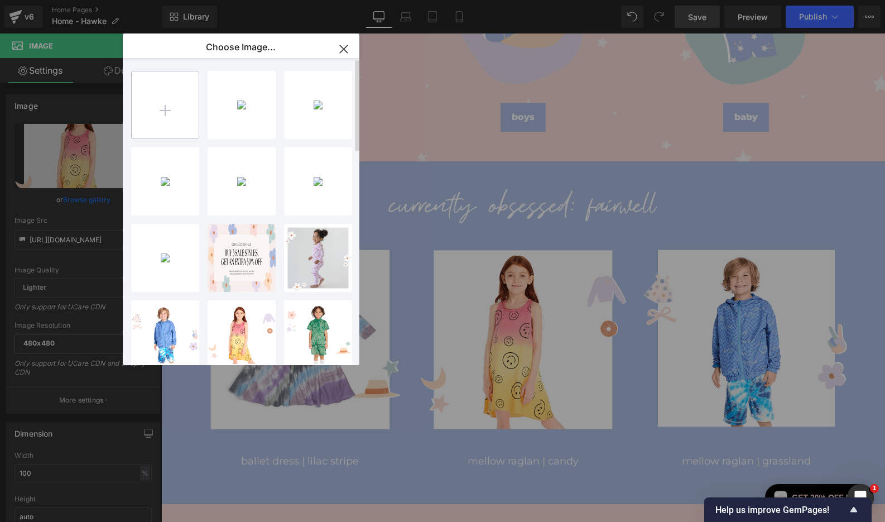
click at [167, 97] on input "file" at bounding box center [165, 104] width 67 height 67
type input "C:\fakepath\2---ELFIN---Obsessed-Template-480x480.gif"
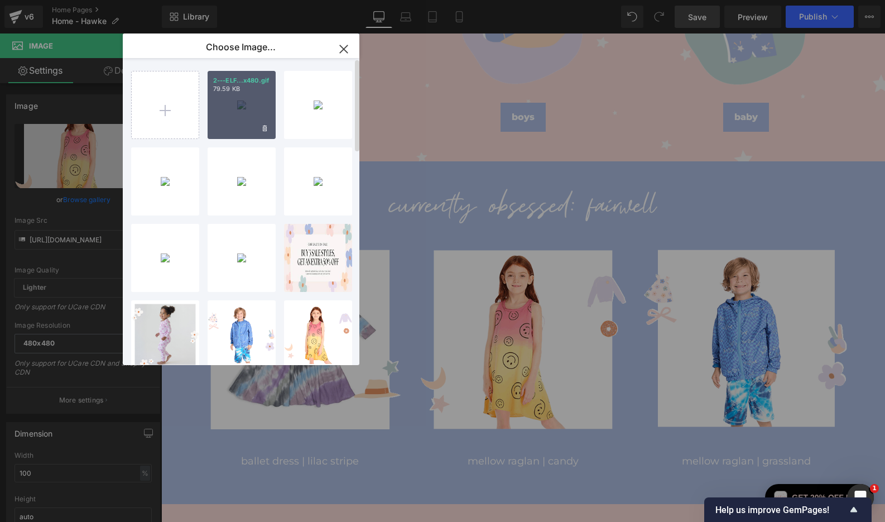
click at [238, 111] on div "2---ELF...x480.gif 79.59 KB" at bounding box center [242, 105] width 68 height 68
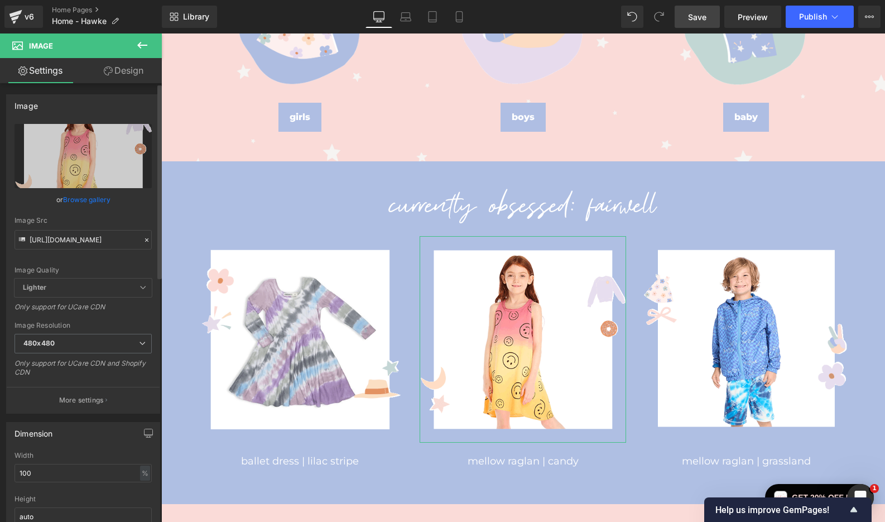
click at [88, 195] on link "Browse gallery" at bounding box center [86, 200] width 47 height 20
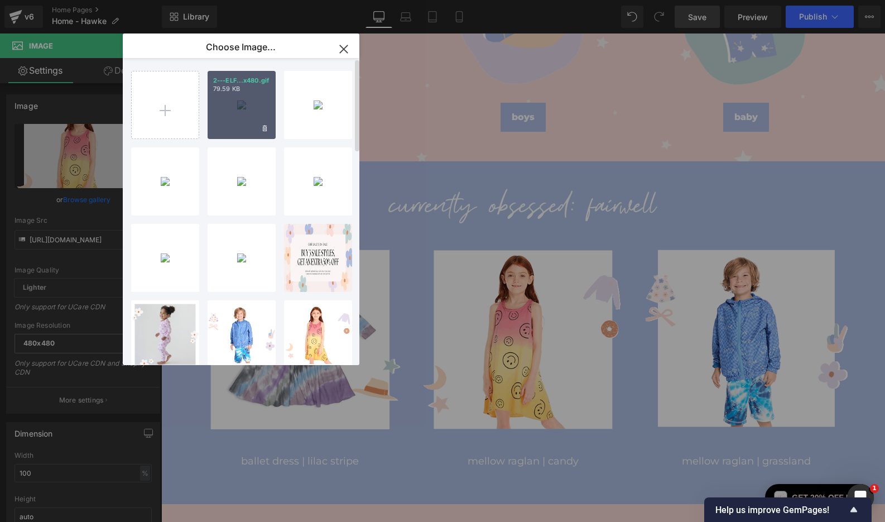
click at [237, 104] on div "2---ELF...x480.gif 79.59 KB" at bounding box center [242, 105] width 68 height 68
type input "[URL][DOMAIN_NAME]"
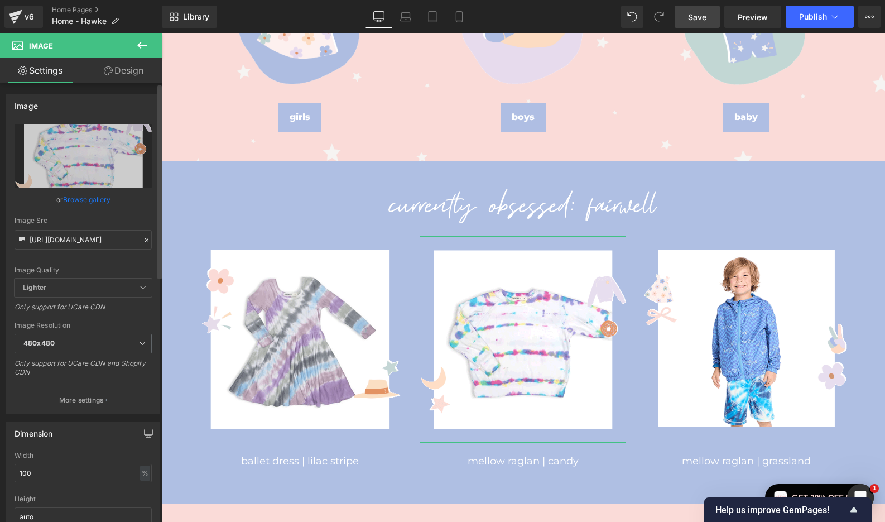
click at [72, 198] on link "Browse gallery" at bounding box center [86, 200] width 47 height 20
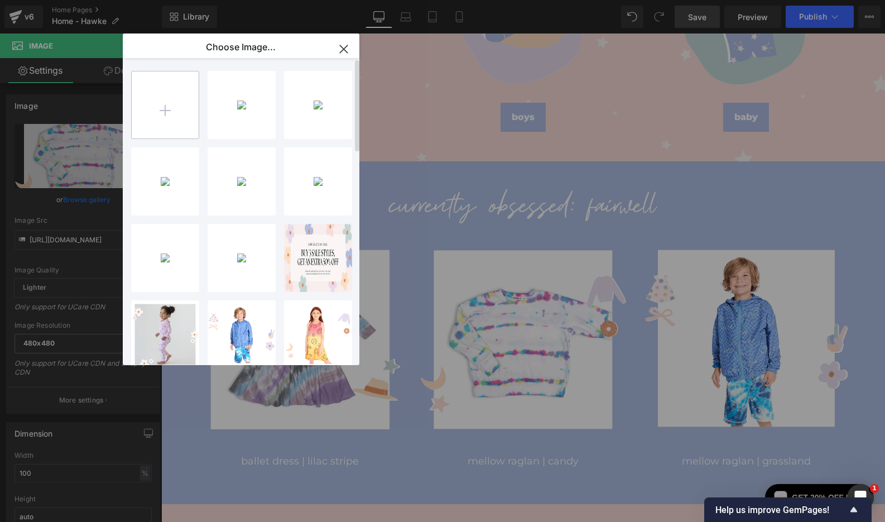
click at [156, 103] on input "file" at bounding box center [165, 104] width 67 height 67
type input "C:\fakepath\2---ELFIN---Obsessed-Template-480x480.gif"
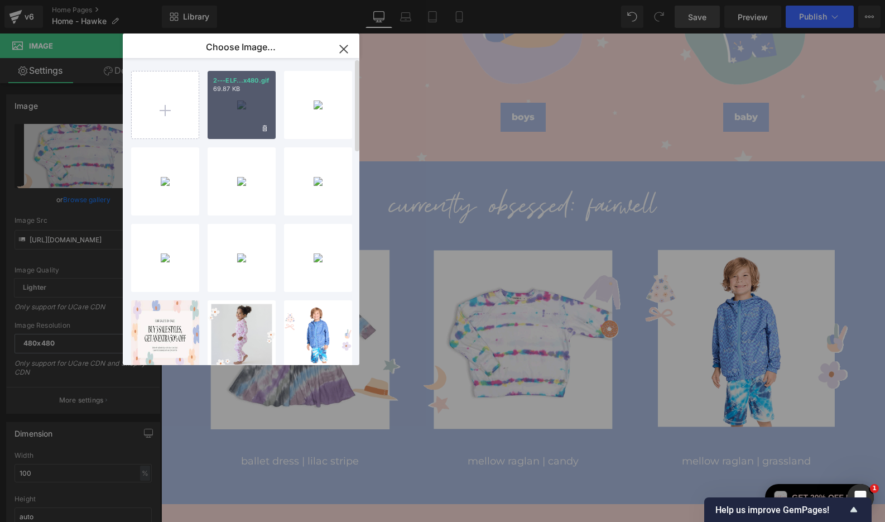
click at [234, 112] on div "2---ELF...x480.gif 69.87 KB" at bounding box center [242, 105] width 68 height 68
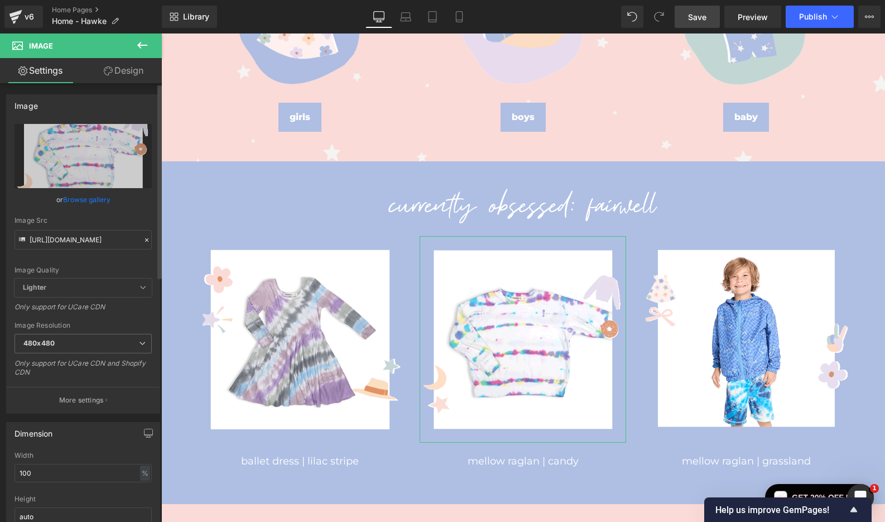
click at [87, 198] on link "Browse gallery" at bounding box center [86, 200] width 47 height 20
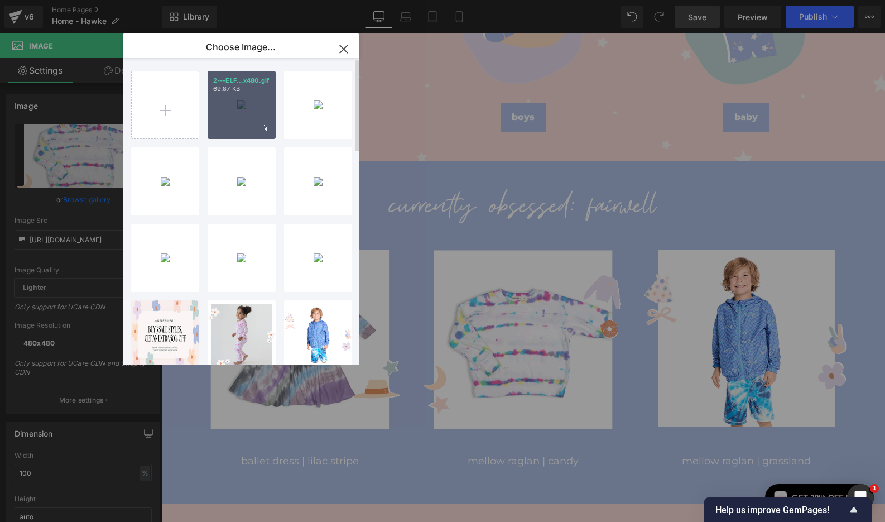
click at [244, 103] on div "2---ELF...x480.gif 69.87 KB" at bounding box center [242, 105] width 68 height 68
type input "[URL][DOMAIN_NAME]"
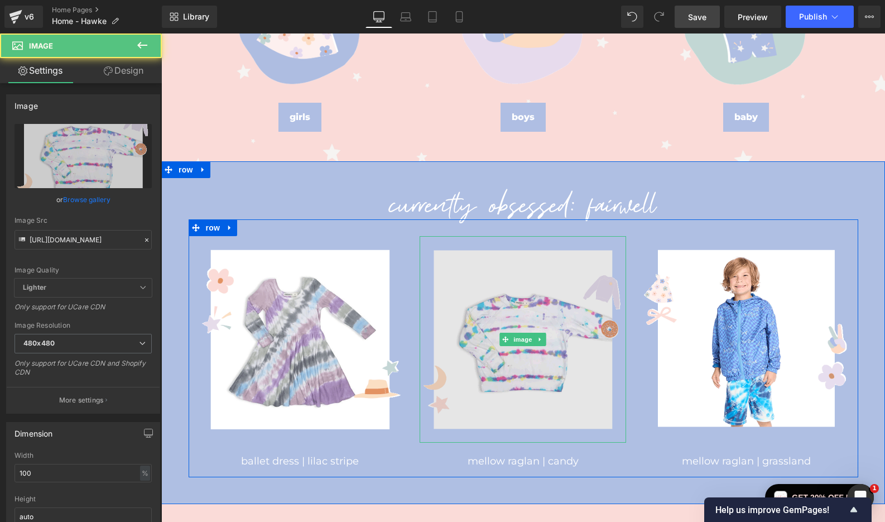
click at [536, 286] on img at bounding box center [523, 339] width 207 height 207
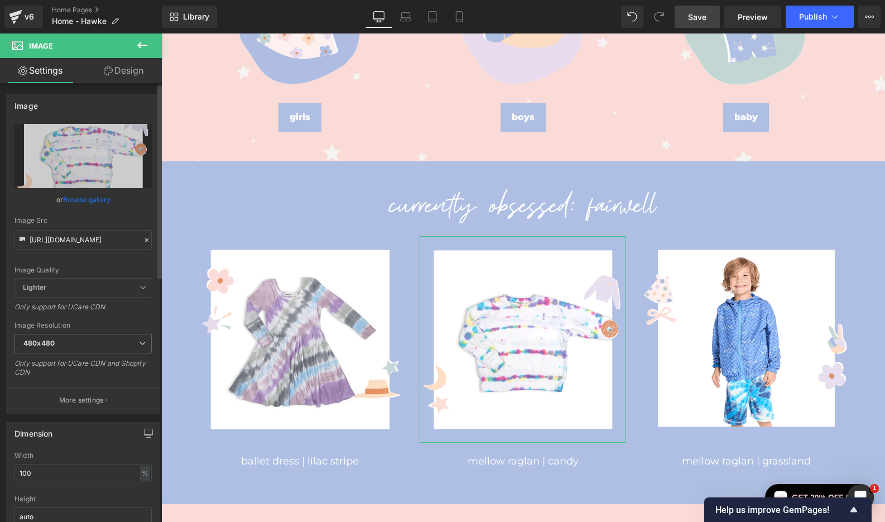
click at [91, 198] on link "Browse gallery" at bounding box center [86, 200] width 47 height 20
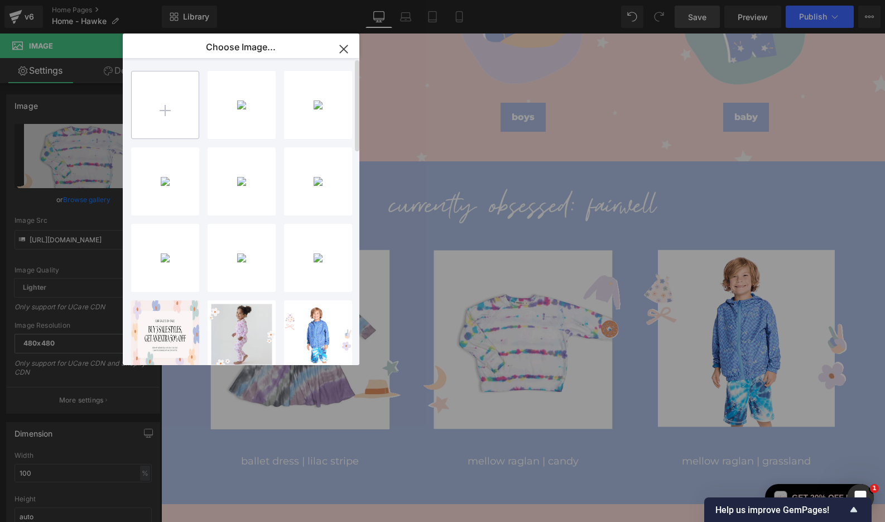
click at [162, 102] on input "file" at bounding box center [165, 104] width 67 height 67
type input "C:\fakepath\2---ELFIN---Obsessed-Template-480x480.gif"
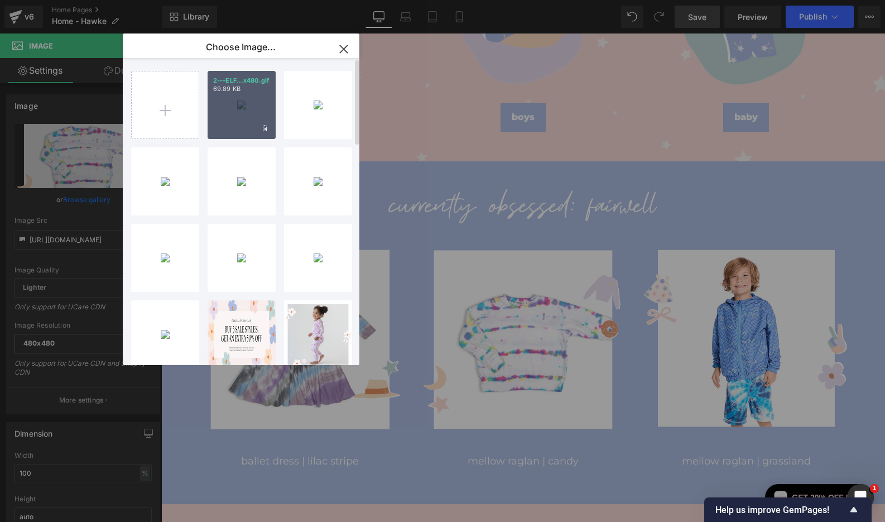
click at [245, 112] on div "2---ELF...x480.gif 69.89 KB" at bounding box center [242, 105] width 68 height 68
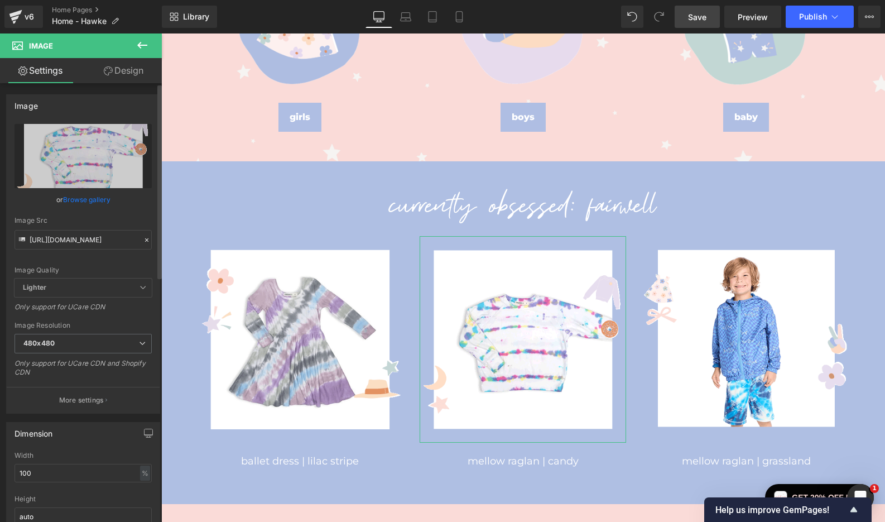
click at [97, 196] on link "Browse gallery" at bounding box center [86, 200] width 47 height 20
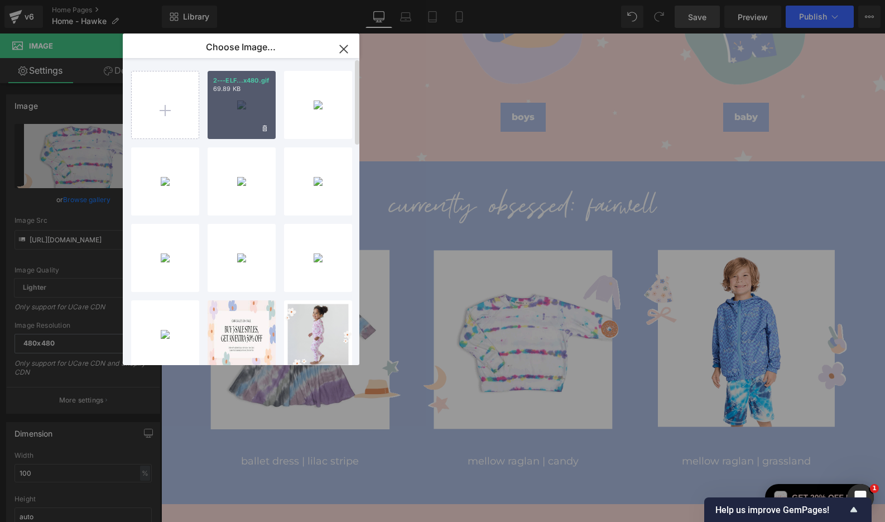
click at [227, 107] on div "2---ELF...x480.gif 69.89 KB" at bounding box center [242, 105] width 68 height 68
type input "[URL][DOMAIN_NAME]"
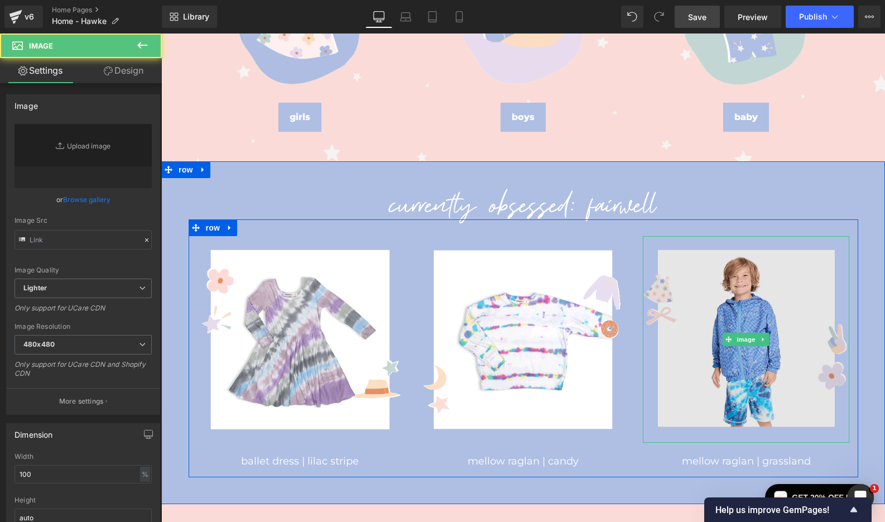
type input "[URL][DOMAIN_NAME]"
click at [676, 342] on img at bounding box center [746, 339] width 207 height 207
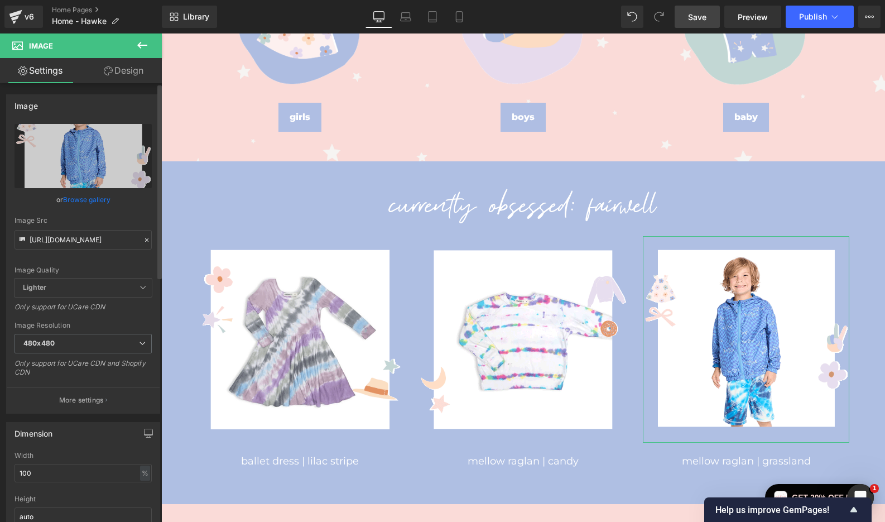
click at [76, 197] on link "Browse gallery" at bounding box center [86, 200] width 47 height 20
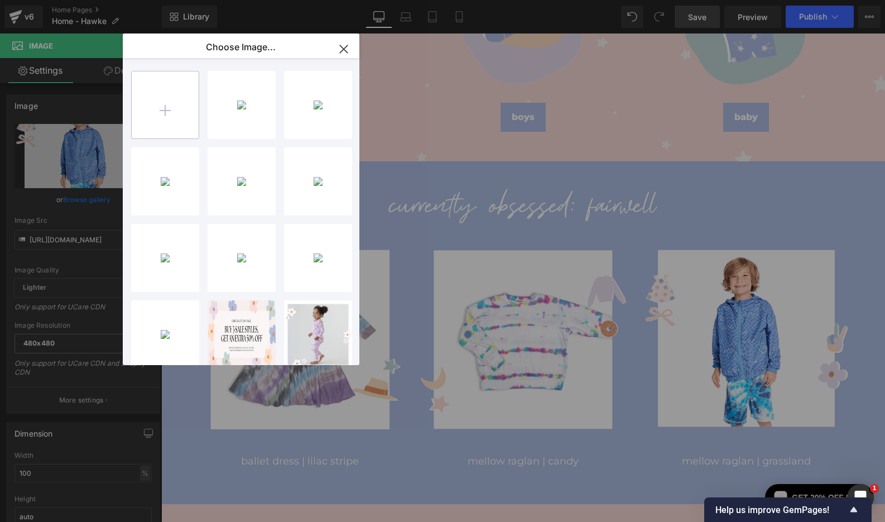
click at [157, 111] on input "file" at bounding box center [165, 104] width 67 height 67
type input "C:\fakepath\3---ELFIN---Obsessed-Template-480x480.gif"
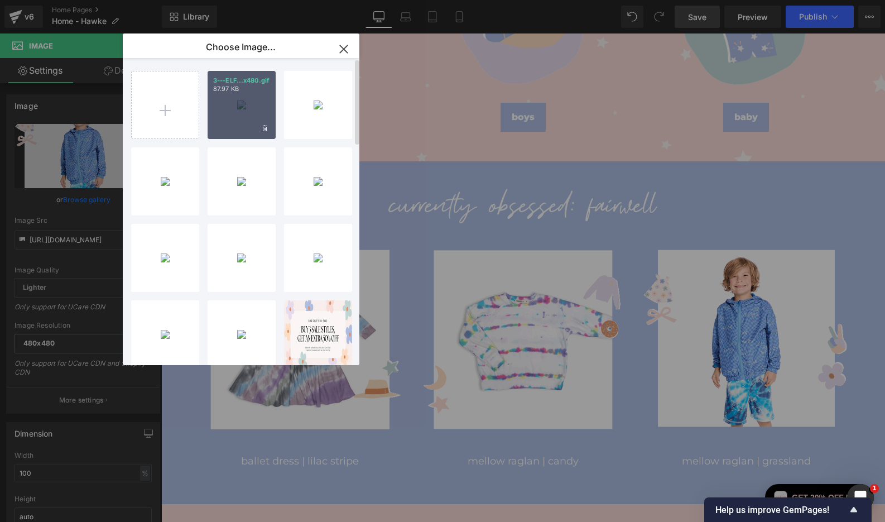
click at [237, 95] on div "3---ELF...x480.gif 87.97 KB" at bounding box center [242, 105] width 68 height 68
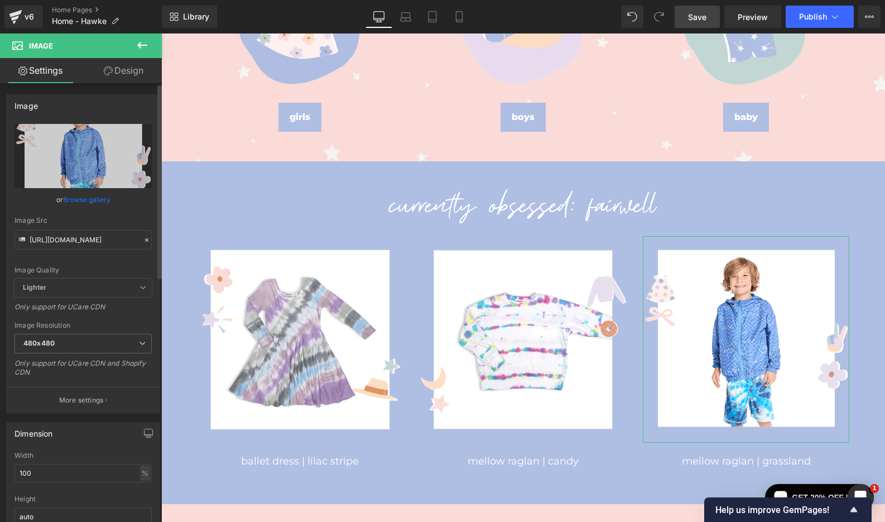
click at [90, 198] on link "Browse gallery" at bounding box center [86, 200] width 47 height 20
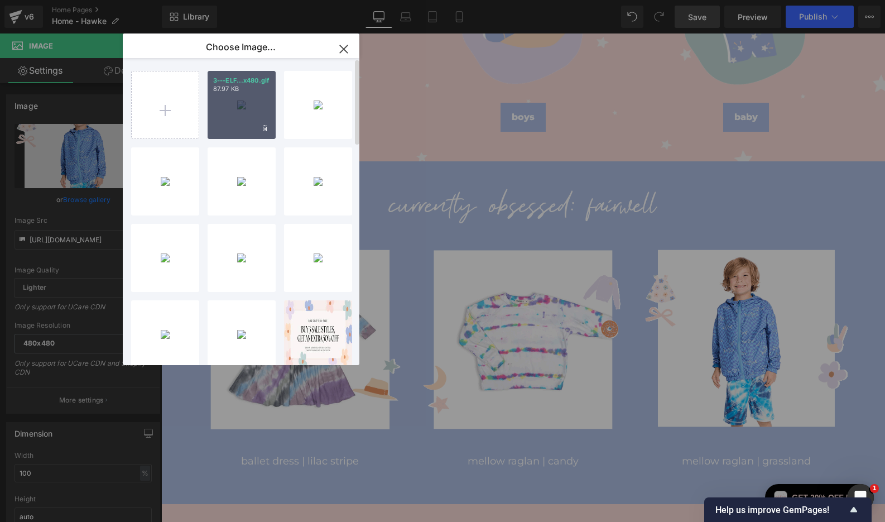
click at [233, 102] on div "3---ELF...x480.gif 87.97 KB" at bounding box center [242, 105] width 68 height 68
type input "[URL][DOMAIN_NAME]"
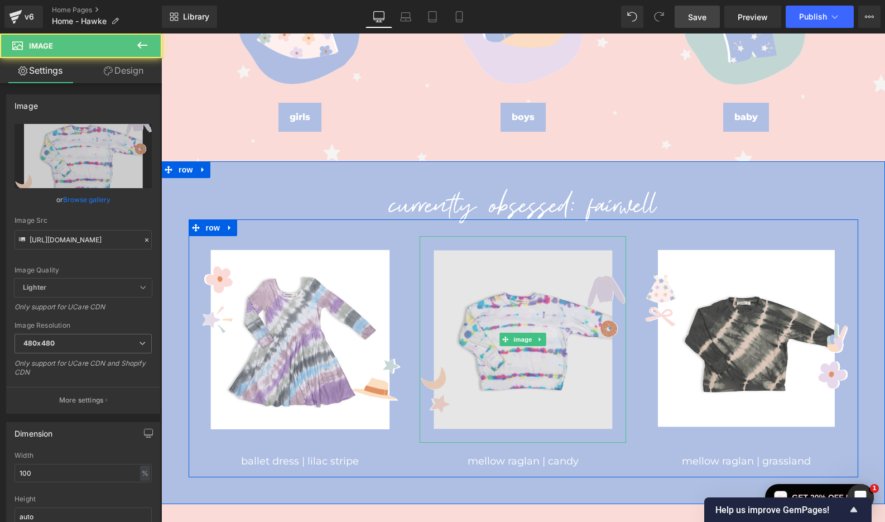
click at [498, 337] on img at bounding box center [523, 339] width 207 height 207
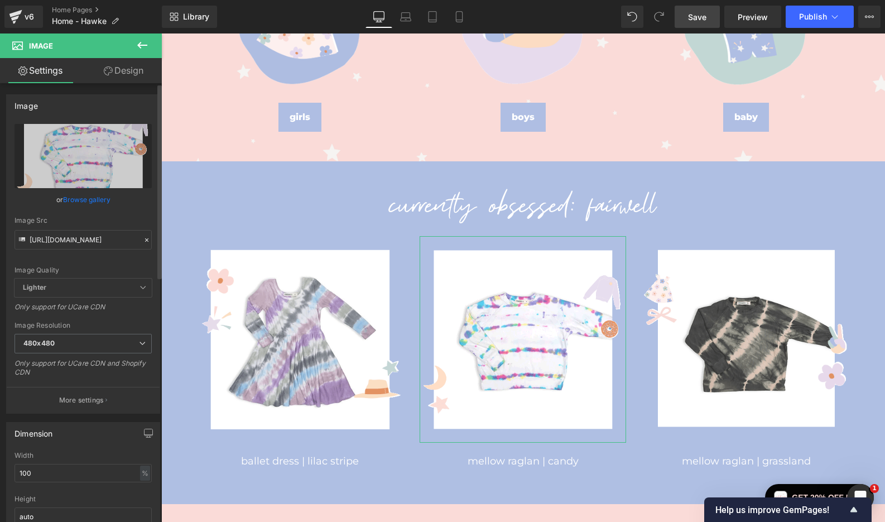
click at [95, 199] on link "Browse gallery" at bounding box center [86, 200] width 47 height 20
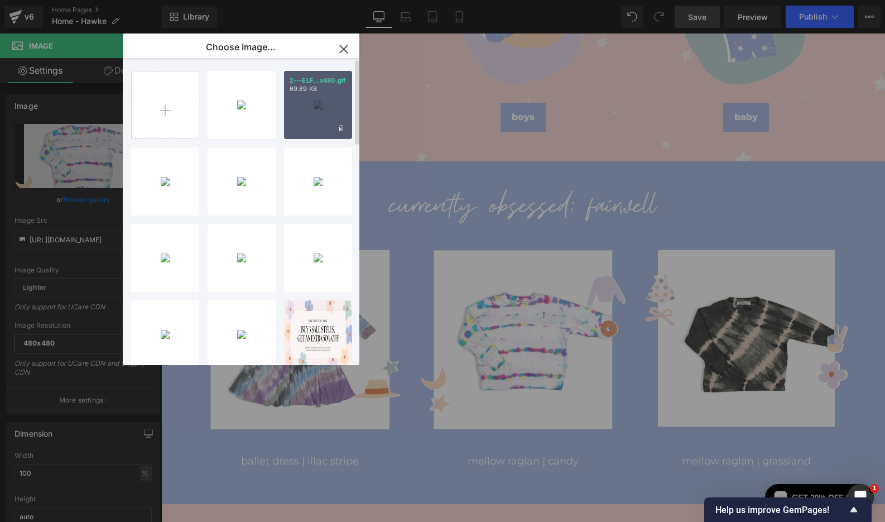
click at [292, 119] on div "2---ELF...x480.gif 69.89 KB" at bounding box center [318, 105] width 68 height 68
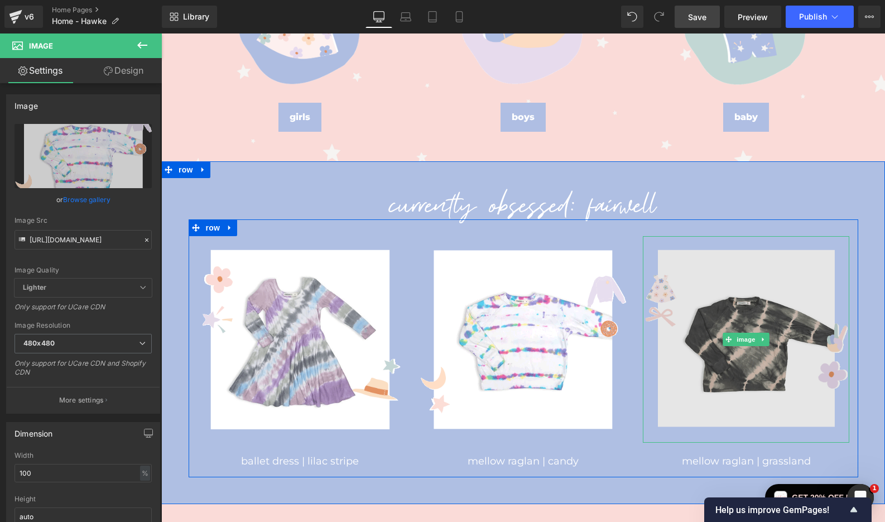
click at [679, 361] on img at bounding box center [746, 339] width 207 height 207
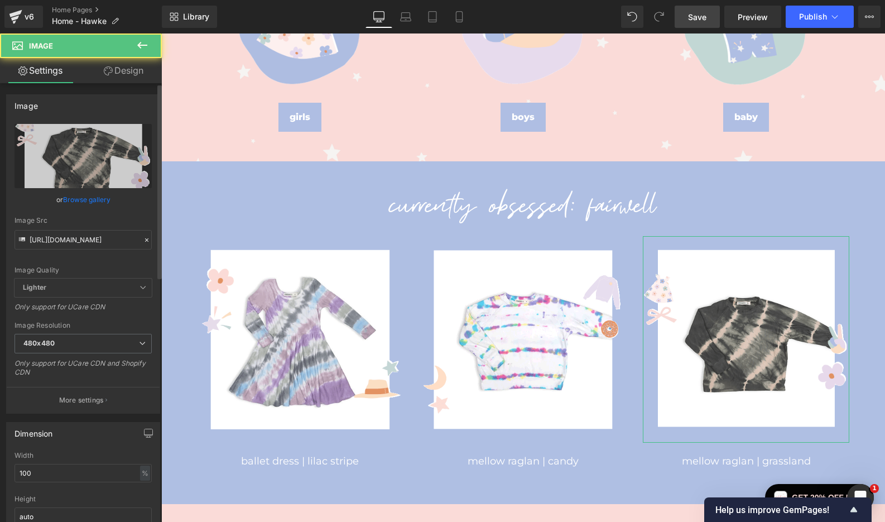
click at [94, 200] on link "Browse gallery" at bounding box center [86, 200] width 47 height 20
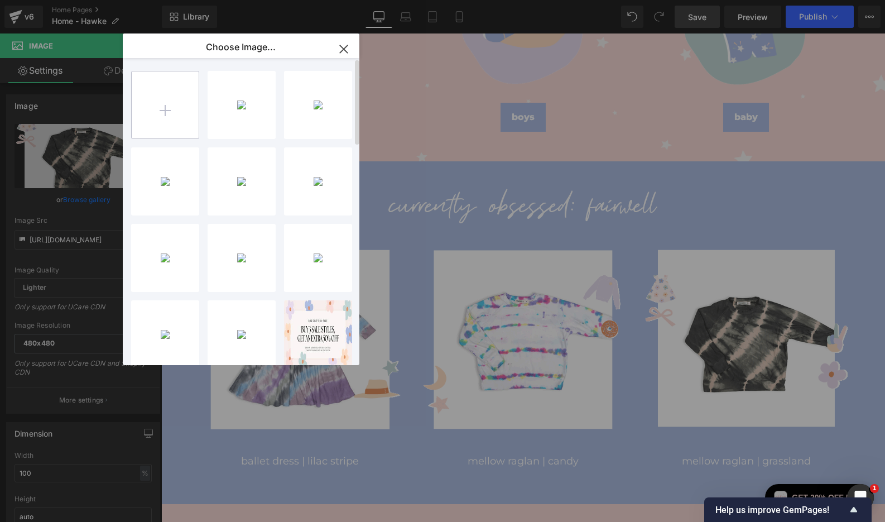
click at [148, 104] on input "file" at bounding box center [165, 104] width 67 height 67
type input "C:\fakepath\3---ELFIN---Obsessed-Template-480x480.gif"
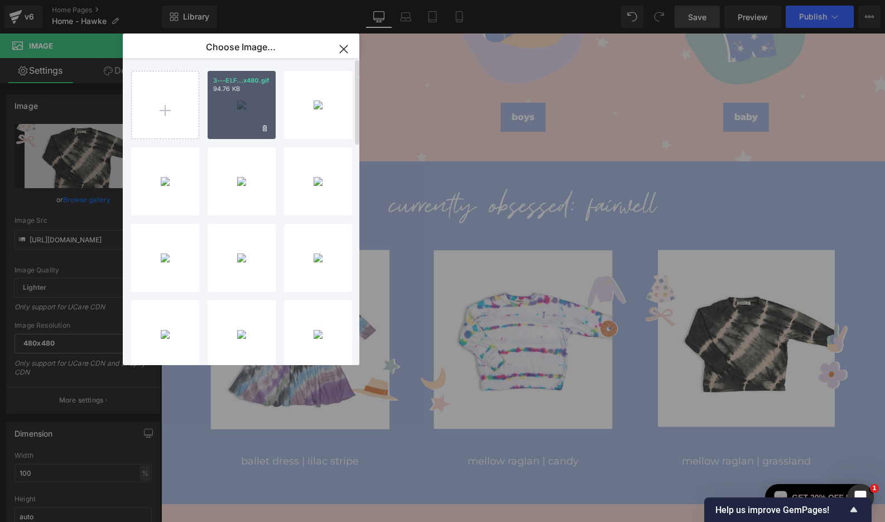
click at [247, 105] on div "3---ELF...x480.gif 94.76 KB" at bounding box center [242, 105] width 68 height 68
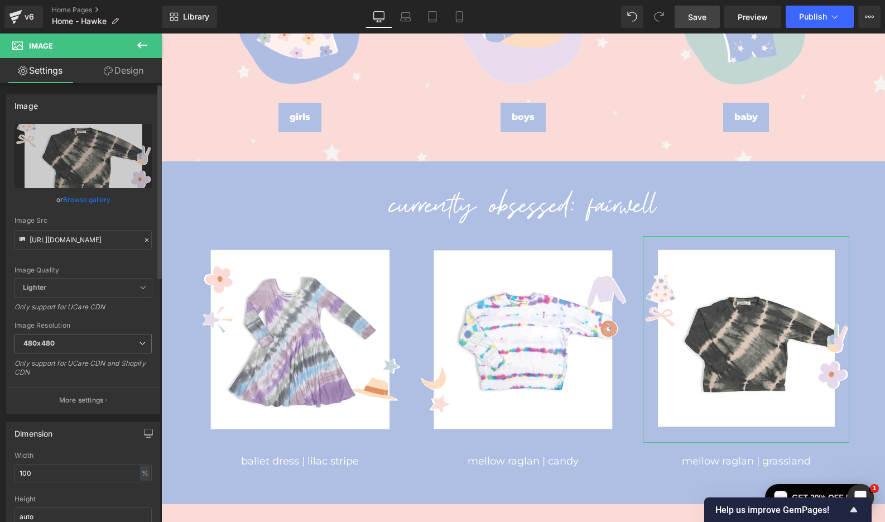
click at [101, 195] on link "Browse gallery" at bounding box center [86, 200] width 47 height 20
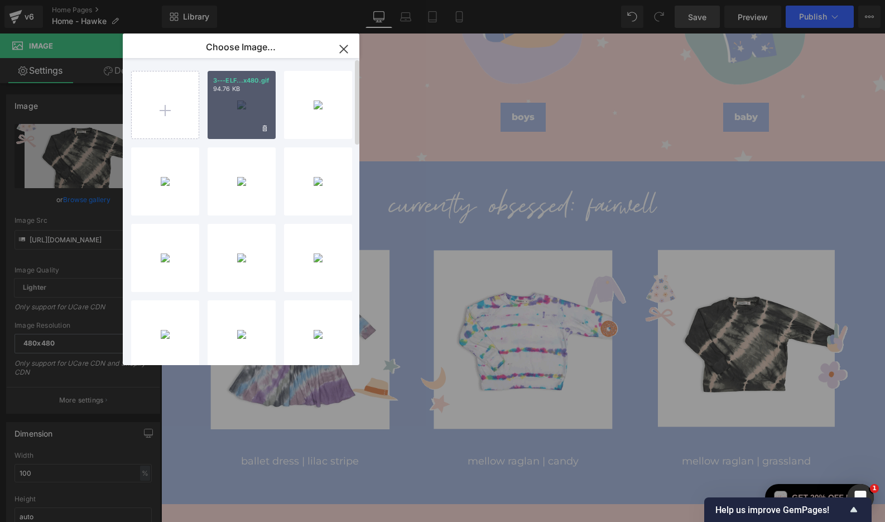
click at [227, 116] on div "3---ELF...x480.gif 94.76 KB" at bounding box center [242, 105] width 68 height 68
type input "[URL][DOMAIN_NAME]"
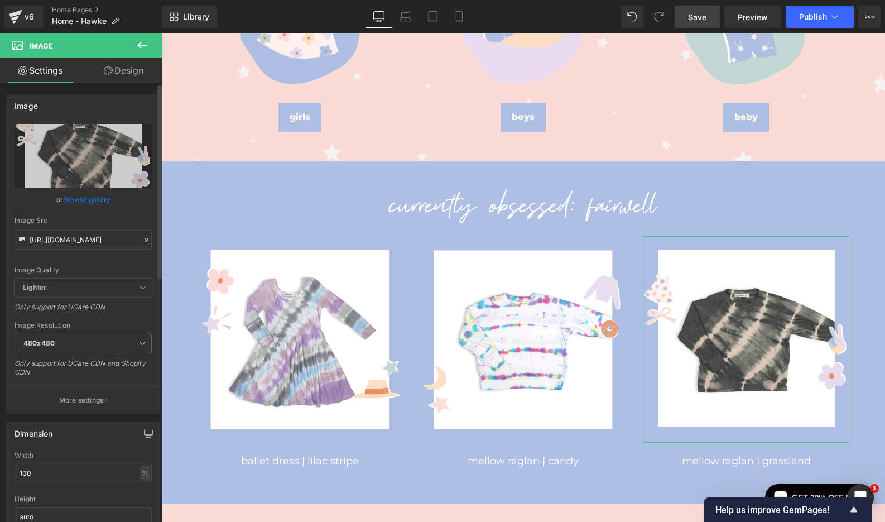
click at [83, 199] on link "Browse gallery" at bounding box center [86, 200] width 47 height 20
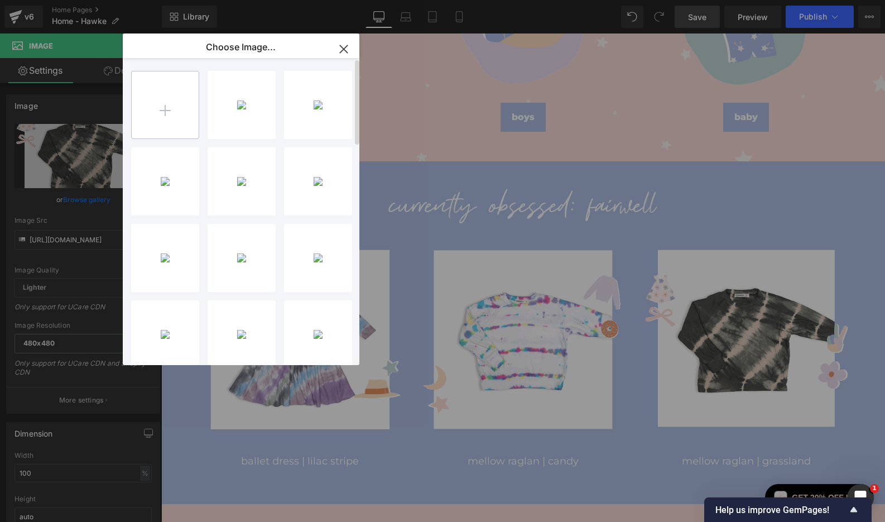
click at [145, 114] on input "file" at bounding box center [165, 104] width 67 height 67
type input "C:\fakepath\3---ELFIN---Obsessed-Template-480x480.gif"
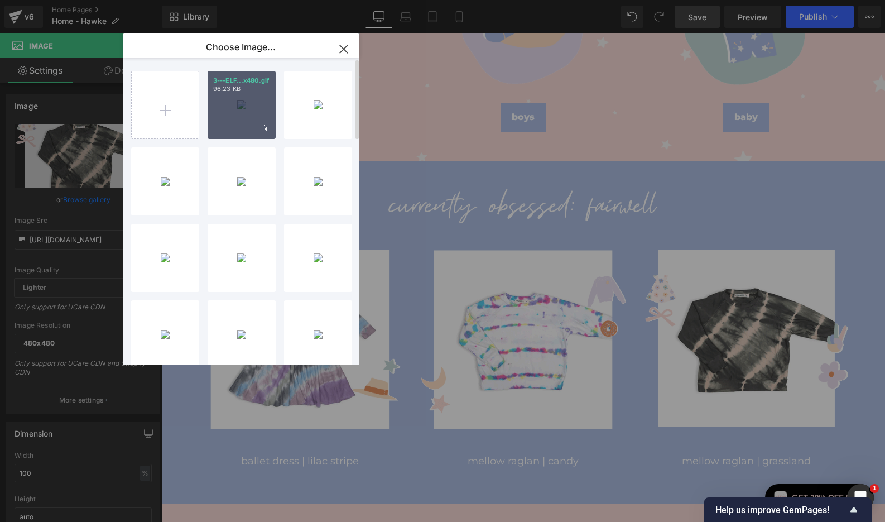
click at [243, 104] on div "3---ELF...x480.gif 96.23 KB" at bounding box center [242, 105] width 68 height 68
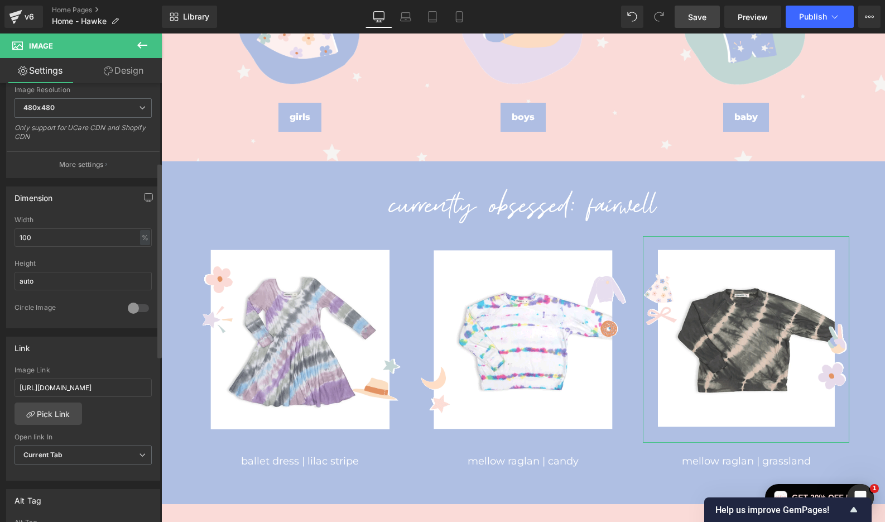
scroll to position [256, 0]
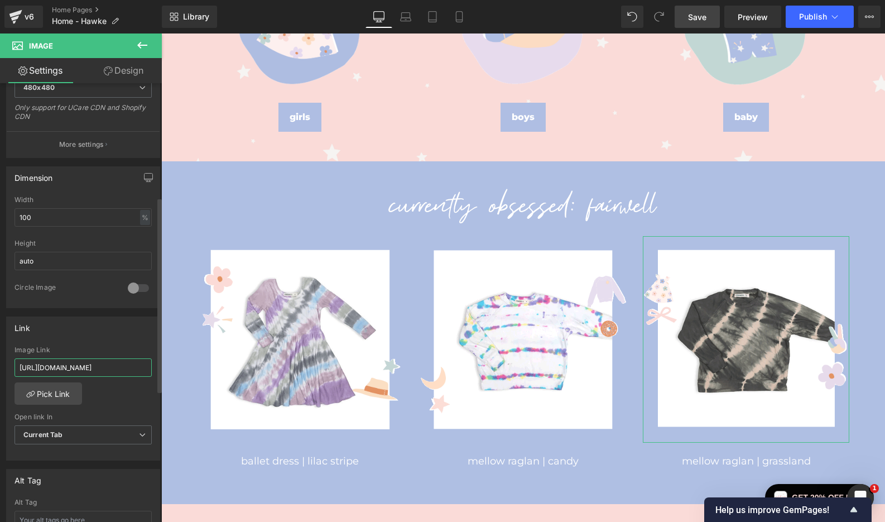
click at [74, 368] on input "[URL][DOMAIN_NAME]" at bounding box center [83, 367] width 137 height 18
paste input "all?filter.p.vendor=fairwell"
type input "[URL][DOMAIN_NAME]"
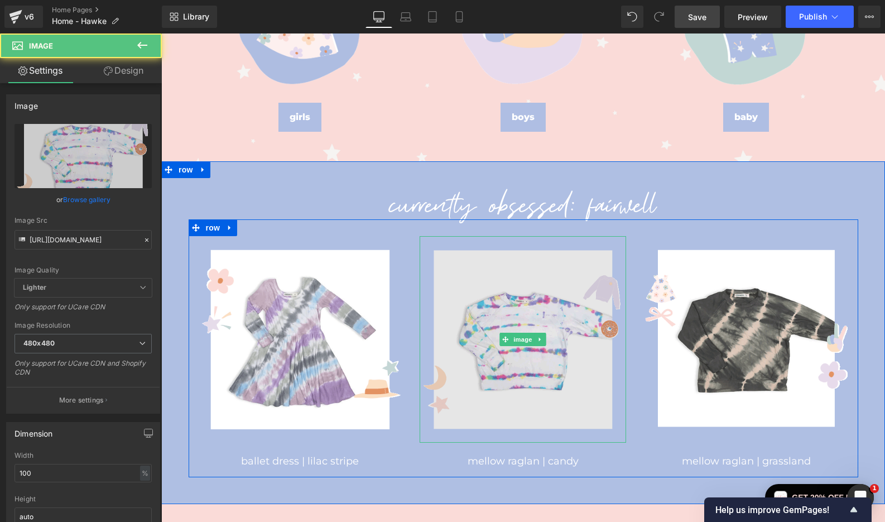
click at [476, 364] on img at bounding box center [523, 339] width 207 height 207
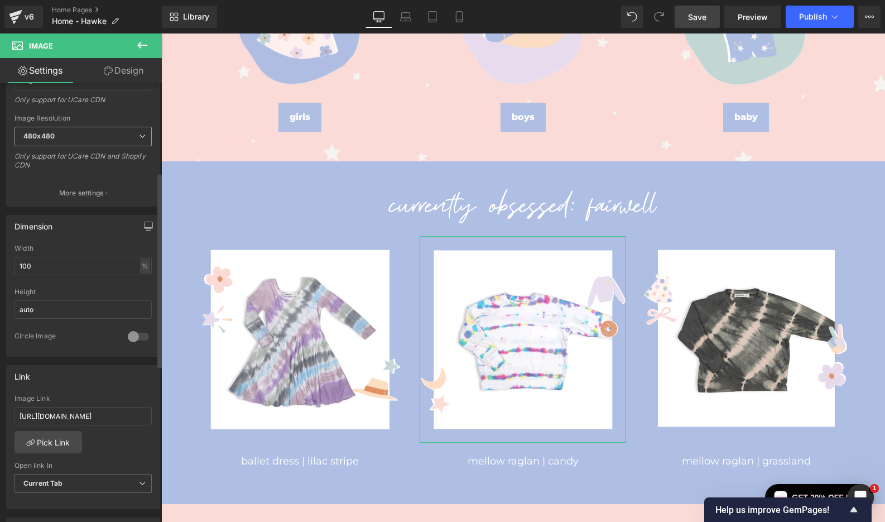
scroll to position [208, 0]
click at [73, 412] on input "[URL][DOMAIN_NAME]" at bounding box center [83, 415] width 137 height 18
paste input "all?filter.p.vendor=fairwell"
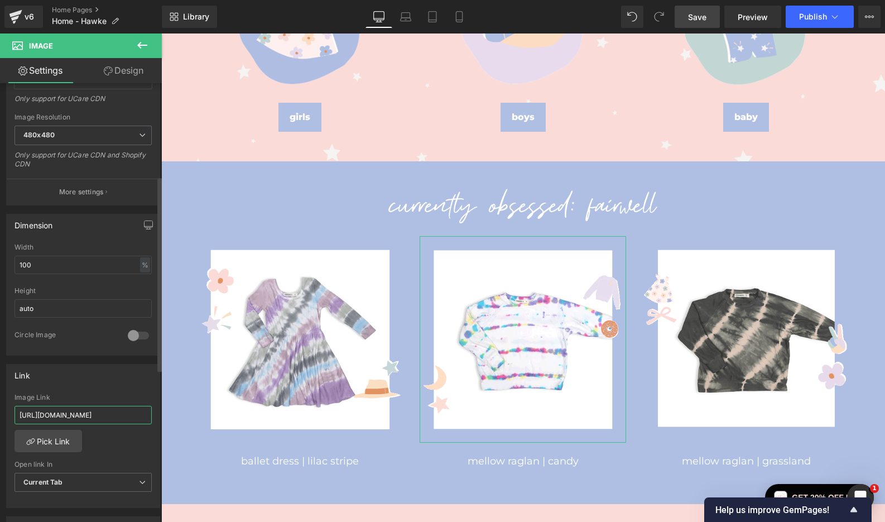
type input "[URL][DOMAIN_NAME]"
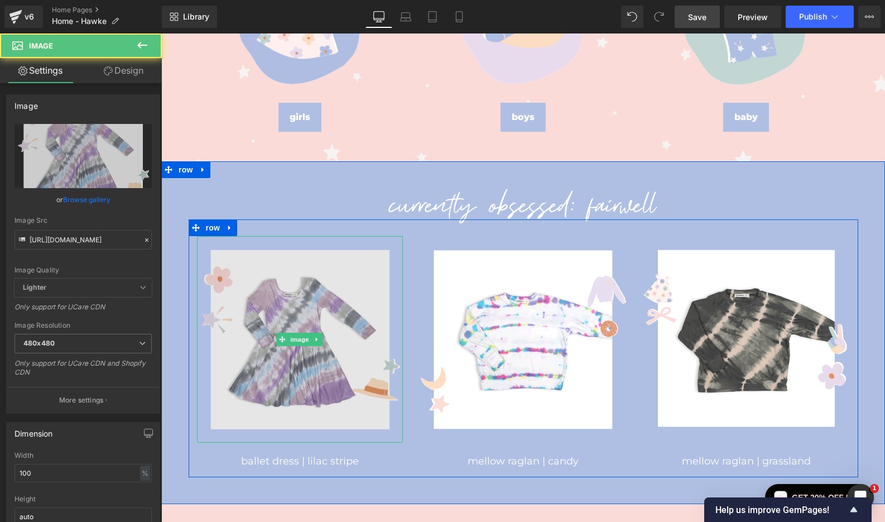
click at [263, 357] on img at bounding box center [300, 339] width 207 height 207
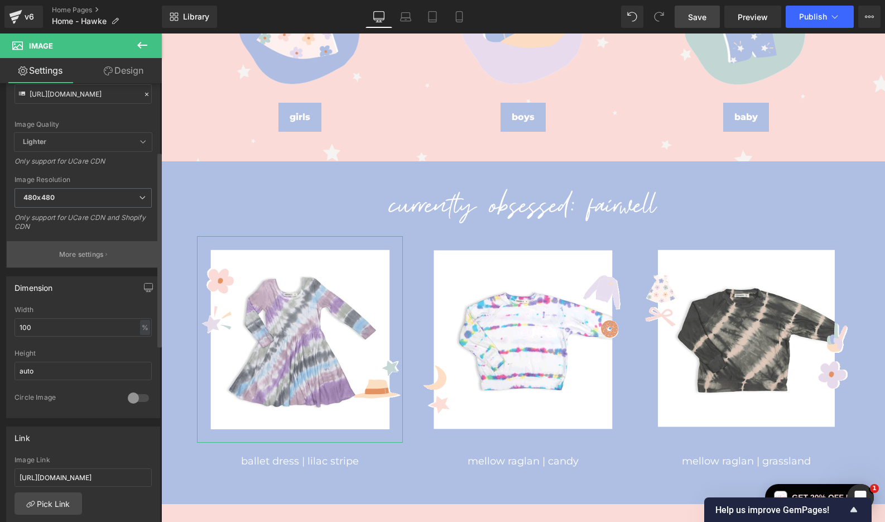
scroll to position [155, 0]
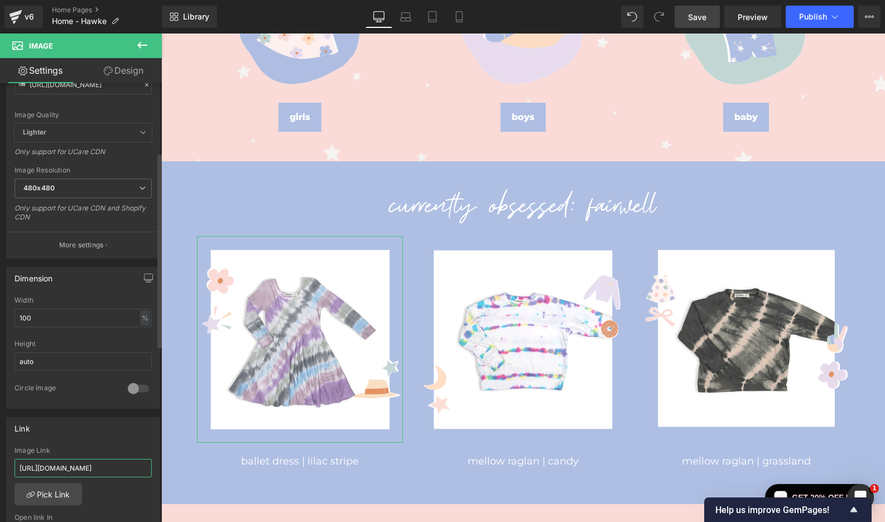
click at [61, 465] on input "[URL][DOMAIN_NAME]" at bounding box center [83, 468] width 137 height 18
paste input "all?filter.p.vendor=fairwell"
type input "[URL][DOMAIN_NAME]"
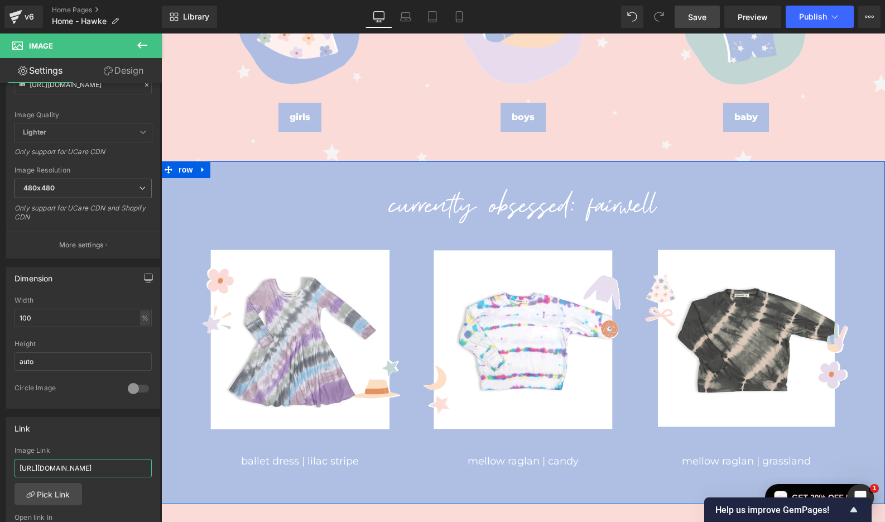
click at [298, 176] on div "CURRENTLY OBSESSED: FAIRWELL Heading Image ballet dress | lilac stripe Heading …" at bounding box center [523, 332] width 724 height 343
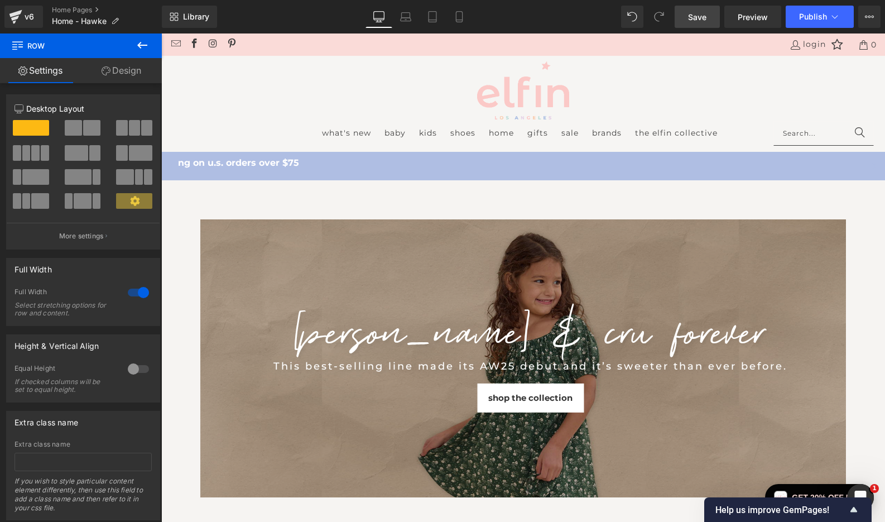
scroll to position [0, 4]
click at [808, 19] on span "Publish" at bounding box center [813, 16] width 28 height 9
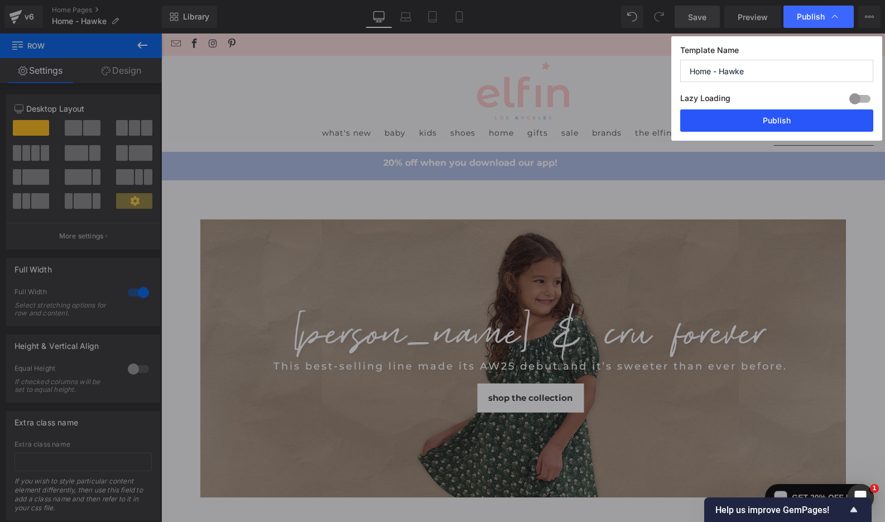
click at [776, 125] on button "Publish" at bounding box center [776, 120] width 193 height 22
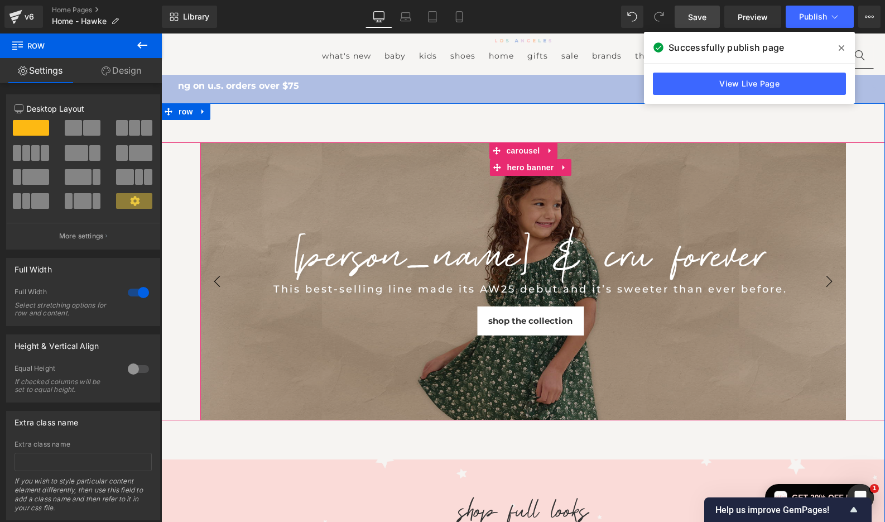
scroll to position [135, 4]
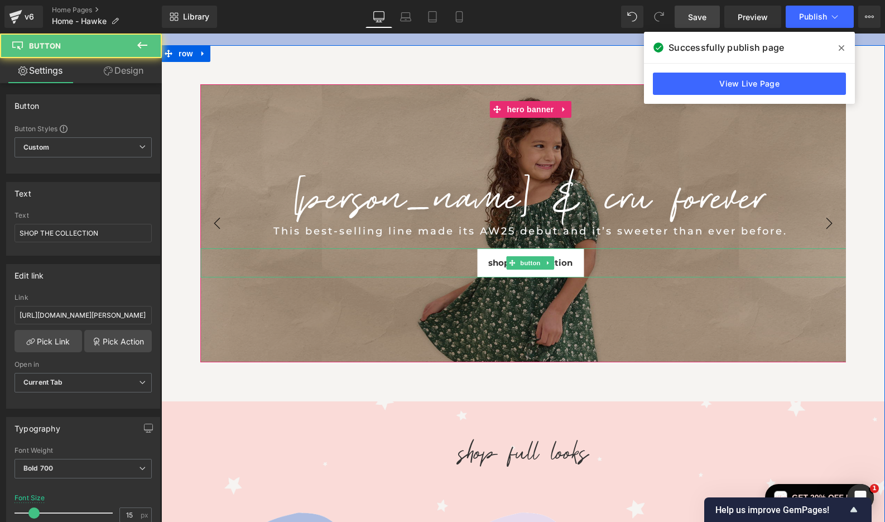
click at [572, 271] on link "SHOP THE COLLECTION" at bounding box center [530, 262] width 107 height 29
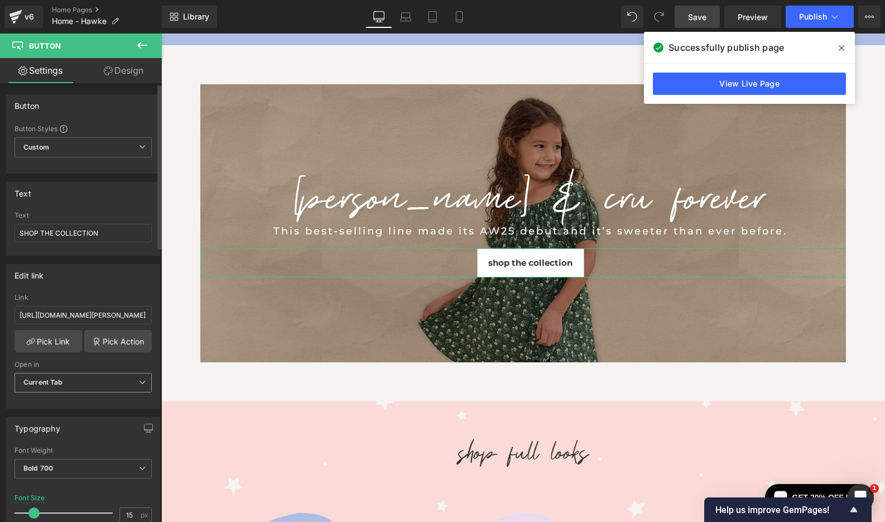
scroll to position [84, 0]
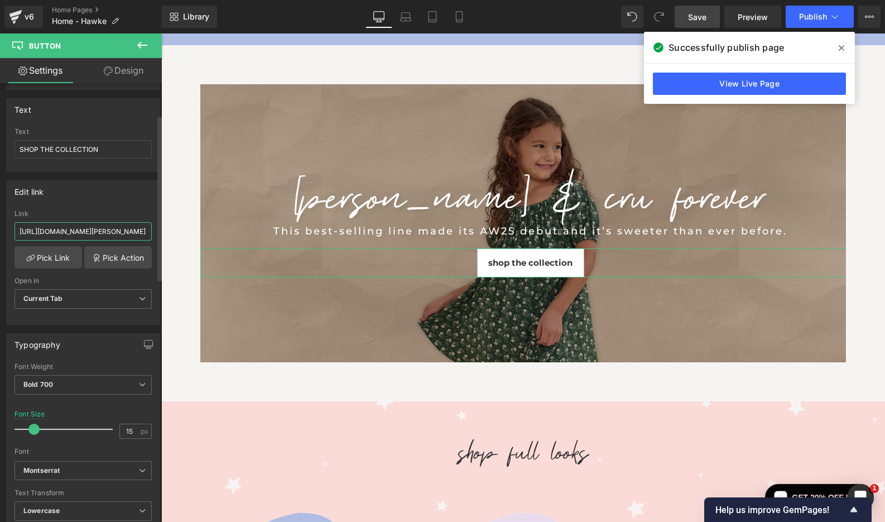
click at [97, 232] on input "[URL][DOMAIN_NAME][PERSON_NAME]" at bounding box center [83, 231] width 137 height 18
paste input "[DOMAIN_NAME][URL]"
type input "[URL][DOMAIN_NAME]"
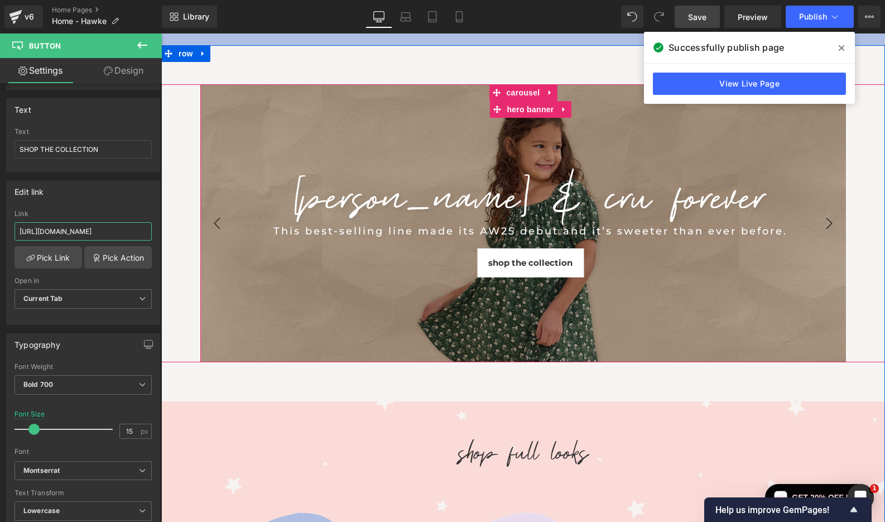
click at [314, 148] on div "[PERSON_NAME] & CRU FOREVER Heading This best-selling line made its AW25 debut …" at bounding box center [530, 223] width 660 height 278
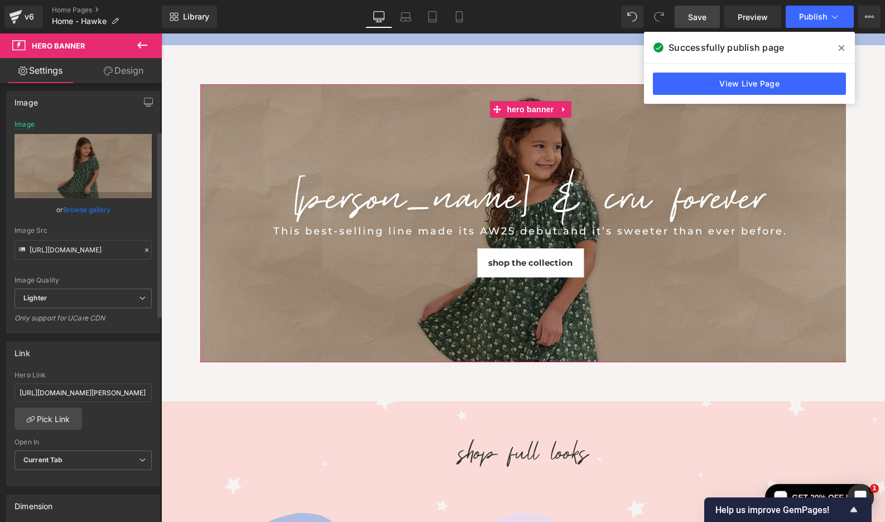
scroll to position [112, 0]
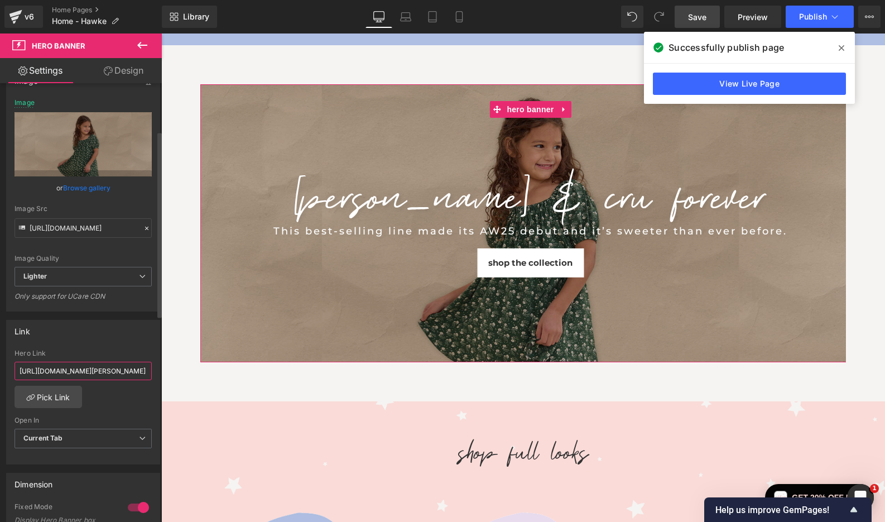
click at [62, 371] on input "[URL][DOMAIN_NAME][PERSON_NAME]" at bounding box center [83, 371] width 137 height 18
paste input "[DOMAIN_NAME][URL]"
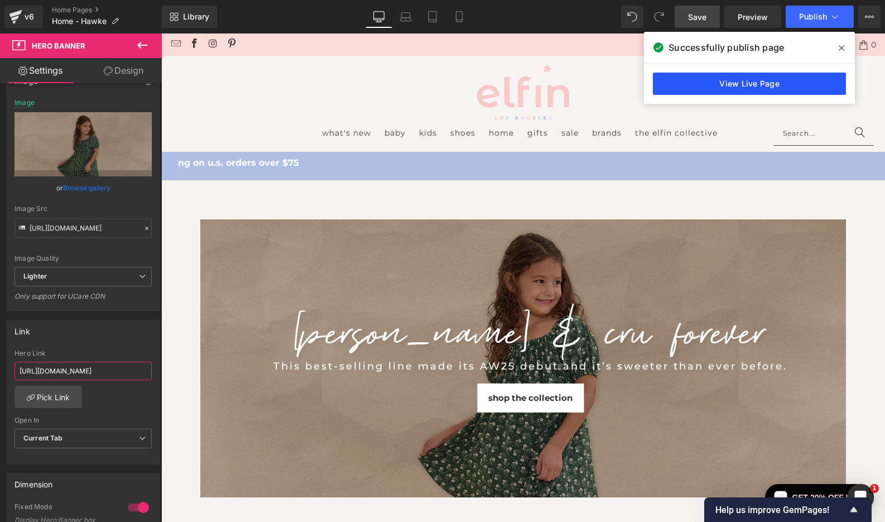
scroll to position [0, 4]
type input "[URL][DOMAIN_NAME]"
click at [806, 13] on span "Publish" at bounding box center [813, 16] width 28 height 9
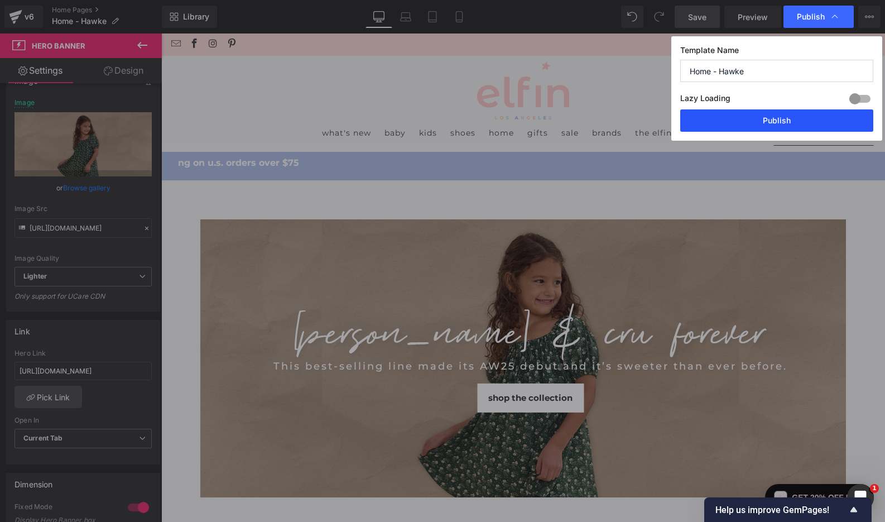
click at [775, 122] on button "Publish" at bounding box center [776, 120] width 193 height 22
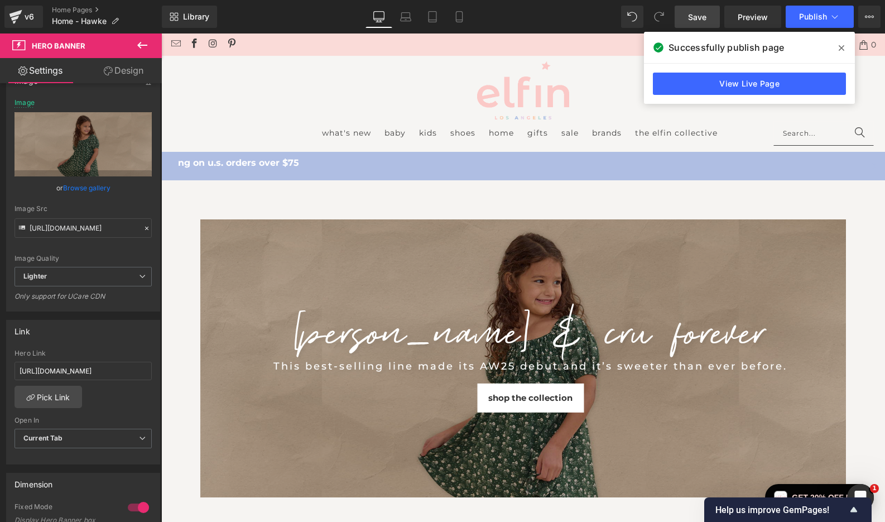
click at [143, 43] on icon at bounding box center [142, 45] width 13 height 13
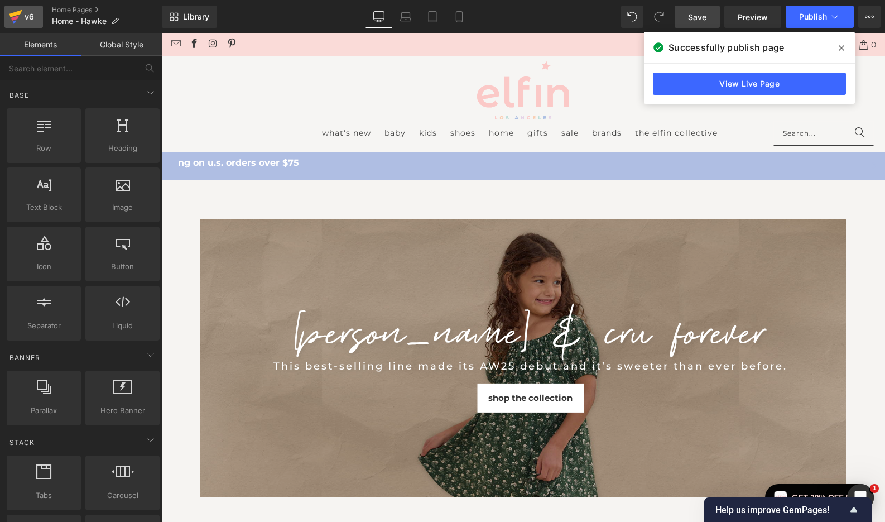
click at [19, 21] on icon at bounding box center [15, 17] width 13 height 28
